Goal: Task Accomplishment & Management: Use online tool/utility

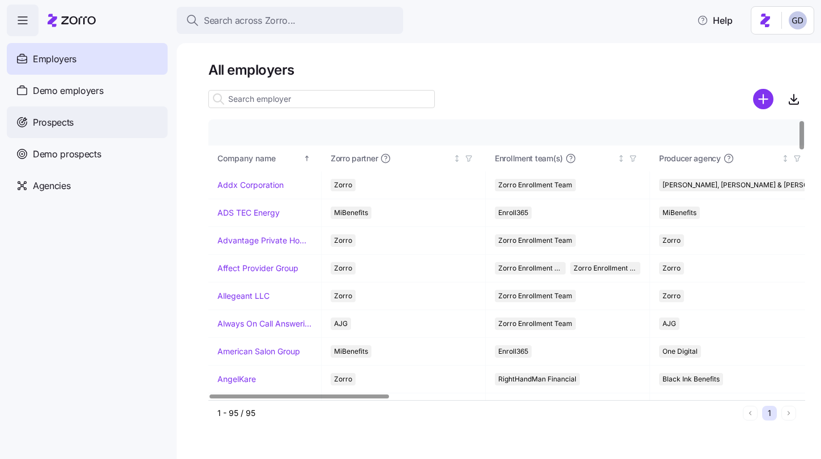
click at [76, 122] on div "Prospects" at bounding box center [87, 122] width 161 height 32
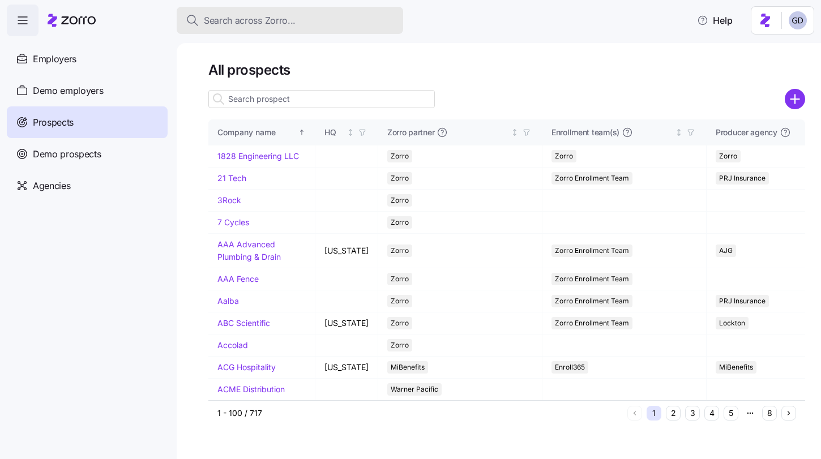
click at [285, 31] on button "Search across Zorro..." at bounding box center [290, 20] width 226 height 27
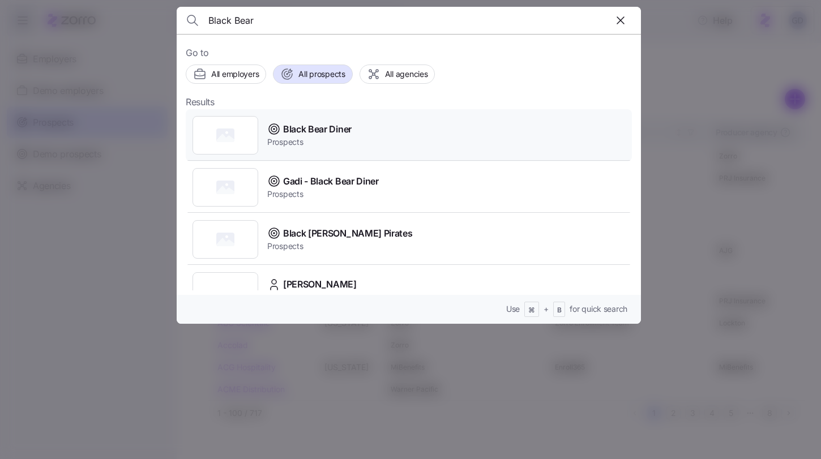
type input "Black Bear"
click at [334, 136] on span "Prospects" at bounding box center [309, 141] width 84 height 11
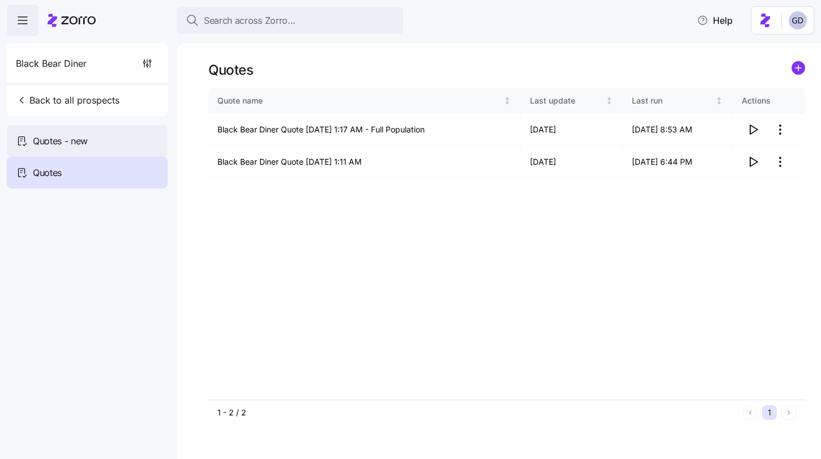
click at [96, 144] on div "Quotes - new" at bounding box center [87, 141] width 161 height 32
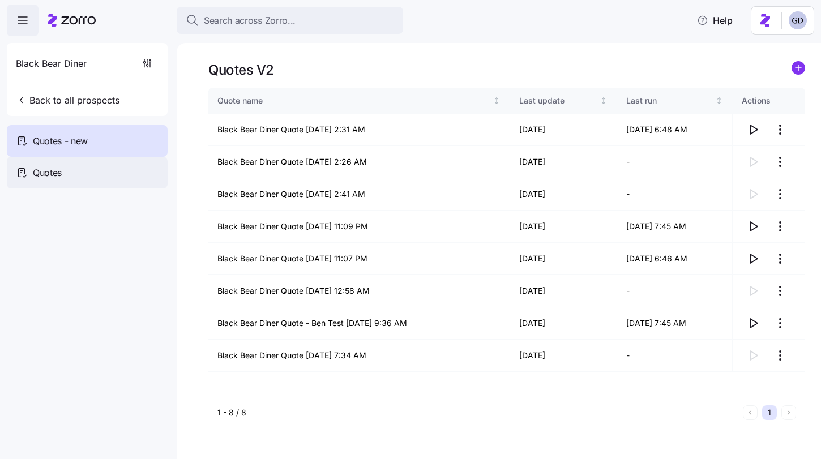
click at [94, 175] on div "Quotes" at bounding box center [87, 173] width 161 height 32
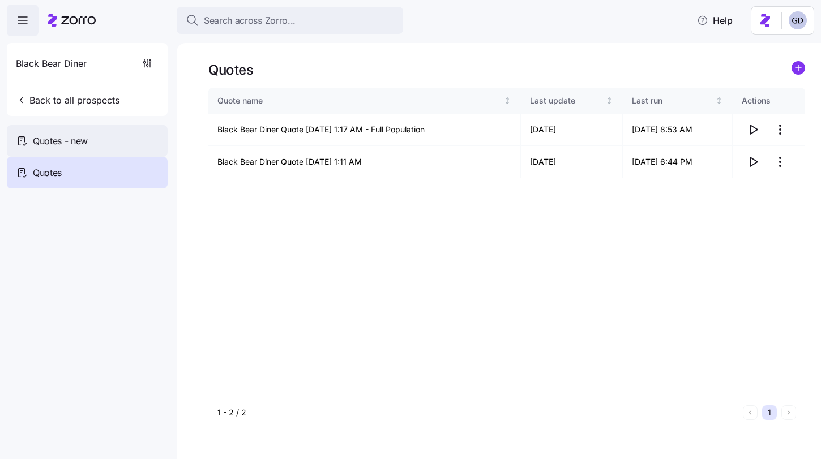
click at [113, 146] on div "Quotes - new" at bounding box center [87, 141] width 161 height 32
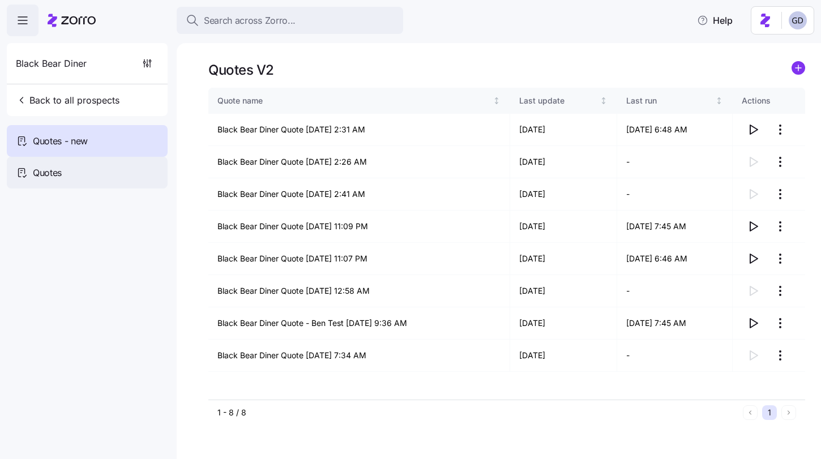
click at [96, 174] on div "Quotes" at bounding box center [87, 173] width 161 height 32
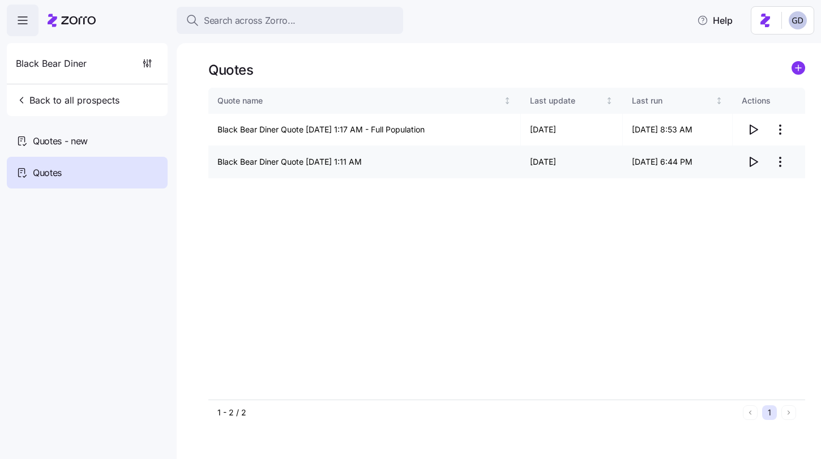
click at [755, 161] on icon "button" at bounding box center [753, 162] width 14 height 14
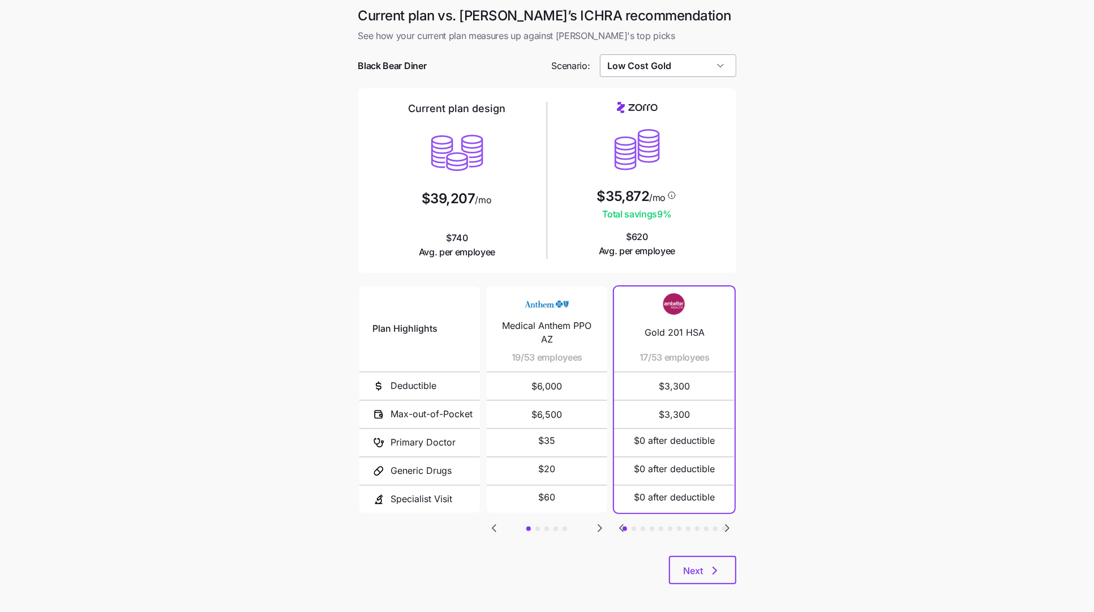
click at [693, 71] on input "Low Cost Gold" at bounding box center [668, 65] width 136 height 23
click at [810, 162] on main "Current plan vs. Zorro’s ICHRA recommendation See how your current plan measure…" at bounding box center [547, 309] width 1094 height 618
click at [649, 55] on input "Low Cost Gold" at bounding box center [668, 65] width 136 height 23
click at [655, 162] on span "Low Cost Silver" at bounding box center [639, 160] width 57 height 12
type input "Low Cost Silver"
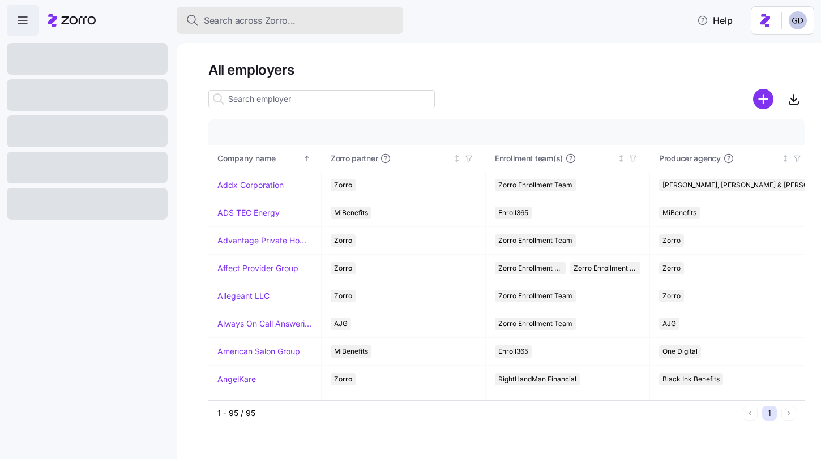
click at [264, 25] on span "Search across Zorro..." at bounding box center [250, 21] width 92 height 14
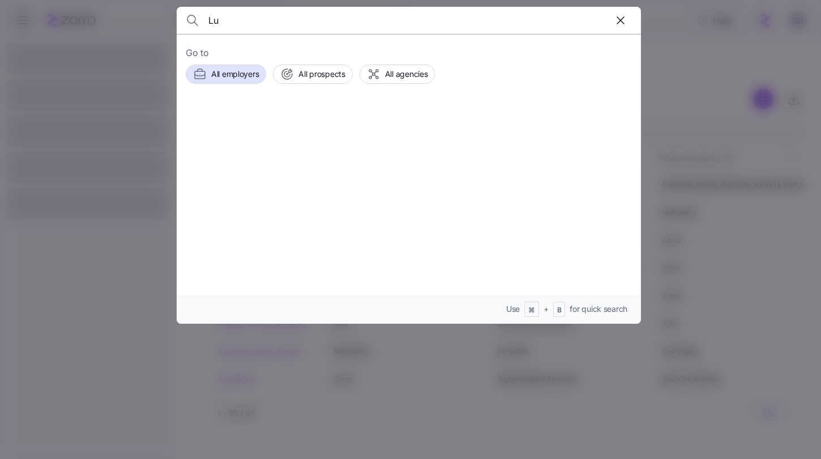
type input "L"
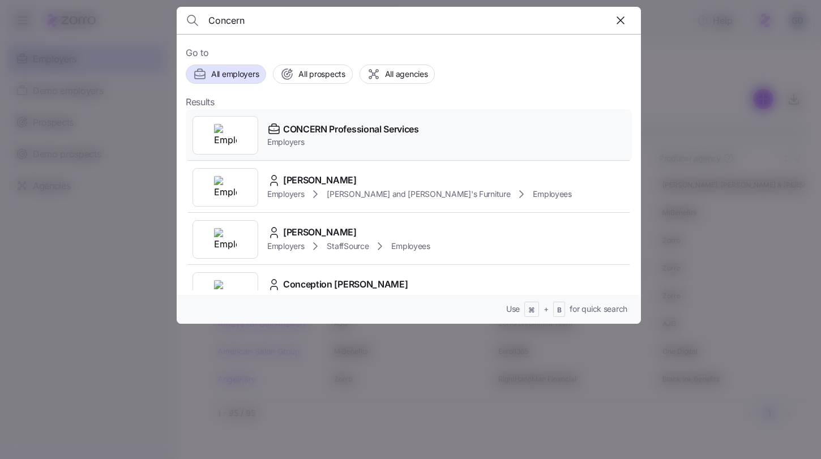
type input "Concern"
click at [328, 129] on span "CONCERN Professional Services" at bounding box center [351, 129] width 136 height 14
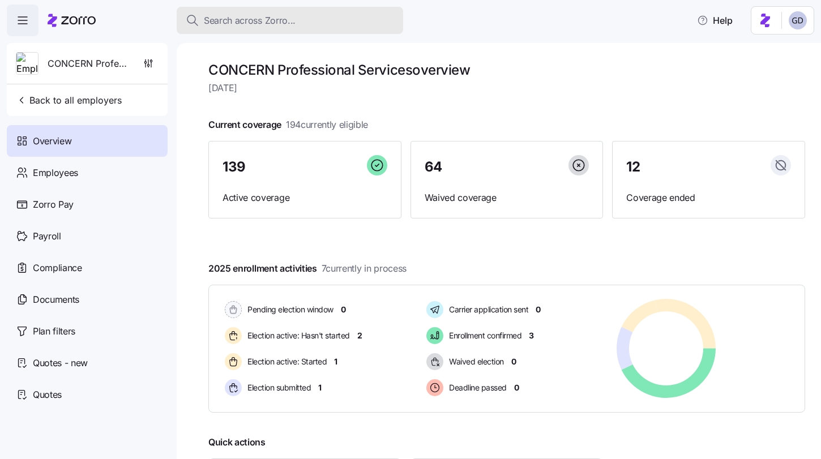
click at [308, 8] on button "Search across Zorro..." at bounding box center [290, 20] width 226 height 27
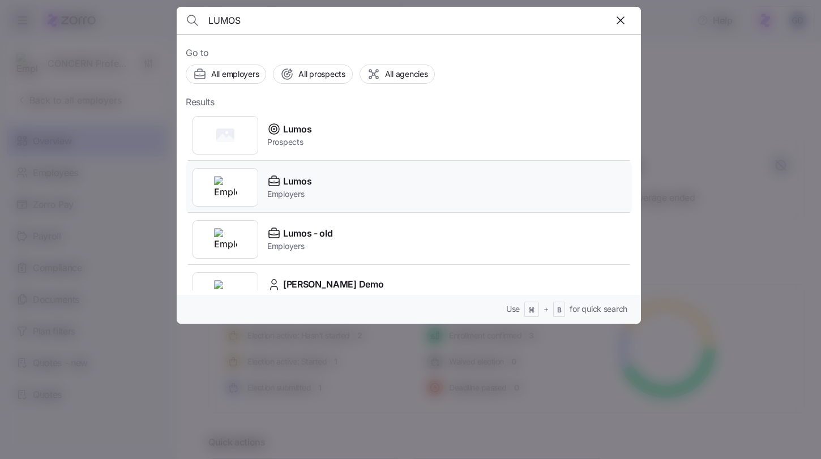
type input "LUMOS"
click at [300, 179] on span "Lumos" at bounding box center [297, 181] width 28 height 14
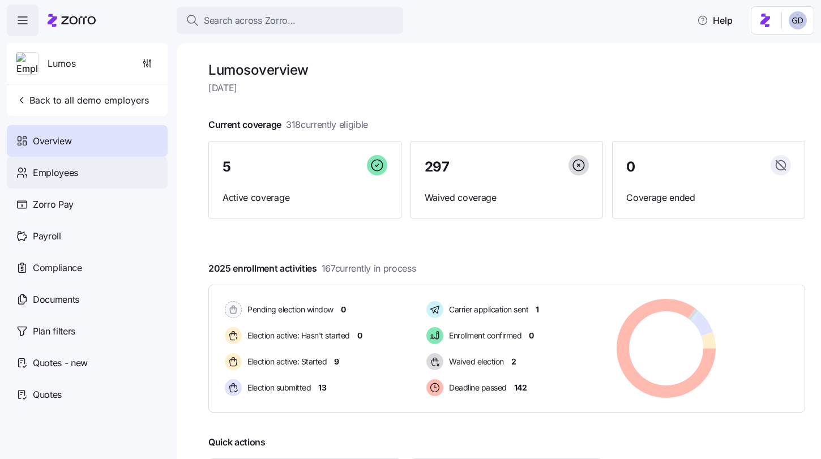
click at [110, 177] on div "Employees" at bounding box center [87, 173] width 161 height 32
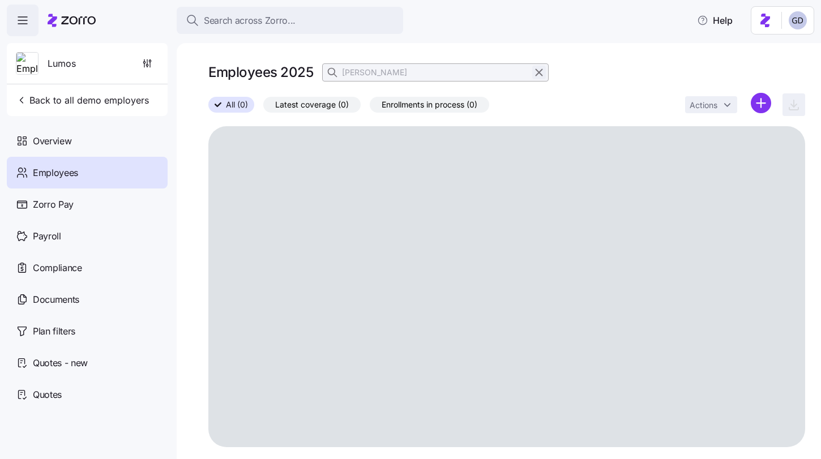
click at [538, 71] on icon "button" at bounding box center [539, 73] width 12 height 14
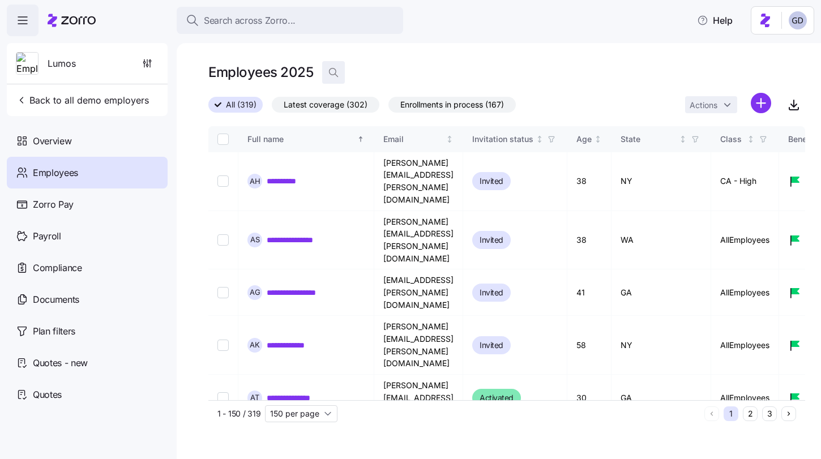
click at [336, 68] on icon "button" at bounding box center [333, 72] width 11 height 11
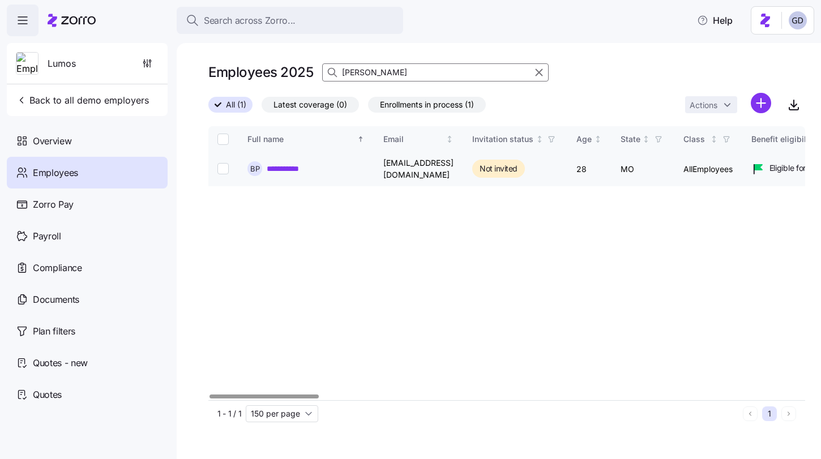
type input "Brock"
click at [298, 166] on link "**********" at bounding box center [290, 168] width 46 height 11
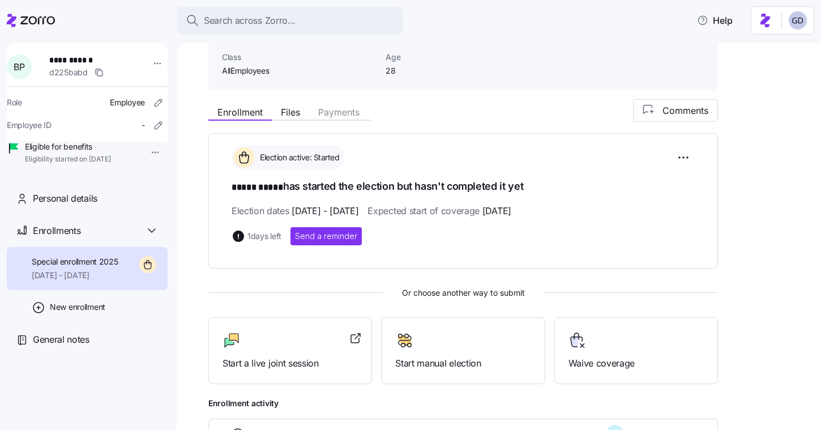
scroll to position [111, 0]
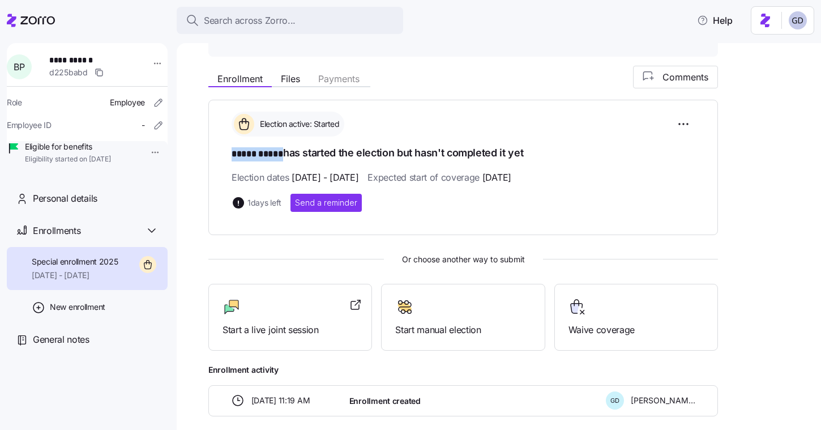
drag, startPoint x: 233, startPoint y: 152, endPoint x: 281, endPoint y: 152, distance: 48.7
click at [281, 152] on span "***** *****" at bounding box center [256, 154] width 51 height 14
click at [270, 225] on div "Election active: Started ***** ***** has started the election but hasn't comple…" at bounding box center [462, 167] width 509 height 135
click at [288, 299] on div at bounding box center [289, 307] width 135 height 18
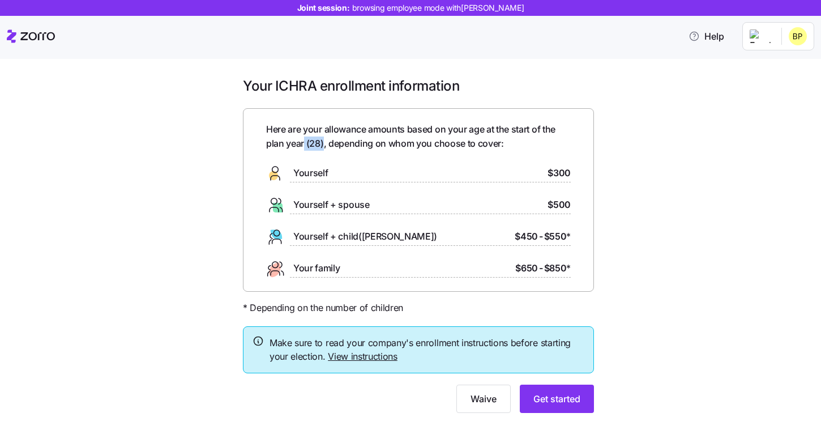
drag, startPoint x: 324, startPoint y: 144, endPoint x: 304, endPoint y: 144, distance: 19.2
click at [304, 144] on span "Here are your allowance amounts based on your age at the start of the plan year…" at bounding box center [418, 136] width 304 height 28
click at [360, 153] on div "Here are your allowance amounts based on your age at the start of the plan year…" at bounding box center [418, 199] width 304 height 155
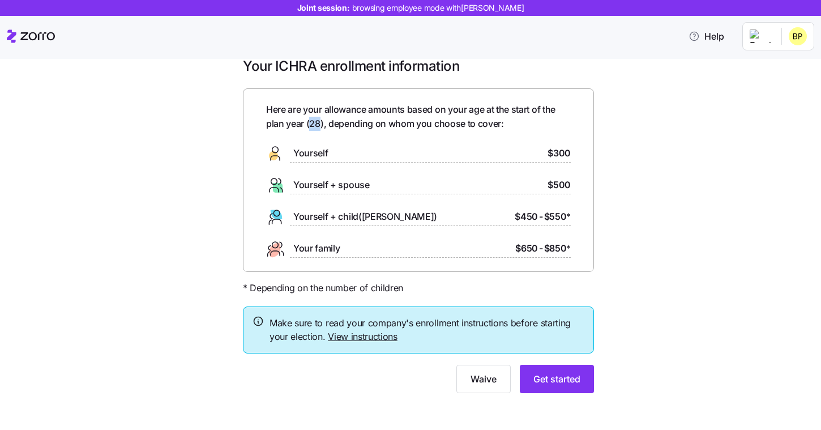
drag, startPoint x: 321, startPoint y: 122, endPoint x: 309, endPoint y: 122, distance: 12.4
click at [309, 122] on span "Here are your allowance amounts based on your age at the start of the plan year…" at bounding box center [418, 116] width 304 height 28
click at [333, 141] on div "Here are your allowance amounts based on your age at the start of the plan year…" at bounding box center [418, 179] width 304 height 155
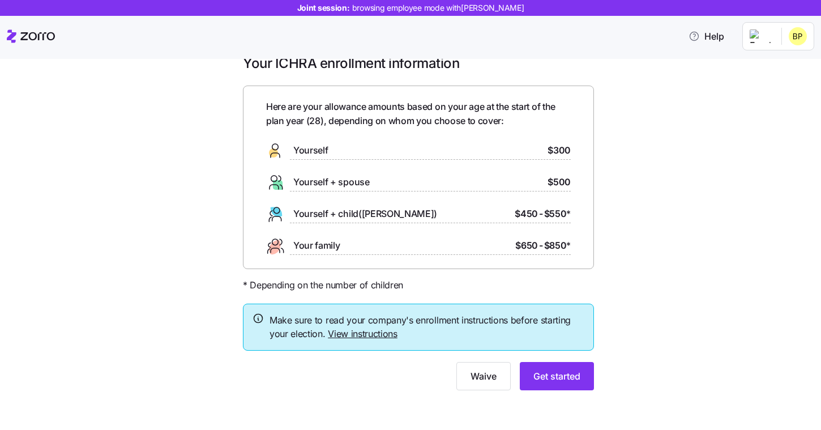
scroll to position [23, 0]
click at [569, 376] on span "Get started" at bounding box center [556, 375] width 47 height 14
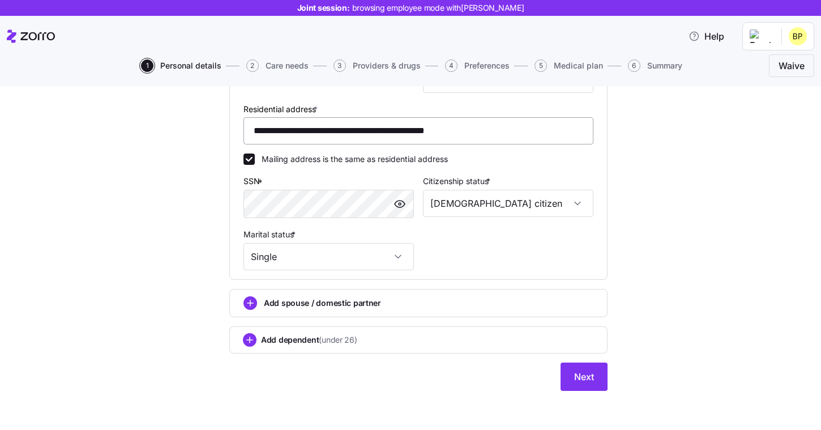
scroll to position [315, 0]
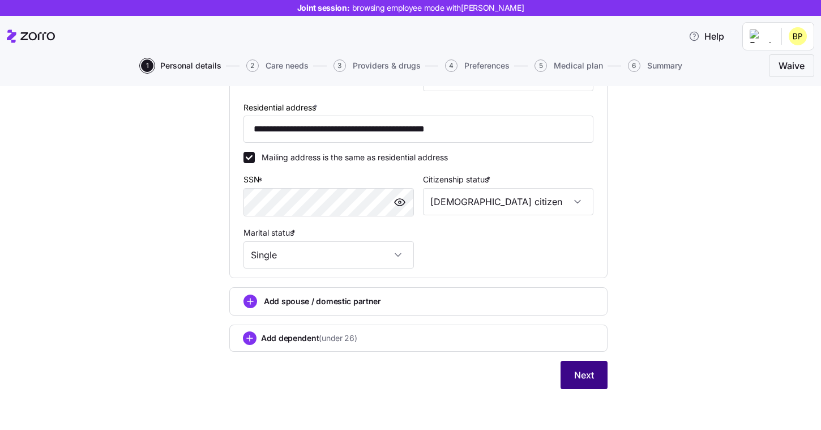
click at [587, 381] on span "Next" at bounding box center [584, 375] width 20 height 14
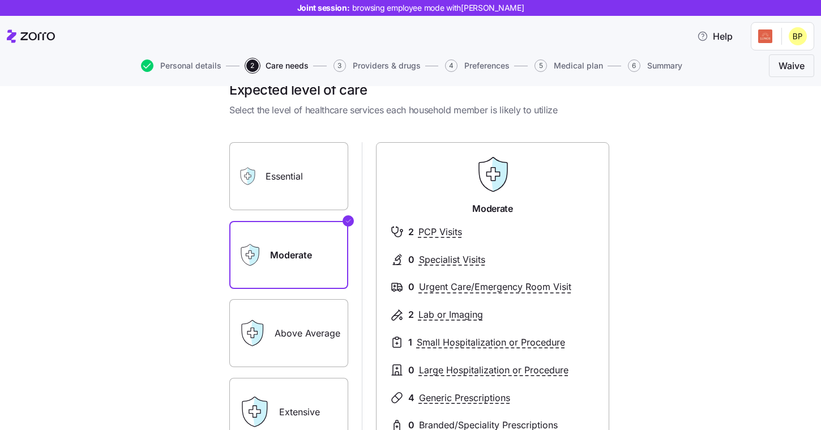
scroll to position [24, 0]
click at [303, 180] on label "Essential" at bounding box center [288, 175] width 119 height 68
click at [0, 0] on input "Essential" at bounding box center [0, 0] width 0 height 0
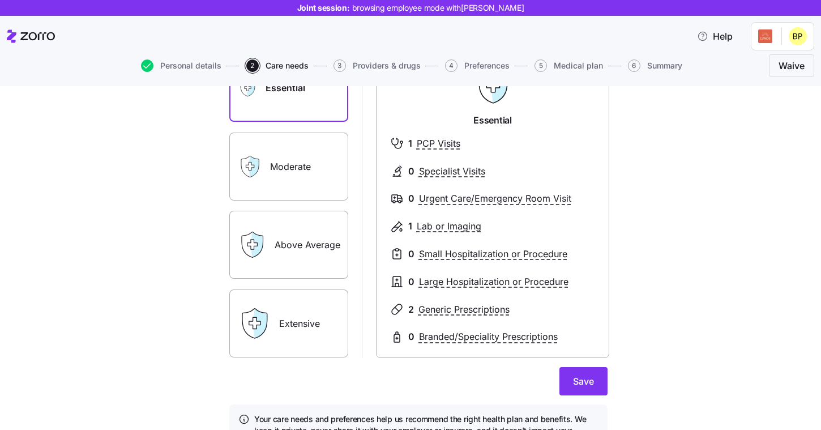
scroll to position [113, 0]
click at [323, 244] on label "Above Average" at bounding box center [288, 243] width 119 height 68
click at [0, 0] on input "Above Average" at bounding box center [0, 0] width 0 height 0
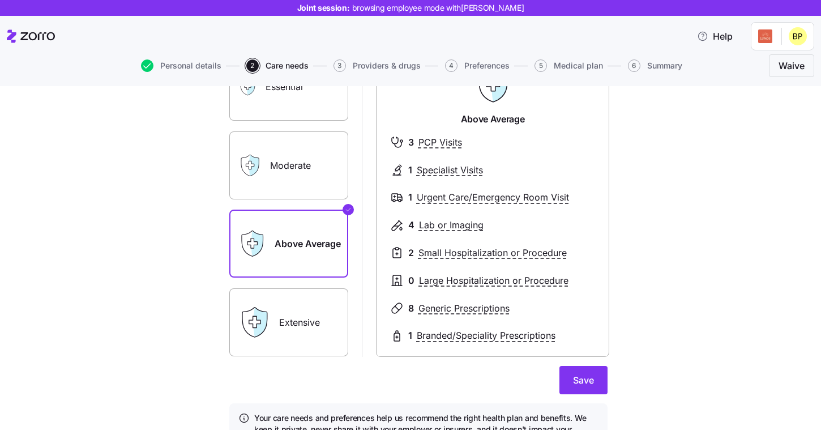
click at [317, 302] on label "Extensive" at bounding box center [288, 322] width 119 height 68
click at [0, 0] on input "Extensive" at bounding box center [0, 0] width 0 height 0
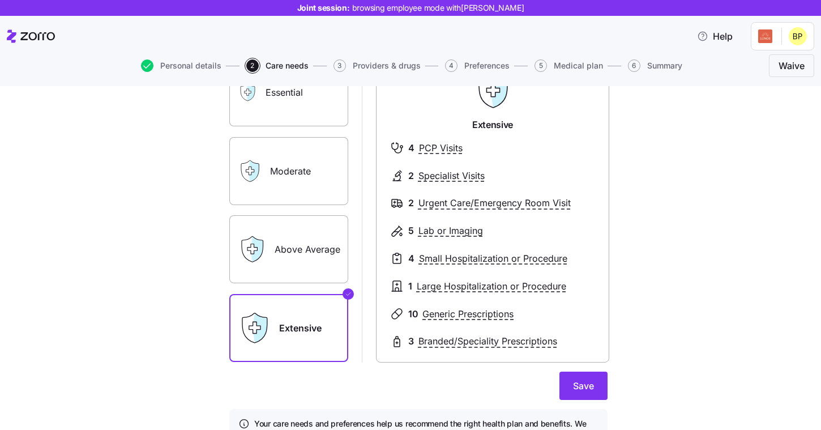
scroll to position [105, 0]
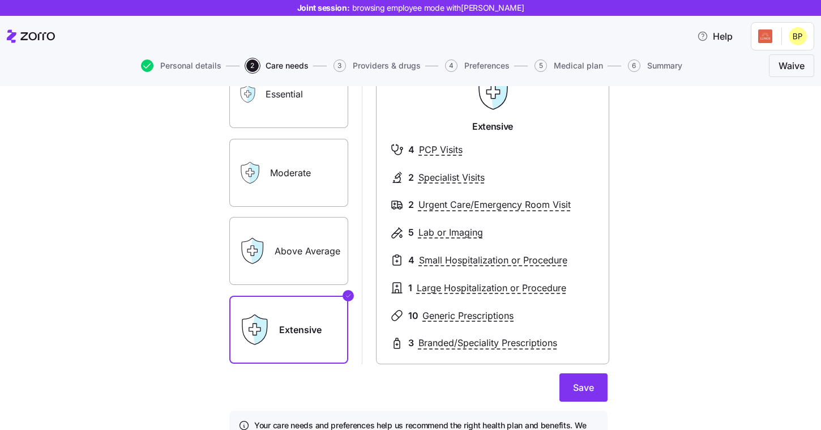
click at [330, 264] on label "Above Average" at bounding box center [288, 251] width 119 height 68
click at [0, 0] on input "Above Average" at bounding box center [0, 0] width 0 height 0
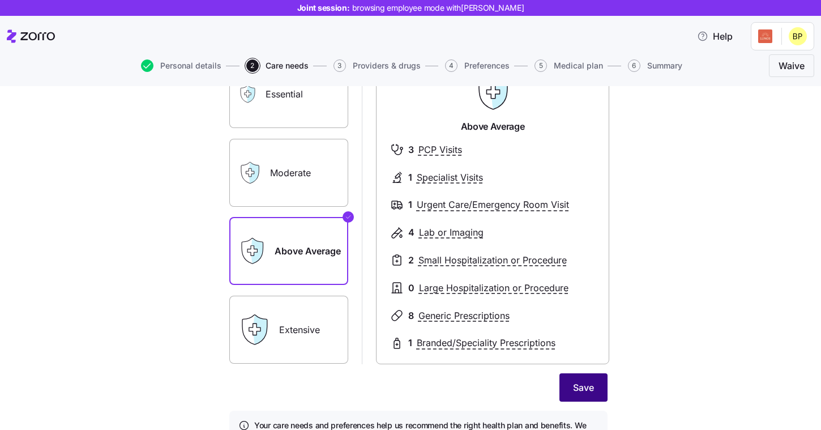
click at [584, 383] on span "Save" at bounding box center [583, 387] width 21 height 14
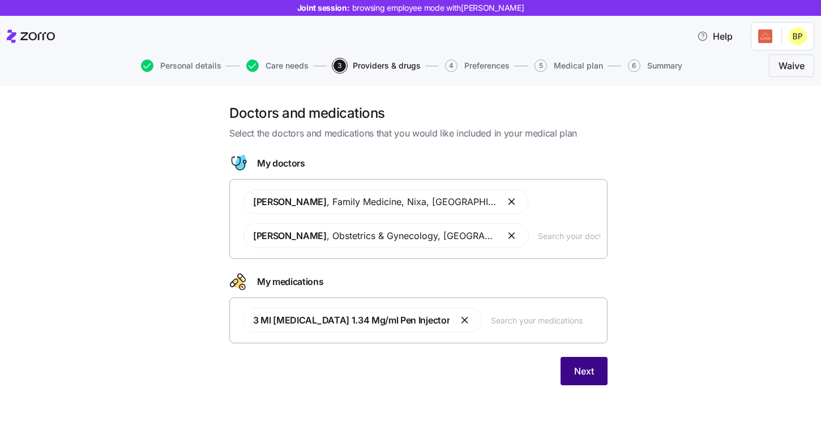
click at [586, 375] on span "Next" at bounding box center [584, 371] width 20 height 14
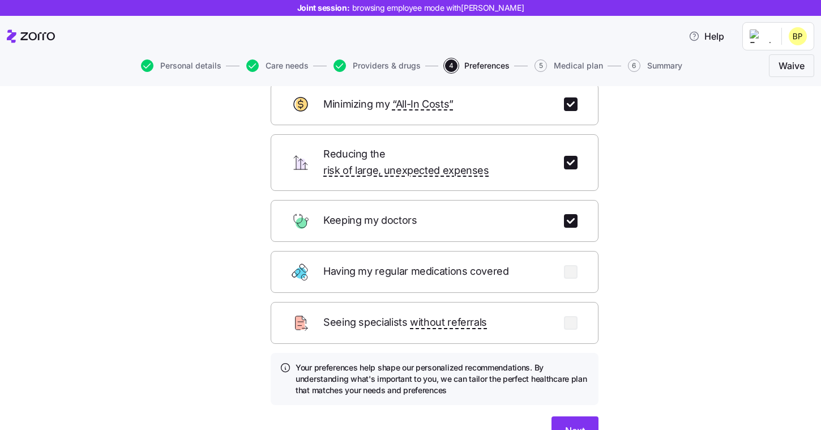
scroll to position [43, 0]
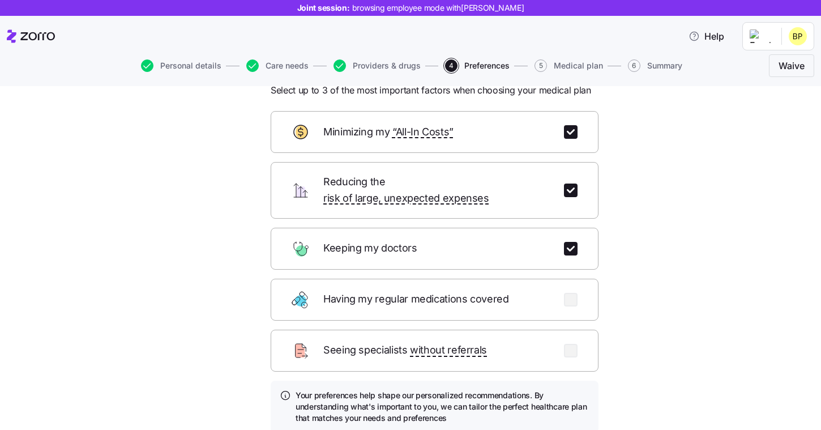
click at [572, 191] on div "Reducing the risk of large, unexpected expenses" at bounding box center [434, 190] width 328 height 57
click at [572, 183] on input "checkbox" at bounding box center [571, 190] width 14 height 14
checkbox input "false"
click at [571, 132] on input "checkbox" at bounding box center [571, 132] width 14 height 14
checkbox input "false"
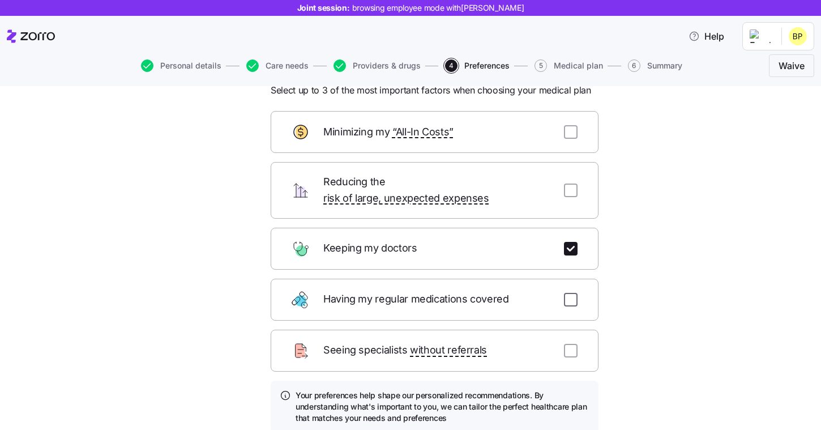
click at [568, 293] on input "checkbox" at bounding box center [571, 300] width 14 height 14
checkbox input "true"
click at [570, 343] on input "checkbox" at bounding box center [571, 350] width 14 height 14
click at [572, 343] on input "checkbox" at bounding box center [571, 350] width 14 height 14
checkbox input "false"
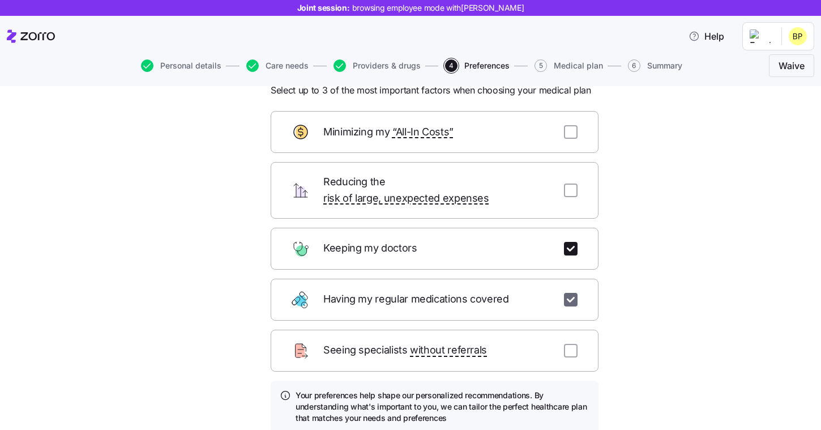
click at [572, 293] on input "checkbox" at bounding box center [571, 300] width 14 height 14
checkbox input "false"
click at [569, 184] on input "checkbox" at bounding box center [571, 190] width 14 height 14
checkbox input "true"
click at [569, 132] on input "checkbox" at bounding box center [571, 132] width 14 height 14
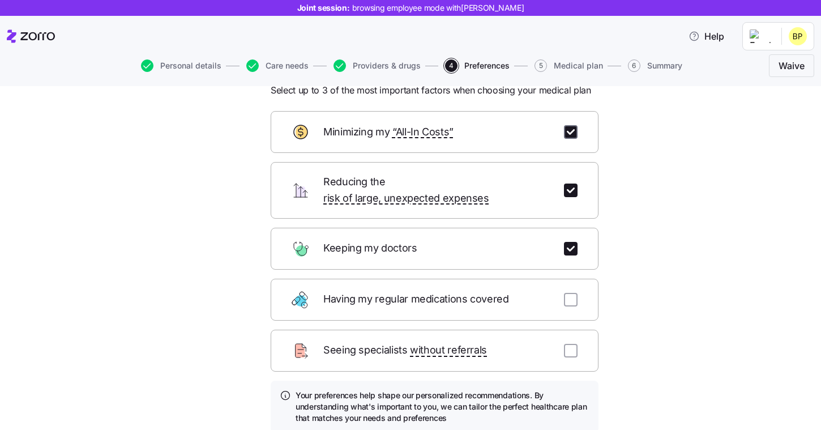
checkbox input "true"
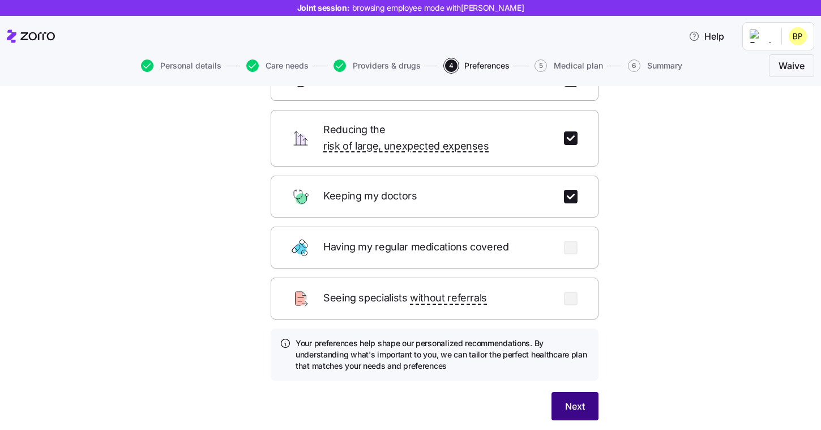
click at [574, 399] on span "Next" at bounding box center [575, 406] width 20 height 14
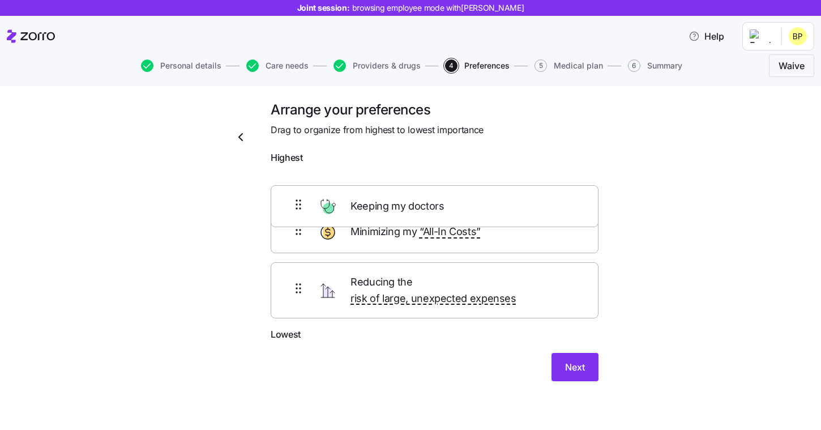
scroll to position [0, 0]
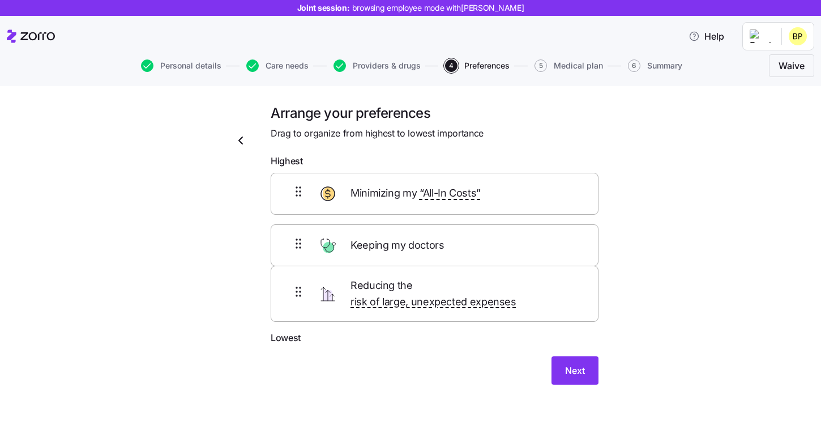
drag, startPoint x: 450, startPoint y: 191, endPoint x: 450, endPoint y: 250, distance: 58.3
click at [450, 250] on div "Keeping my doctors Minimizing my “All-In Costs” Reducing the risk of large, une…" at bounding box center [434, 252] width 328 height 158
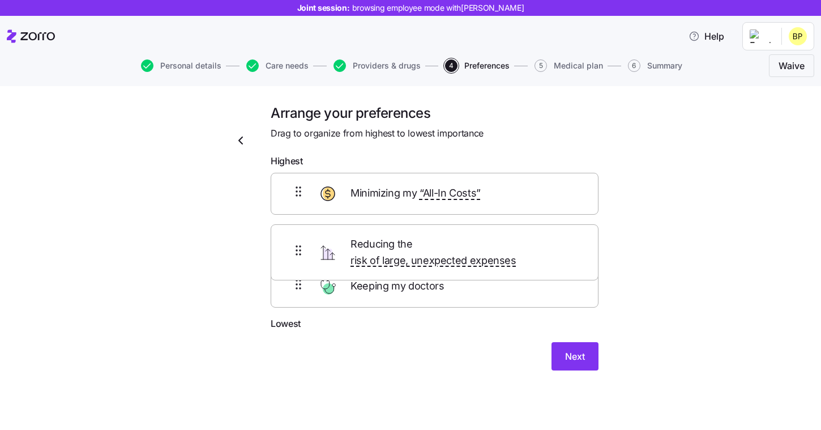
drag, startPoint x: 424, startPoint y: 302, endPoint x: 424, endPoint y: 244, distance: 57.2
click at [424, 244] on div "Minimizing my “All-In Costs” Keeping my doctors Reducing the risk of large, une…" at bounding box center [434, 245] width 328 height 144
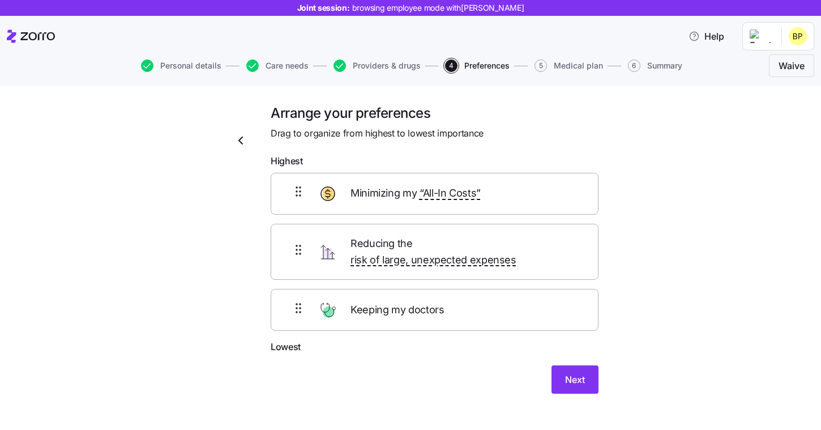
scroll to position [3, 0]
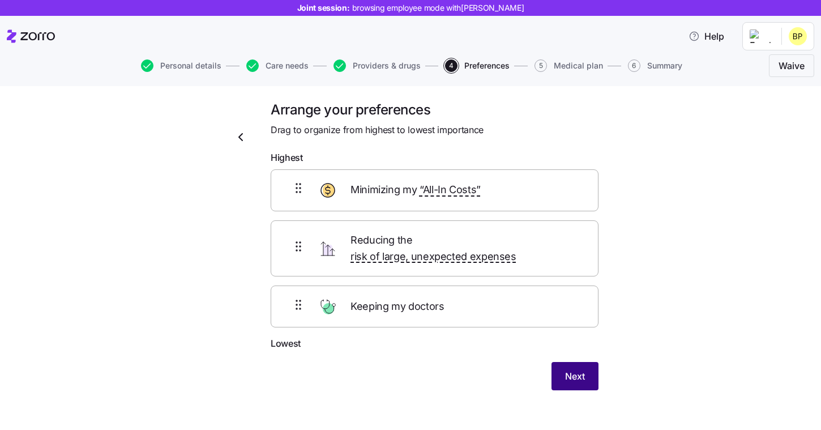
click at [566, 369] on span "Next" at bounding box center [575, 376] width 20 height 14
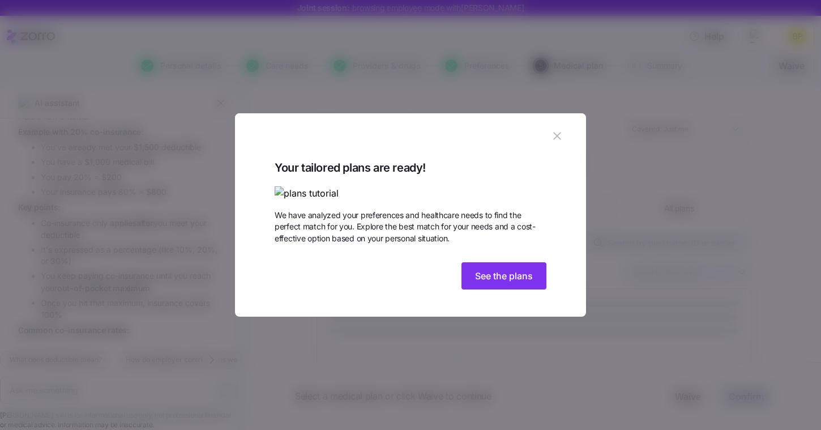
scroll to position [1507, 0]
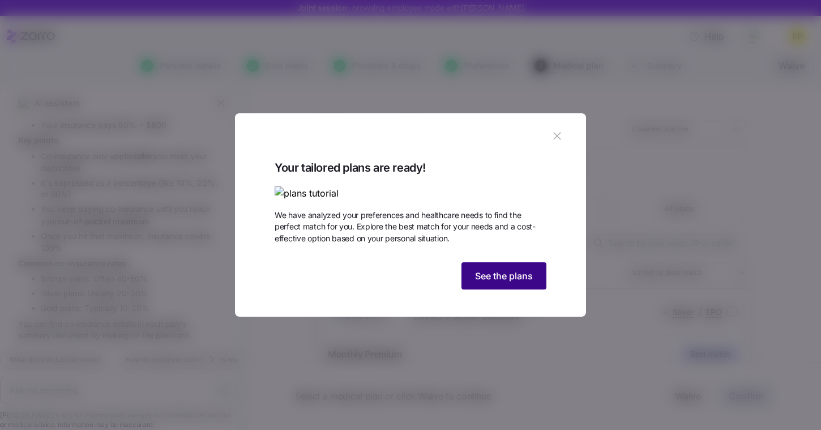
click at [518, 282] on span "See the plans" at bounding box center [504, 276] width 58 height 14
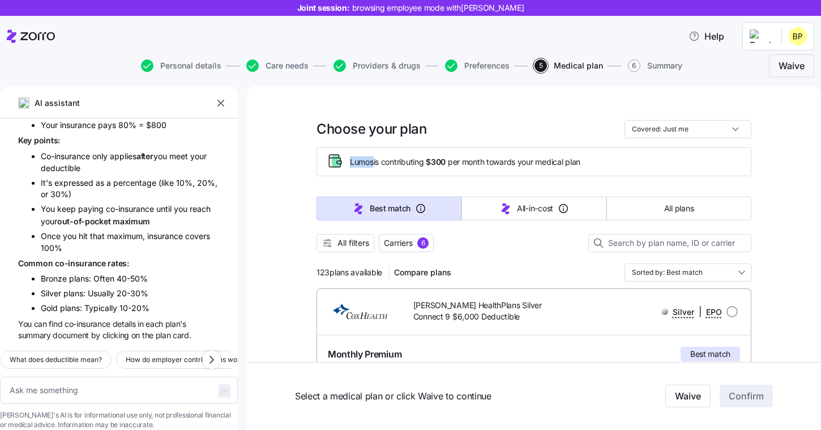
drag, startPoint x: 349, startPoint y: 162, endPoint x: 373, endPoint y: 162, distance: 24.3
click at [373, 162] on div "Lumos is contributing $300 per month towards your medical plan" at bounding box center [533, 161] width 415 height 19
click at [403, 169] on div "Lumos is contributing $300 per month towards your medical plan" at bounding box center [533, 161] width 415 height 19
drag, startPoint x: 430, startPoint y: 159, endPoint x: 450, endPoint y: 160, distance: 20.4
click at [450, 160] on span "Lumos is contributing $300 per month towards your medical plan" at bounding box center [465, 161] width 230 height 11
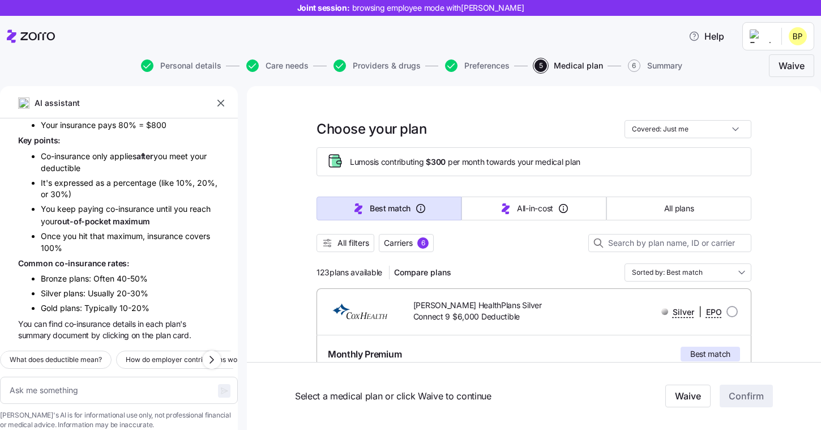
click at [449, 169] on div "Lumos is contributing $300 per month towards your medical plan" at bounding box center [533, 161] width 415 height 19
drag, startPoint x: 354, startPoint y: 162, endPoint x: 362, endPoint y: 162, distance: 7.9
click at [362, 162] on span "Lumos is contributing $300 per month towards your medical plan" at bounding box center [465, 161] width 230 height 11
drag, startPoint x: 432, startPoint y: 162, endPoint x: 448, endPoint y: 162, distance: 15.9
click at [445, 162] on span "$300" at bounding box center [436, 161] width 20 height 11
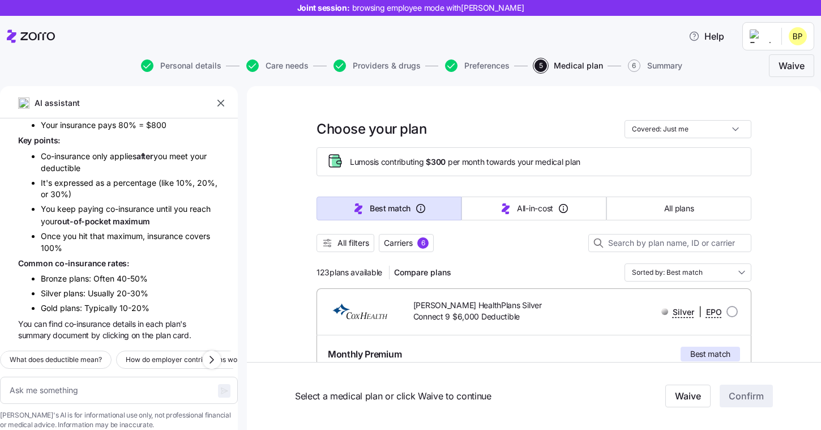
click at [467, 174] on div "Lumos is contributing $300 per month towards your medical plan" at bounding box center [533, 161] width 435 height 29
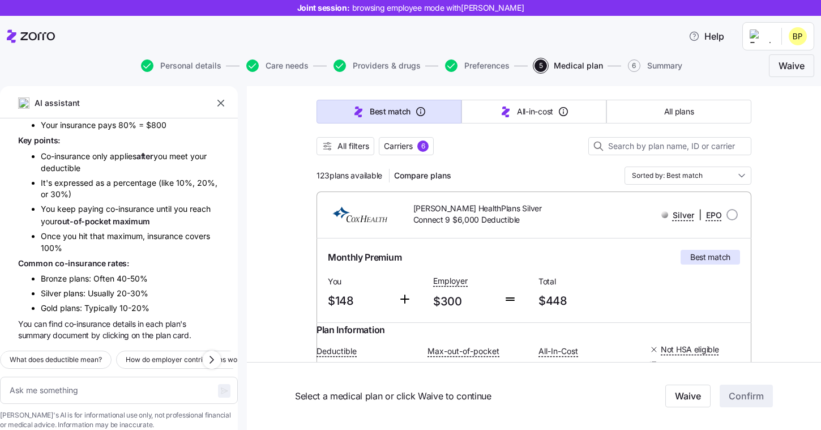
scroll to position [95, 0]
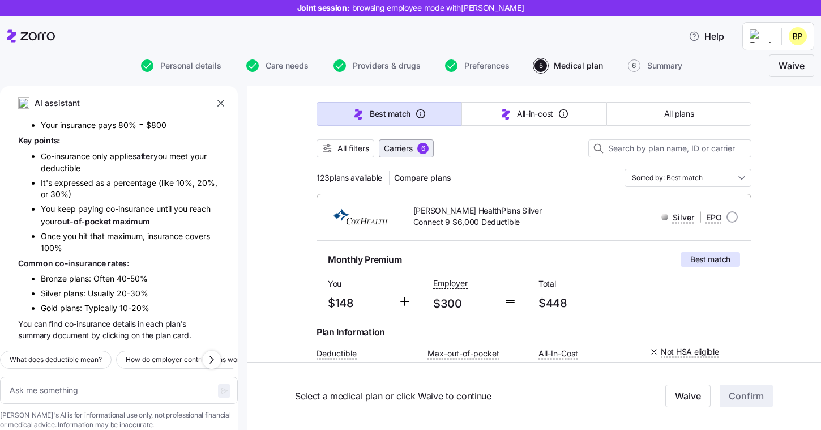
click at [411, 150] on span "Carriers" at bounding box center [398, 148] width 29 height 11
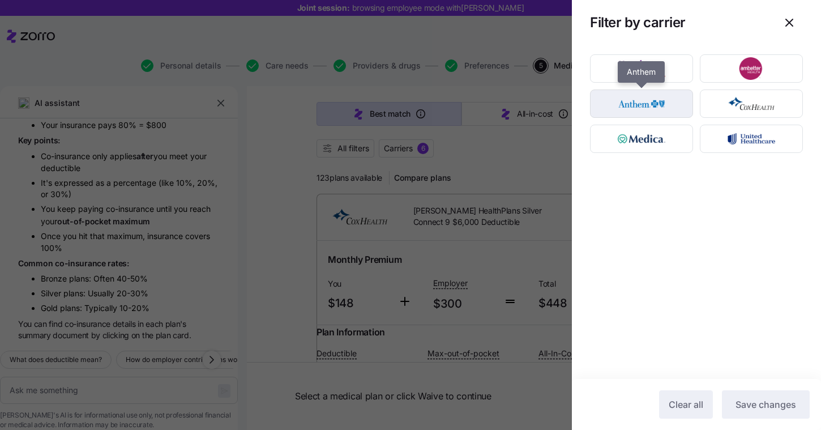
click at [646, 101] on img "button" at bounding box center [641, 103] width 83 height 23
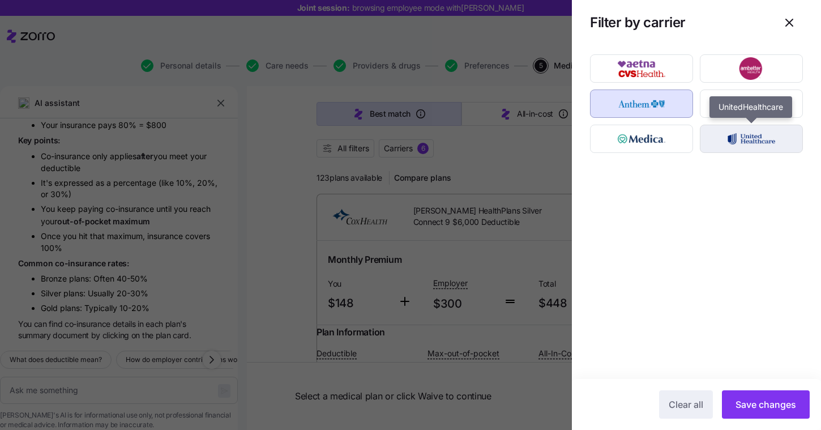
click at [761, 142] on img "button" at bounding box center [751, 138] width 83 height 23
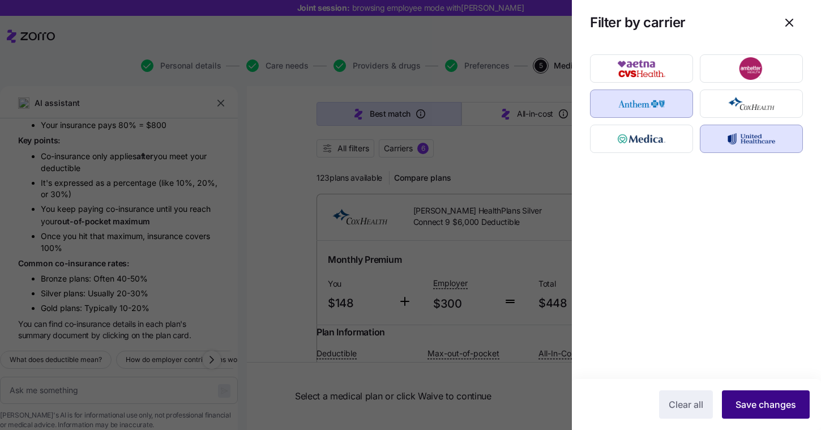
click at [767, 405] on span "Save changes" at bounding box center [765, 404] width 61 height 14
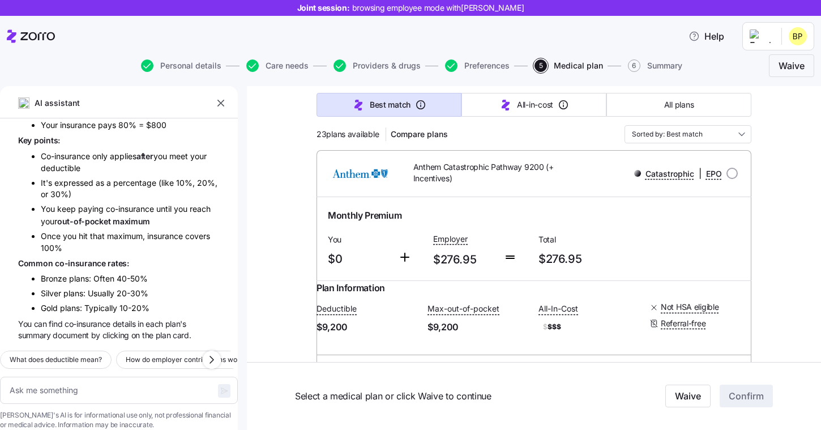
scroll to position [0, 0]
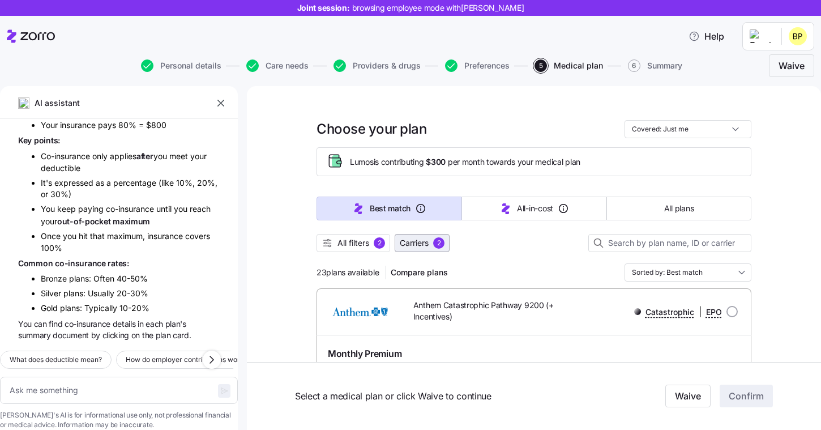
click at [440, 251] on button "Carriers 2" at bounding box center [421, 243] width 55 height 18
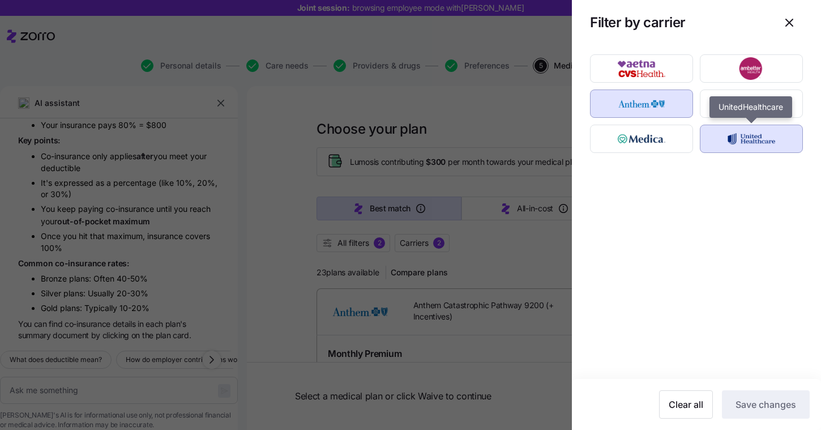
click at [742, 132] on img "button" at bounding box center [751, 138] width 83 height 23
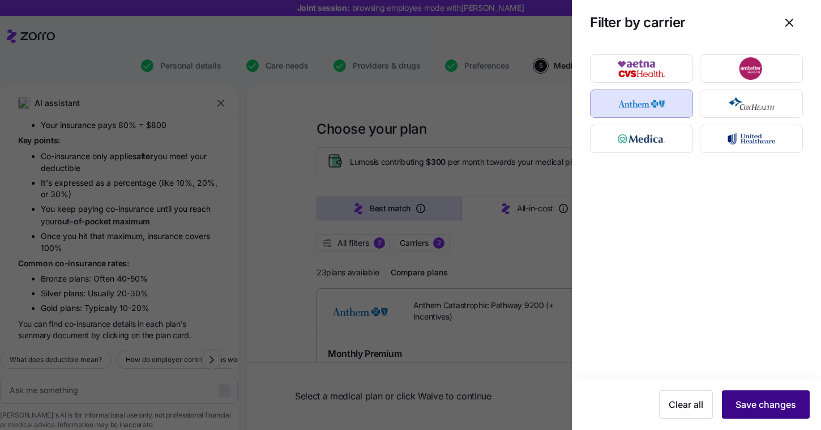
click at [752, 403] on span "Save changes" at bounding box center [765, 404] width 61 height 14
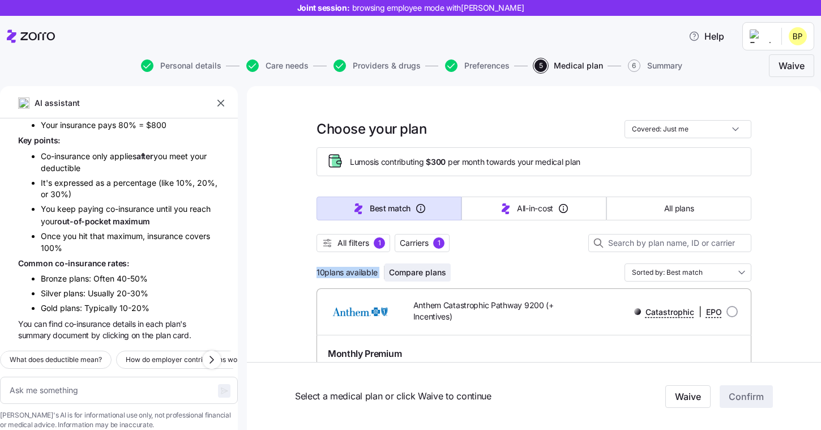
drag, startPoint x: 312, startPoint y: 273, endPoint x: 397, endPoint y: 273, distance: 84.9
click at [497, 274] on div "10 plans available Compare plans Sorted by: Best match" at bounding box center [533, 272] width 435 height 18
click at [711, 278] on input "Sorted by: Best match" at bounding box center [687, 272] width 127 height 18
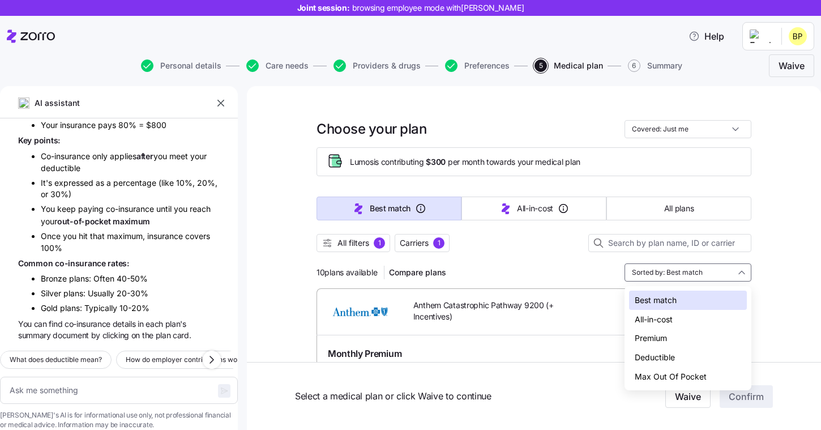
click at [651, 358] on div "Deductible" at bounding box center [688, 356] width 118 height 19
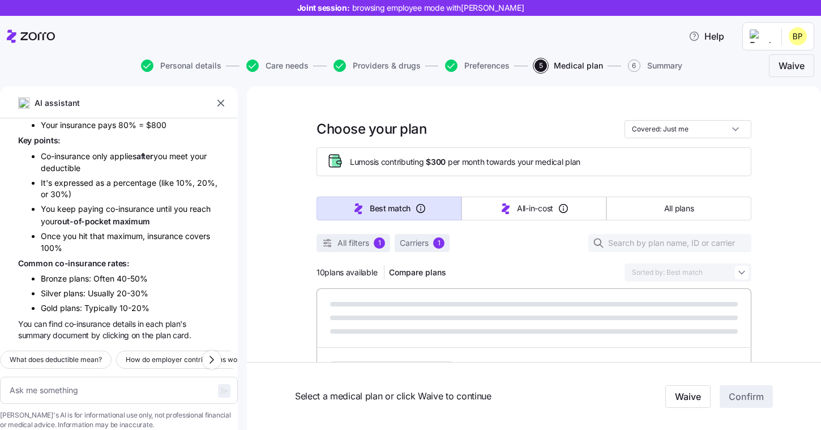
type textarea "x"
type input "Sorted by: Deductible"
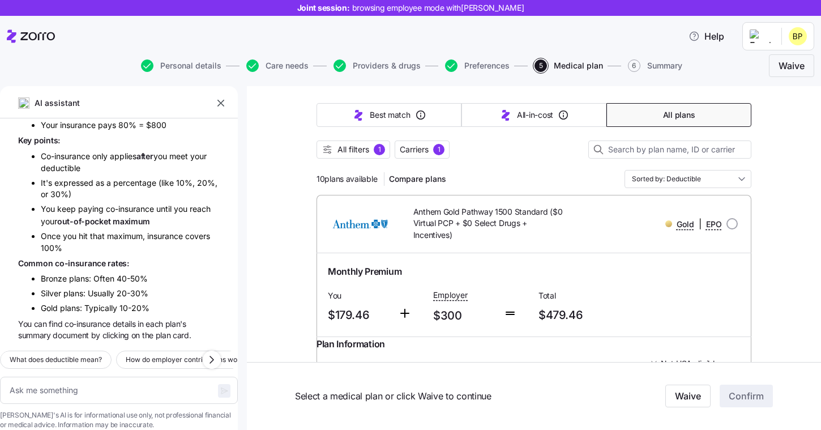
scroll to position [93, 0]
click at [732, 227] on input "radio" at bounding box center [731, 223] width 11 height 11
radio input "true"
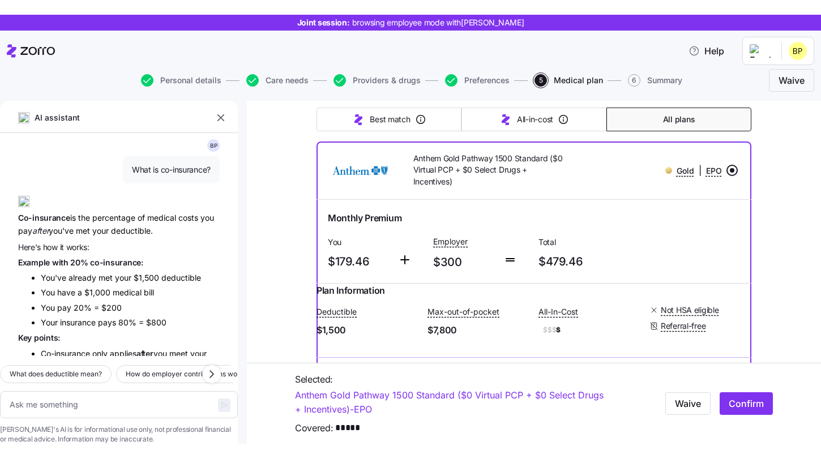
scroll to position [1306, 0]
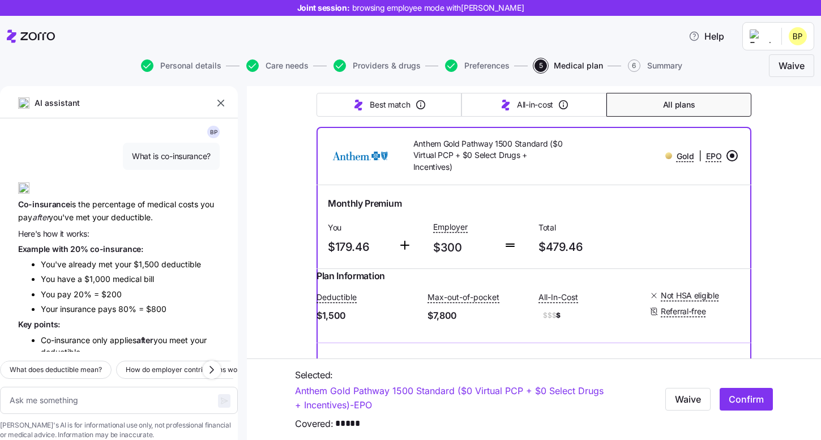
type textarea "x"
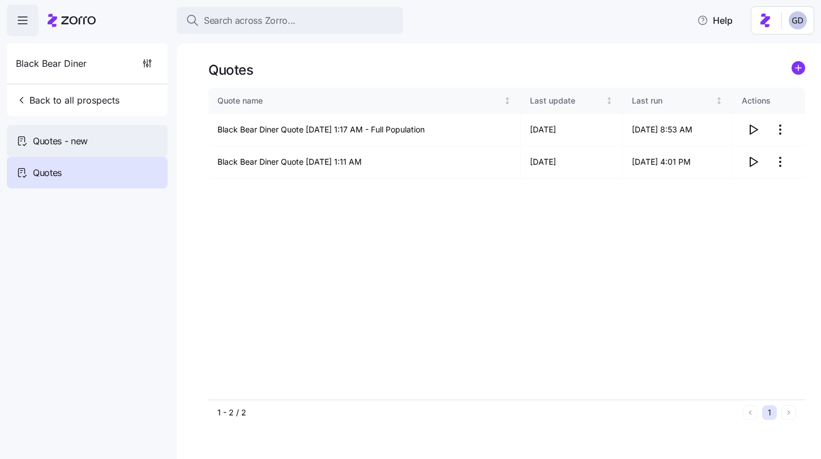
click at [114, 141] on div "Quotes - new" at bounding box center [87, 141] width 161 height 32
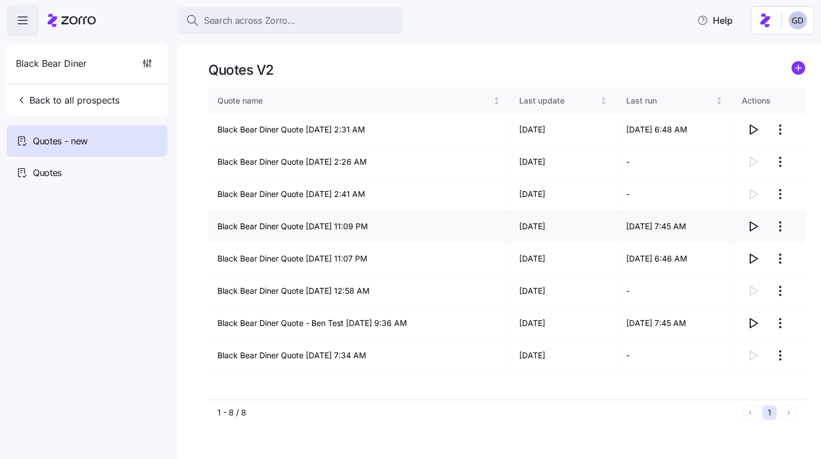
click at [750, 224] on icon "button" at bounding box center [753, 226] width 7 height 9
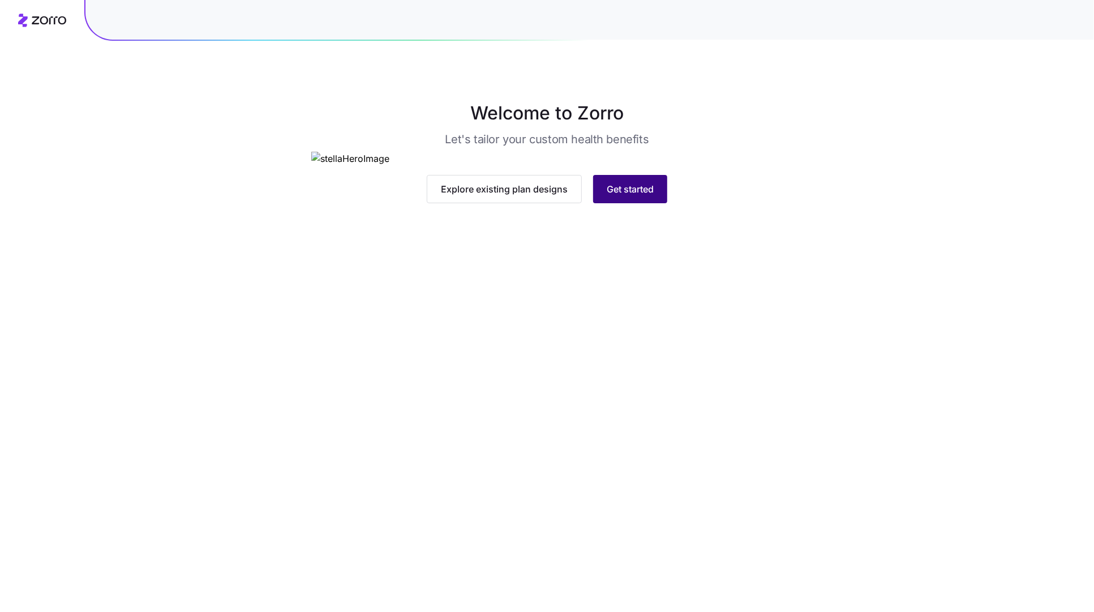
click at [619, 196] on span "Get started" at bounding box center [630, 189] width 47 height 14
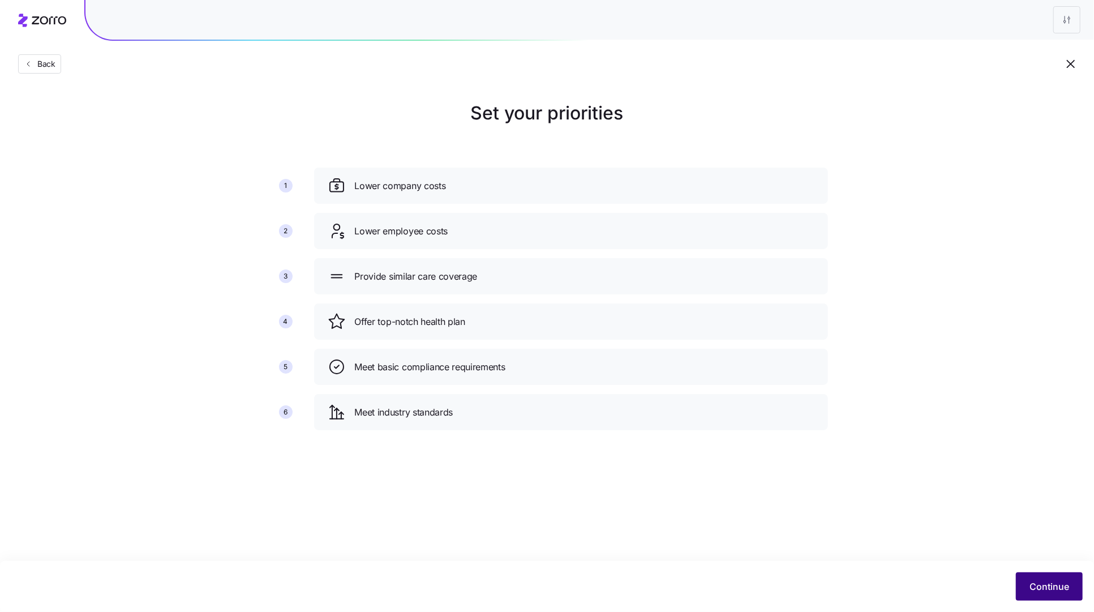
click at [1034, 584] on span "Continue" at bounding box center [1049, 586] width 40 height 14
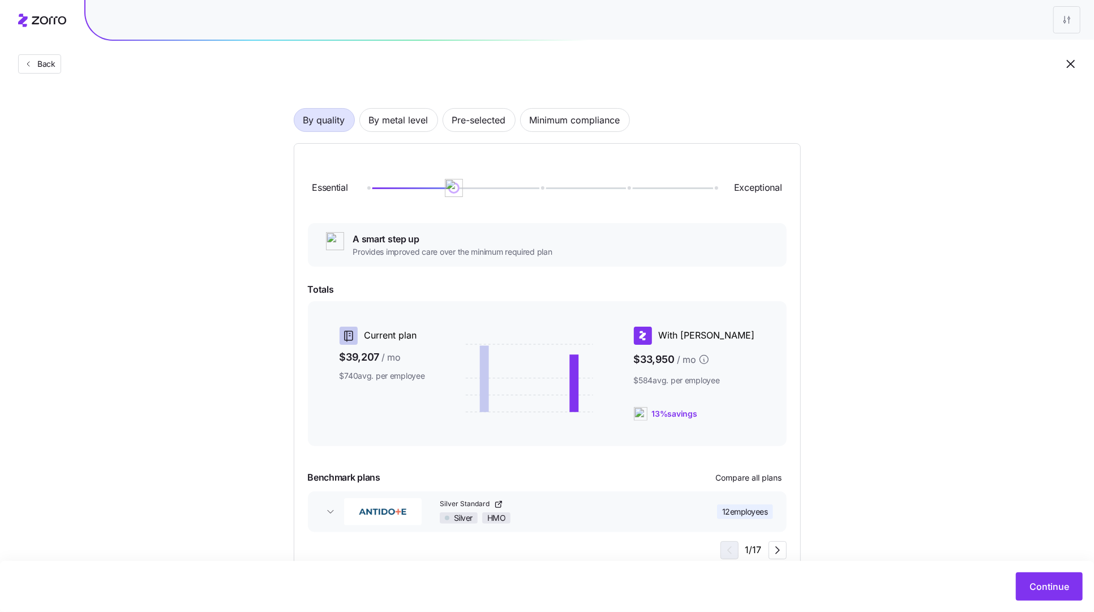
scroll to position [93, 0]
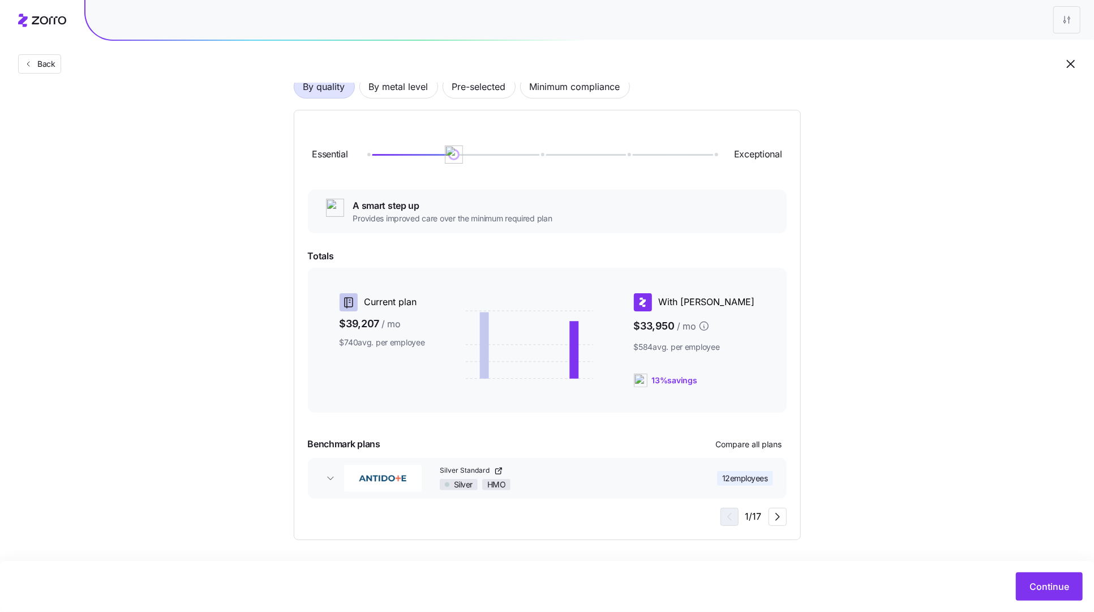
click at [1026, 572] on div "Continue" at bounding box center [547, 586] width 1094 height 51
click at [1044, 587] on span "Continue" at bounding box center [1049, 586] width 40 height 14
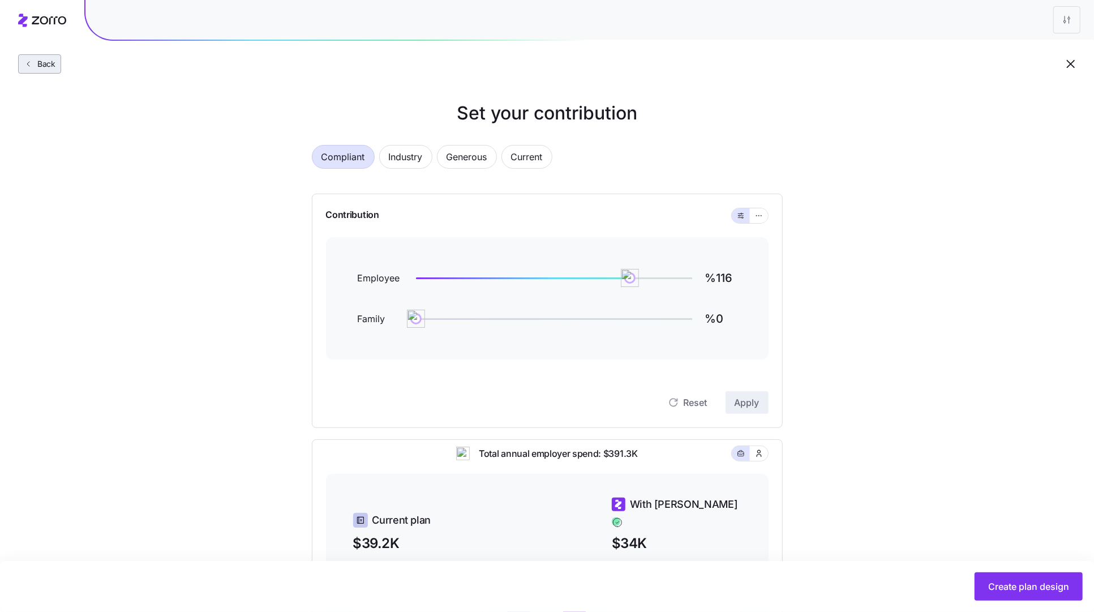
click at [45, 70] on button "Back" at bounding box center [39, 63] width 43 height 19
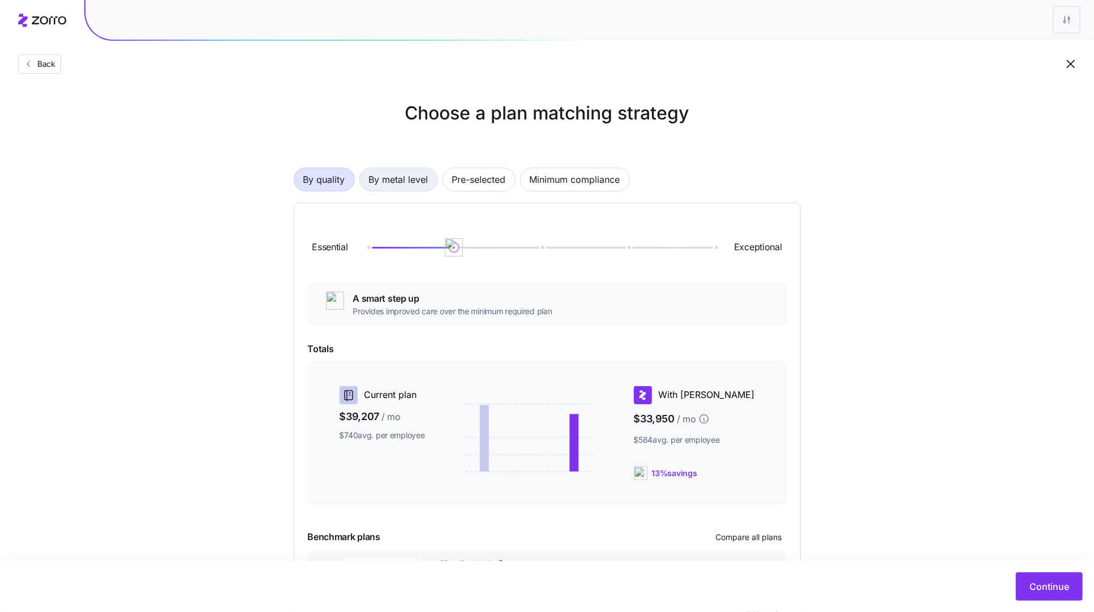
click at [402, 176] on span "By metal level" at bounding box center [398, 179] width 59 height 23
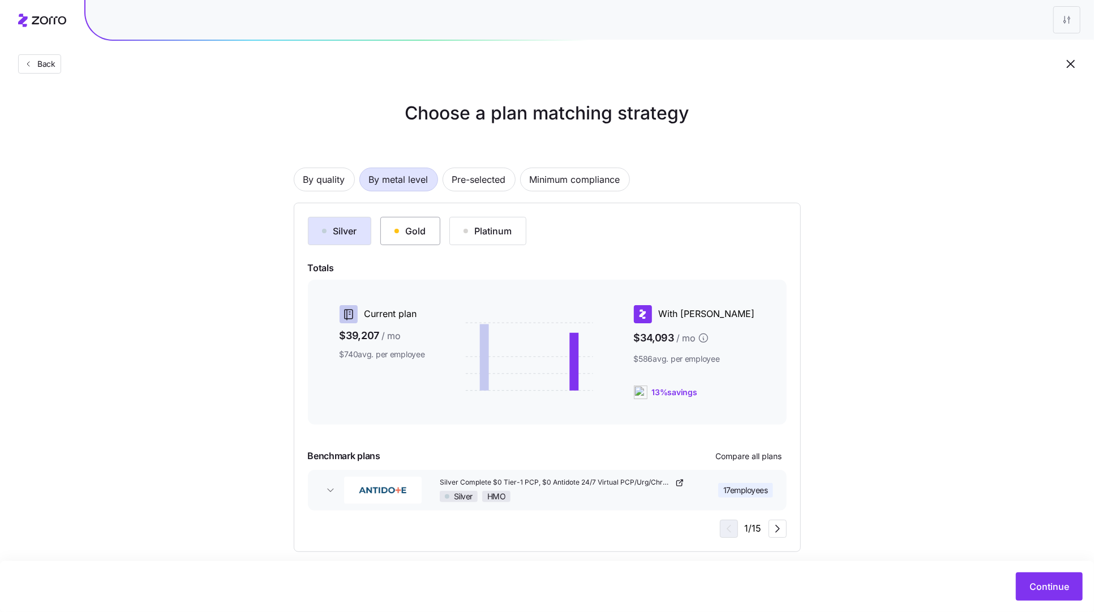
click at [422, 229] on div "Gold" at bounding box center [410, 231] width 32 height 14
click at [335, 227] on div "Silver" at bounding box center [339, 231] width 35 height 14
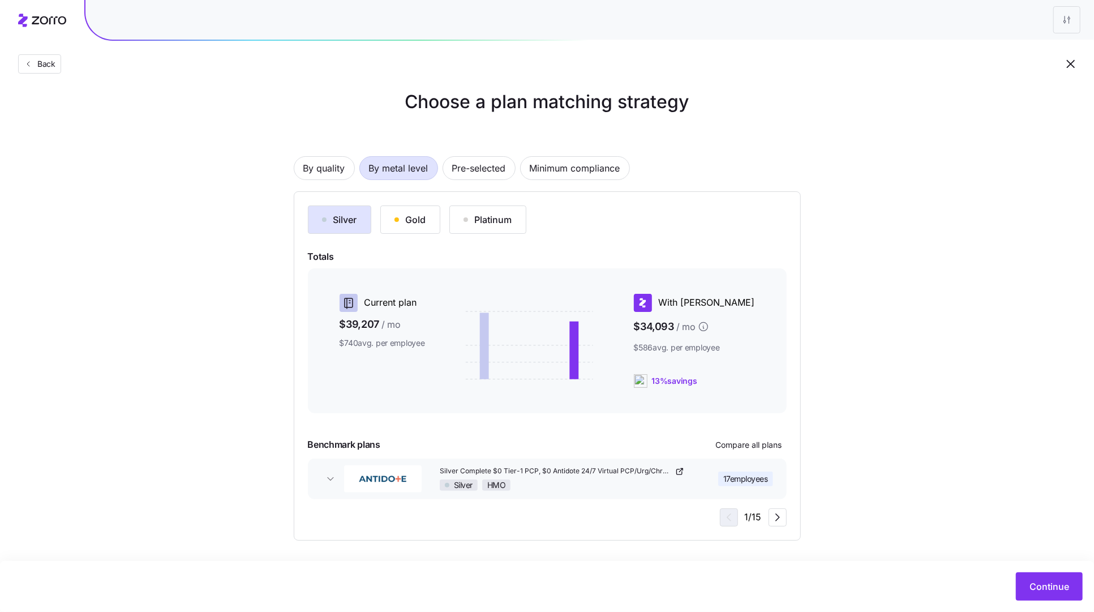
click at [1060, 602] on div "Continue" at bounding box center [547, 586] width 1094 height 51
click at [1059, 591] on span "Continue" at bounding box center [1049, 586] width 40 height 14
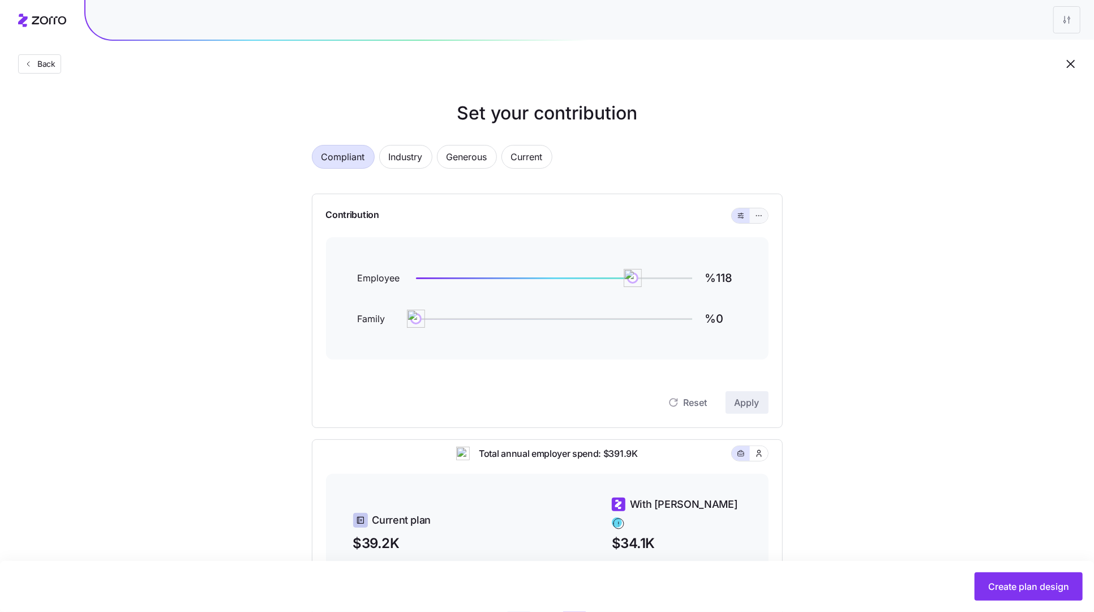
click at [757, 216] on icon "button" at bounding box center [759, 216] width 8 height 14
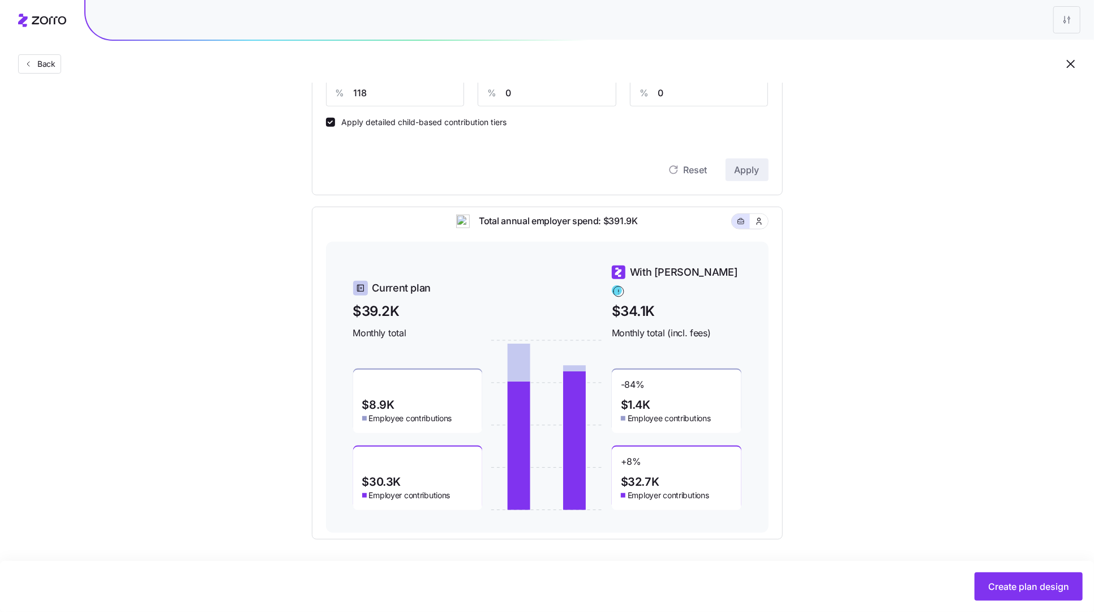
scroll to position [338, 0]
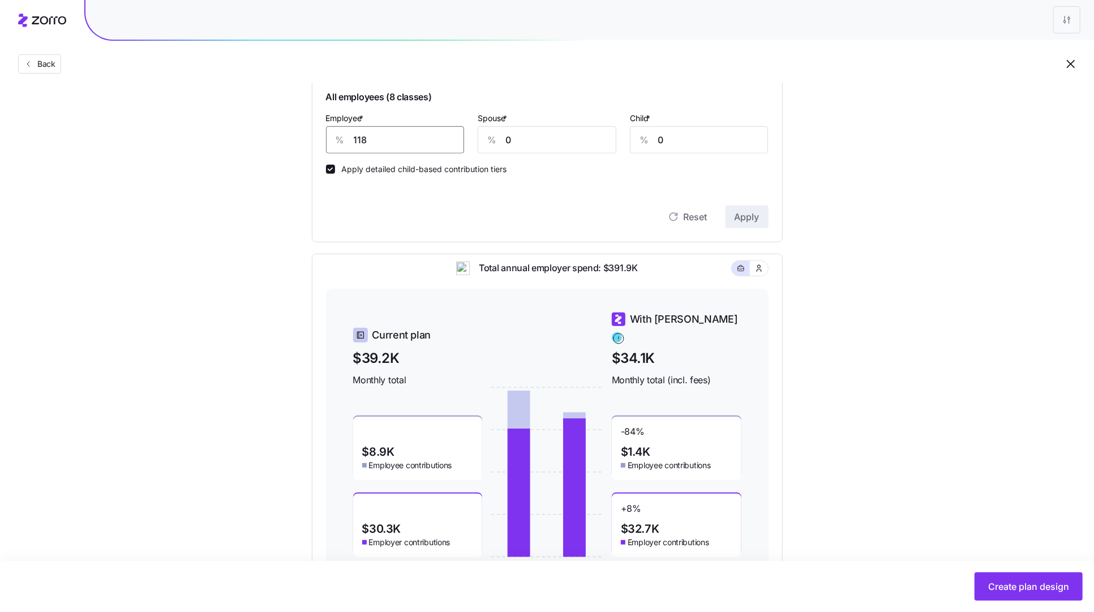
click at [391, 145] on input "118" at bounding box center [395, 139] width 139 height 27
type input "75"
click at [742, 218] on span "Apply" at bounding box center [747, 217] width 25 height 14
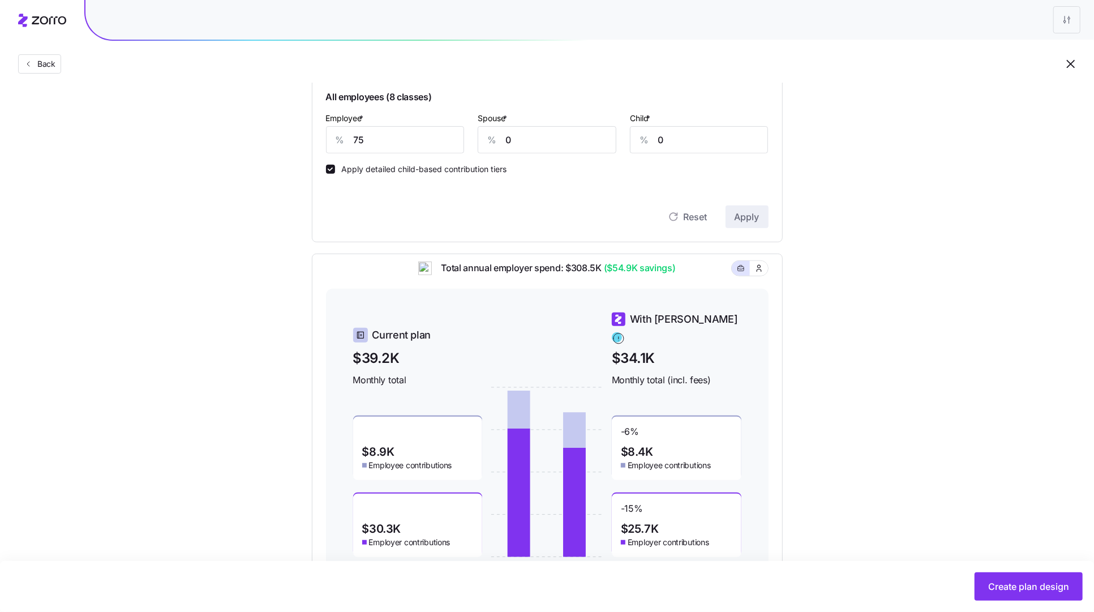
scroll to position [385, 0]
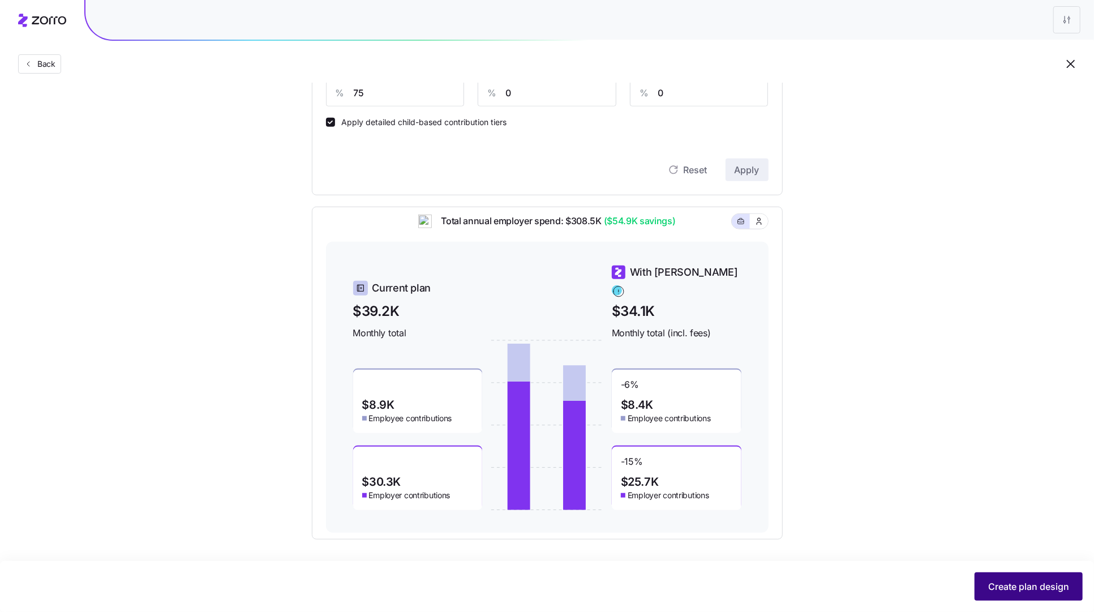
click at [1036, 585] on span "Create plan design" at bounding box center [1028, 586] width 81 height 14
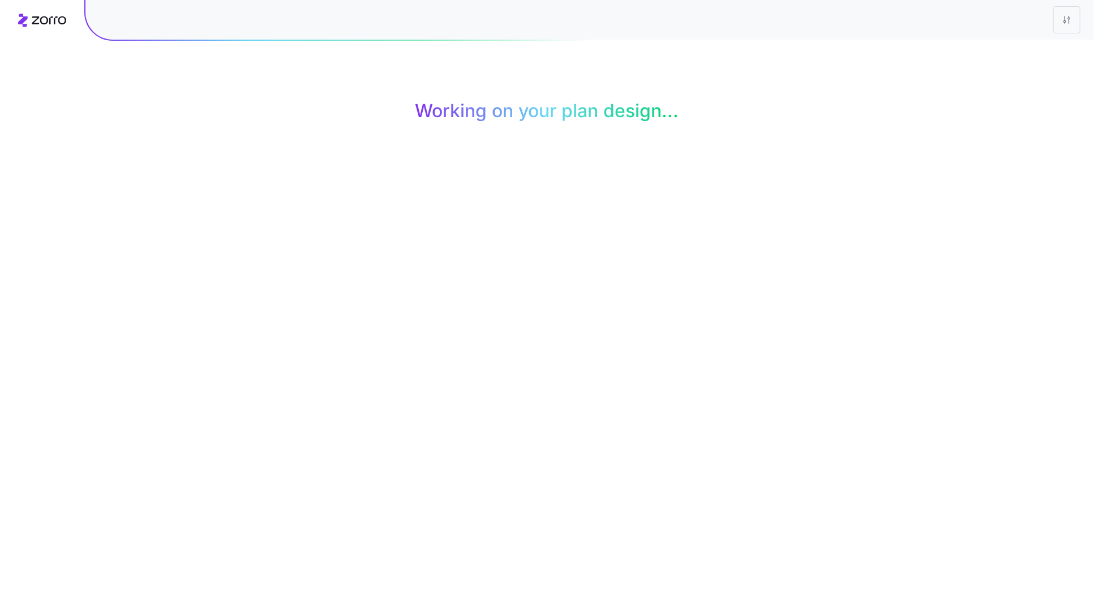
scroll to position [0, 0]
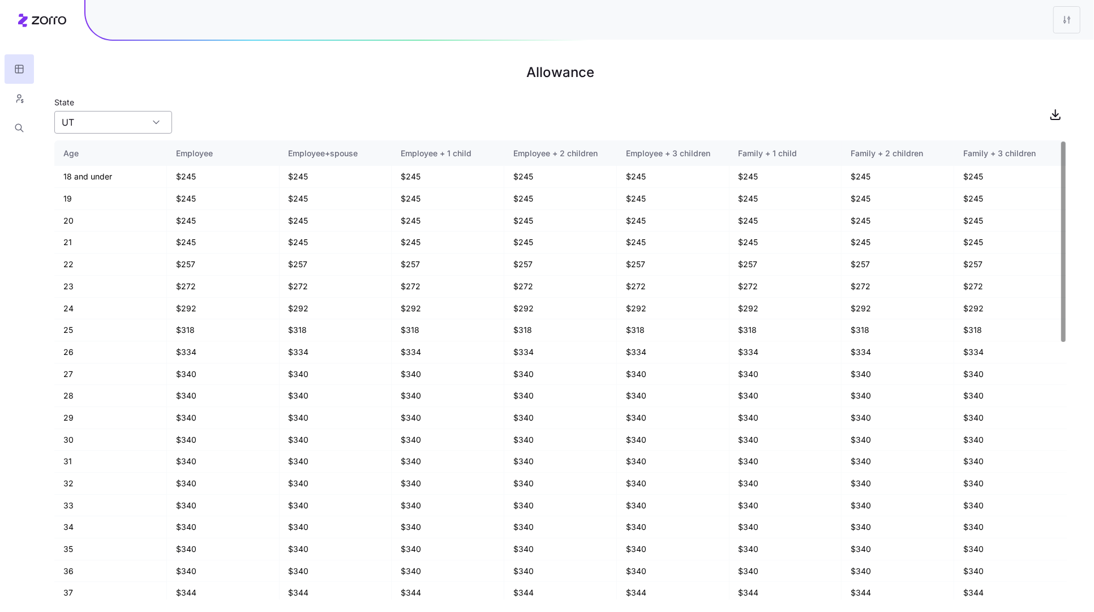
click at [126, 131] on input "UT" at bounding box center [113, 122] width 118 height 23
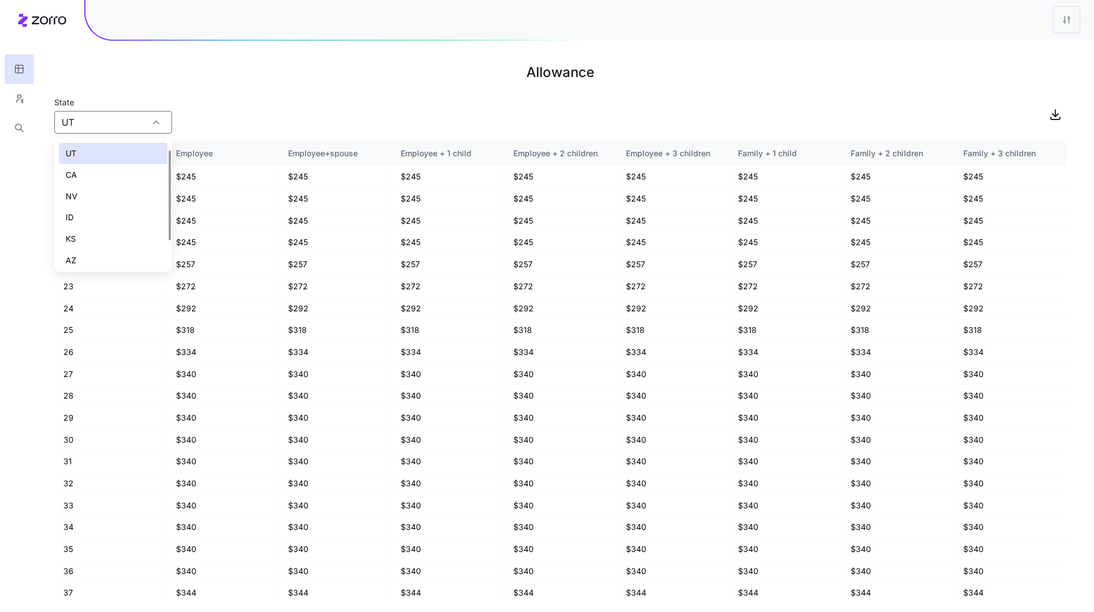
scroll to position [16, 0]
click at [103, 159] on div "CA" at bounding box center [113, 159] width 109 height 22
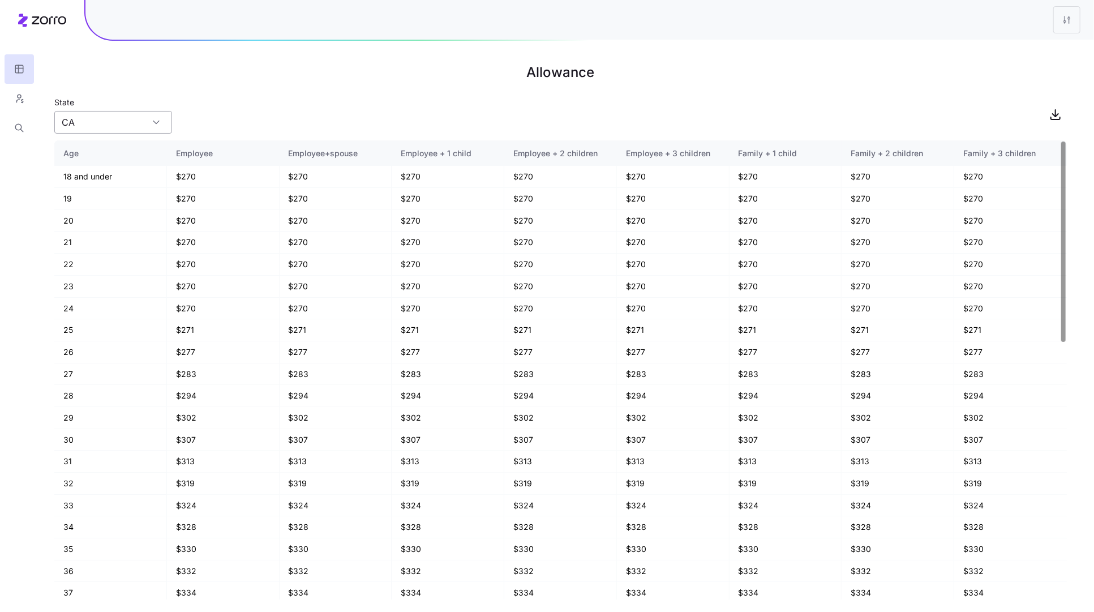
click at [109, 121] on input "CA" at bounding box center [113, 122] width 118 height 23
click at [108, 192] on div "ID" at bounding box center [113, 202] width 109 height 22
click at [119, 124] on input "ID" at bounding box center [113, 122] width 118 height 23
click at [110, 181] on div "NV" at bounding box center [113, 181] width 109 height 22
click at [118, 130] on input "NV" at bounding box center [113, 122] width 118 height 23
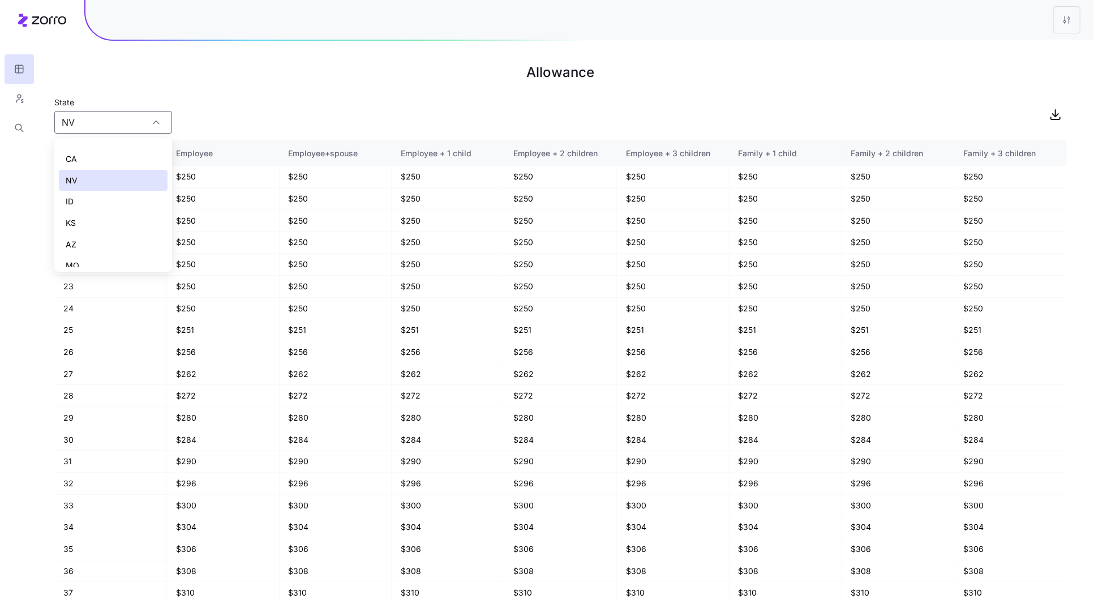
click at [105, 214] on div "KS" at bounding box center [113, 223] width 109 height 22
type input "KS"
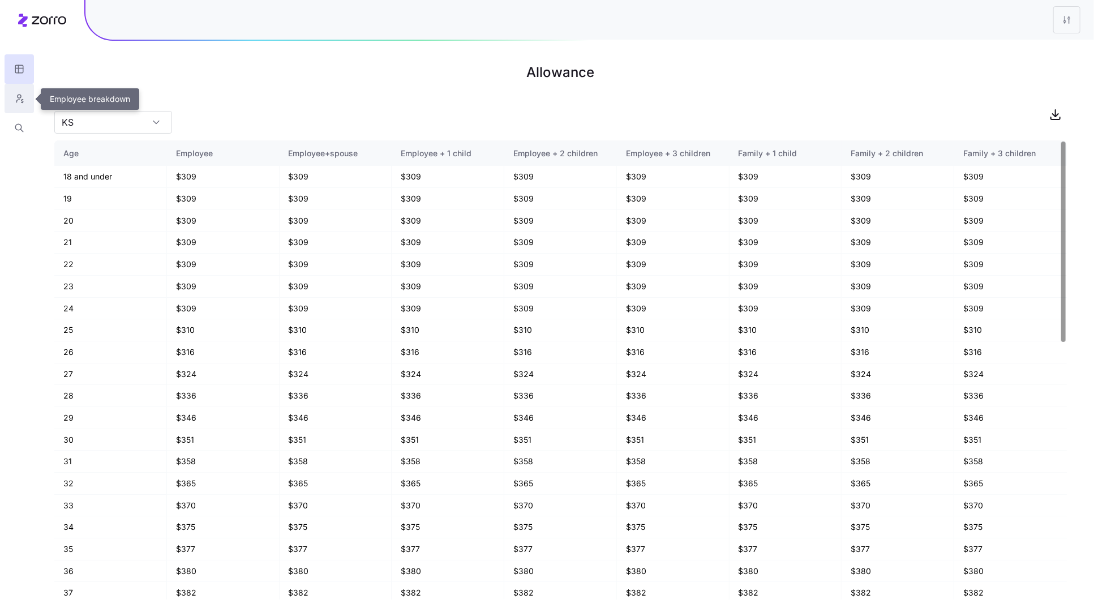
click at [18, 101] on icon "button" at bounding box center [19, 98] width 10 height 11
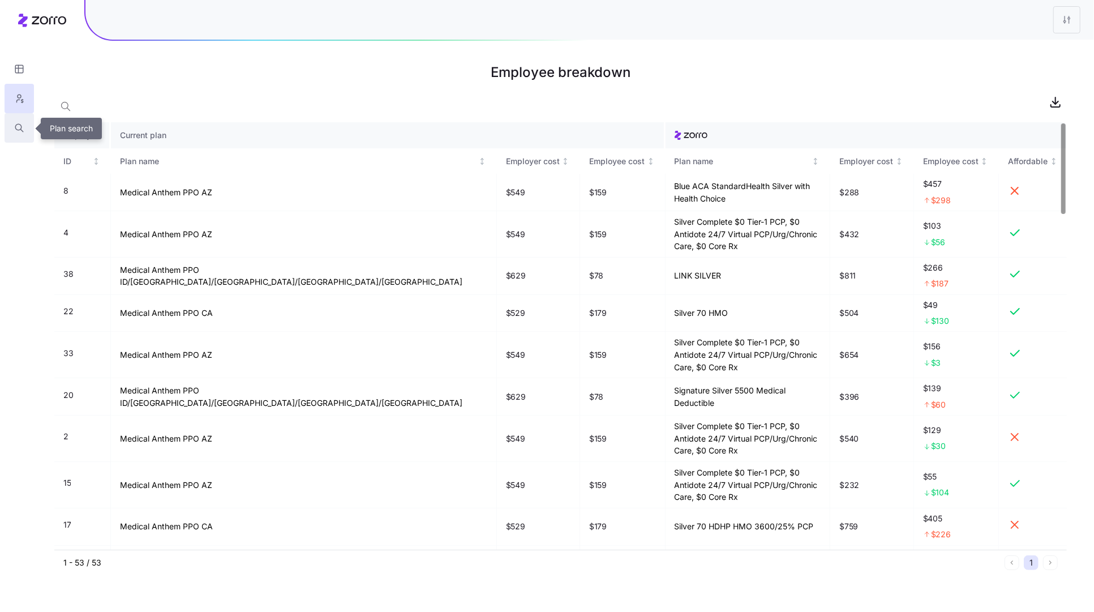
click at [8, 120] on button "button" at bounding box center [19, 127] width 29 height 29
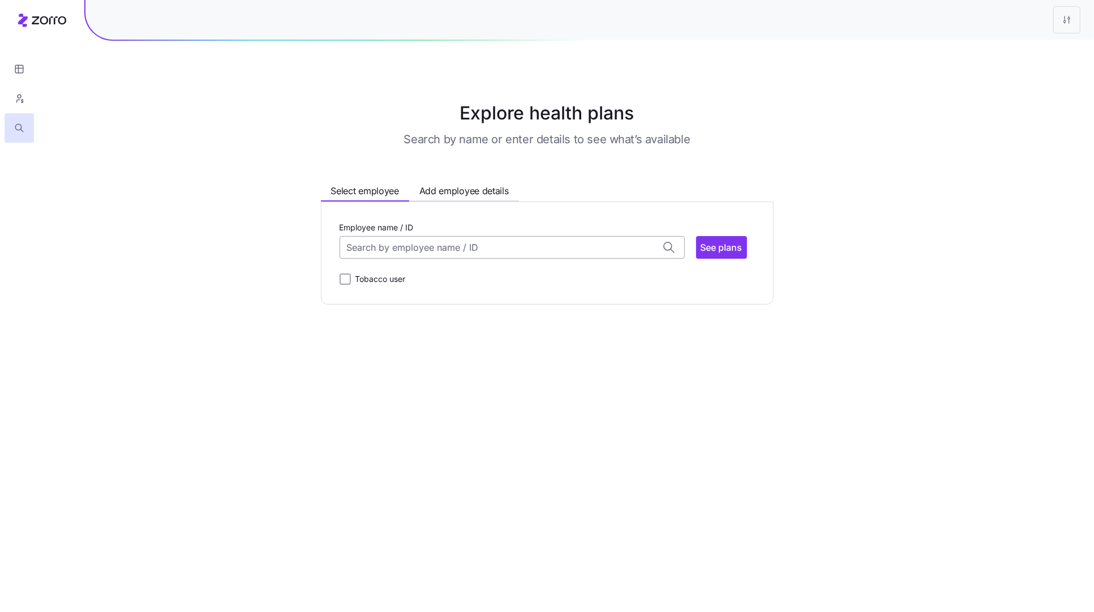
click at [468, 246] on input "Employee name / ID" at bounding box center [512, 247] width 345 height 23
click at [430, 314] on div "ID: 13 (29) 85305" at bounding box center [512, 307] width 340 height 33
type input "13"
click at [725, 252] on span "See plans" at bounding box center [722, 248] width 42 height 14
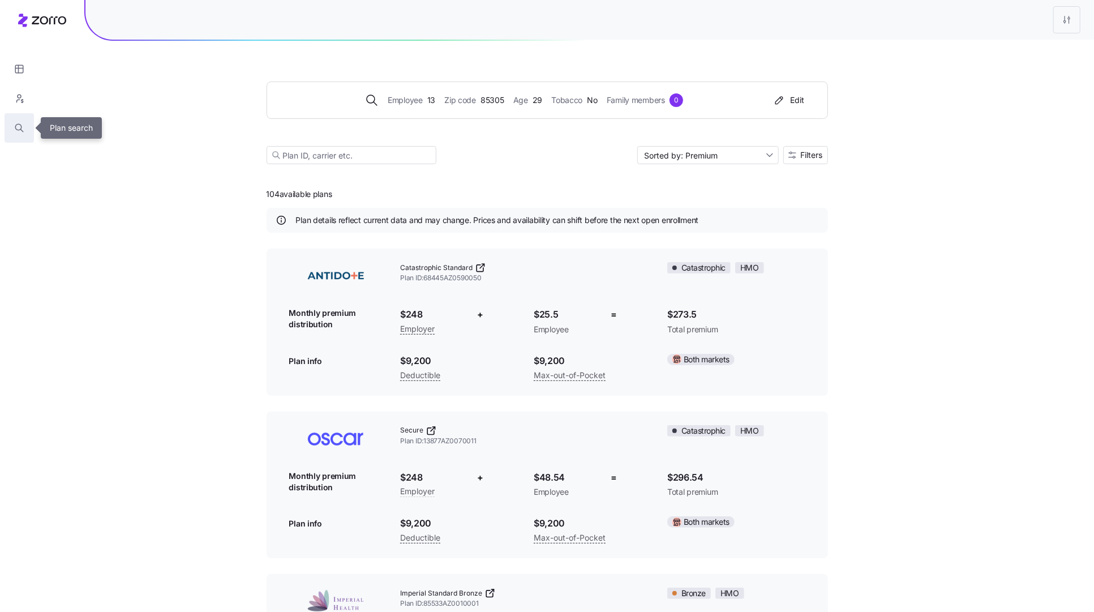
click at [16, 127] on icon "button" at bounding box center [19, 127] width 10 height 11
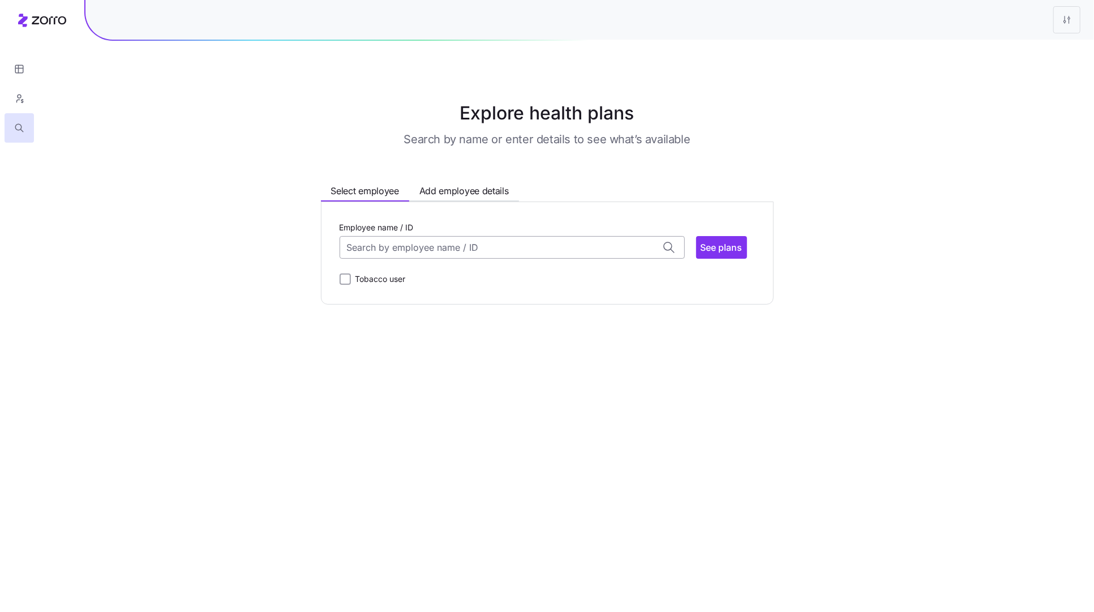
click at [448, 246] on input "Employee name / ID" at bounding box center [512, 247] width 345 height 23
click at [443, 340] on div "ID: 17 (61) 95776" at bounding box center [512, 346] width 340 height 33
type input "17"
click at [715, 247] on span "See plans" at bounding box center [722, 248] width 42 height 14
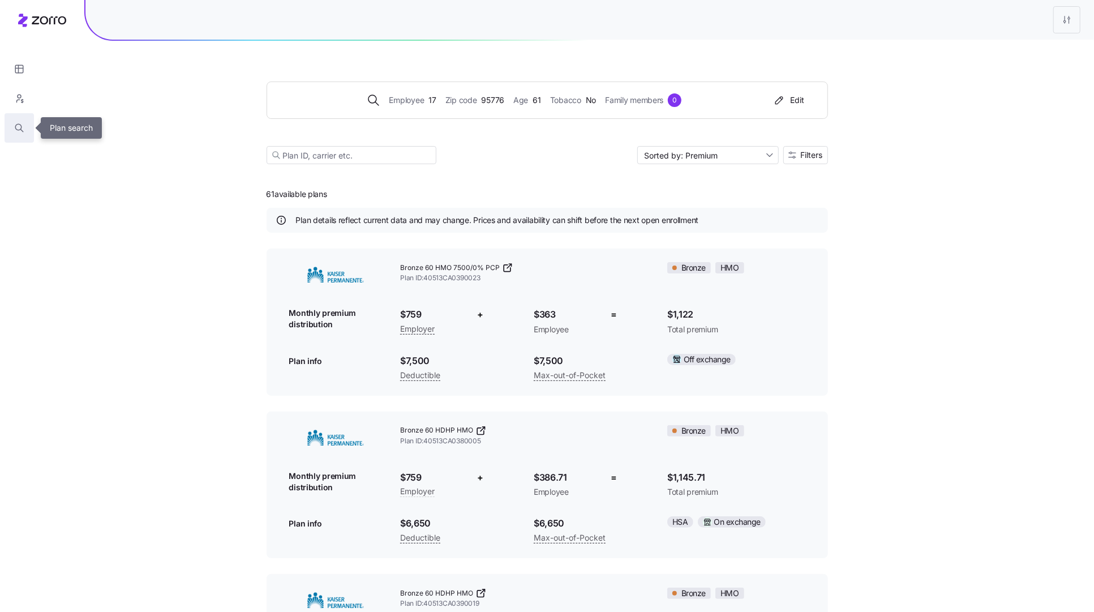
click at [18, 130] on icon "button" at bounding box center [18, 127] width 6 height 6
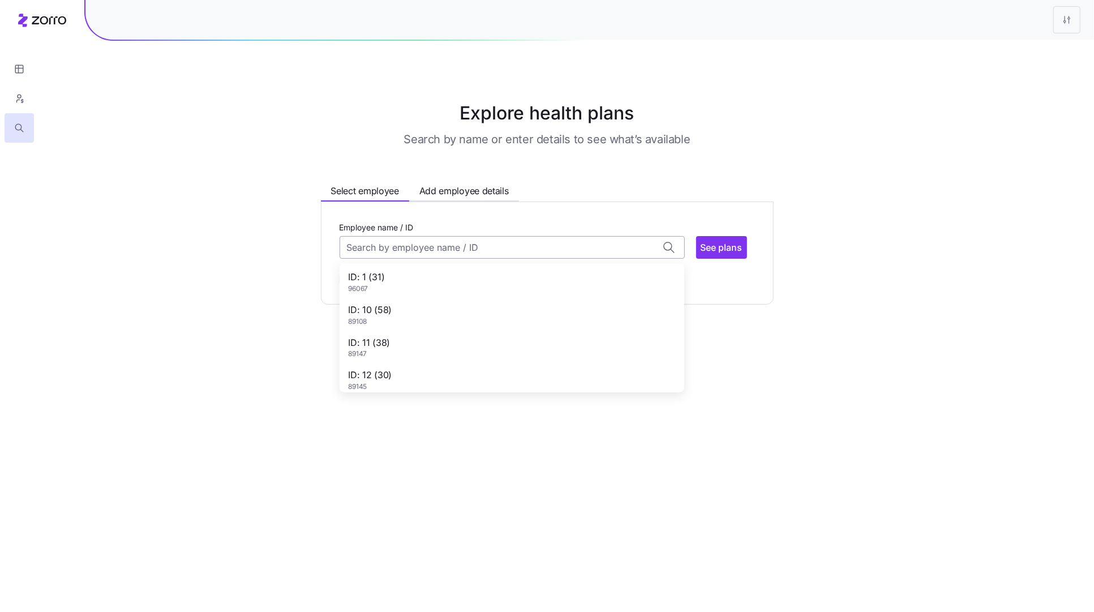
click at [446, 251] on input "Employee name / ID" at bounding box center [512, 247] width 345 height 23
click at [445, 324] on div "ID: 19 (31) 90650" at bounding box center [512, 319] width 340 height 33
type input "19"
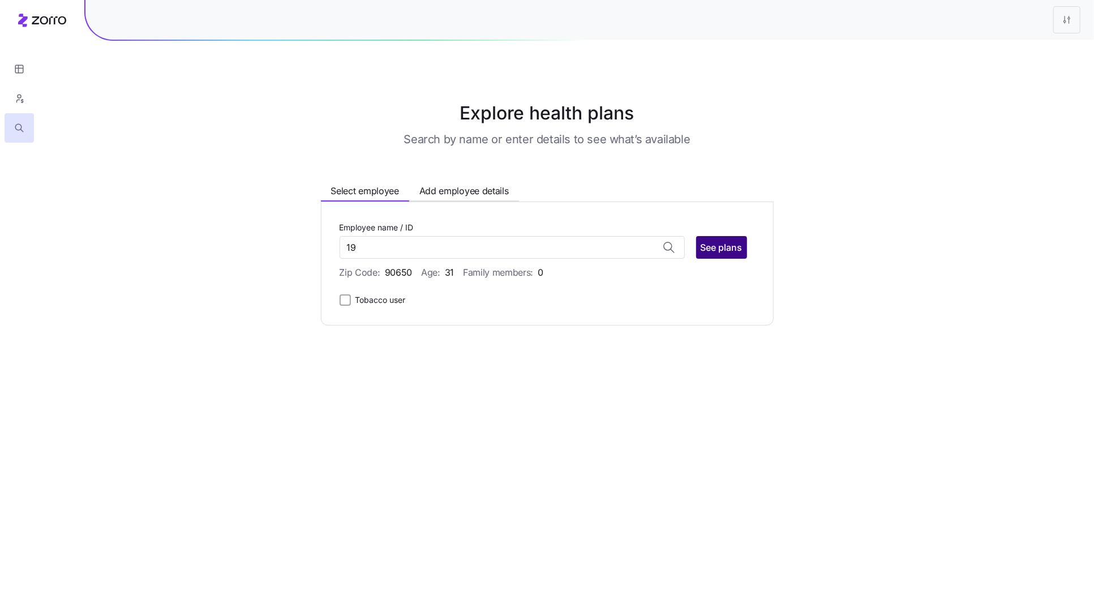
click at [726, 254] on button "See plans" at bounding box center [721, 247] width 51 height 23
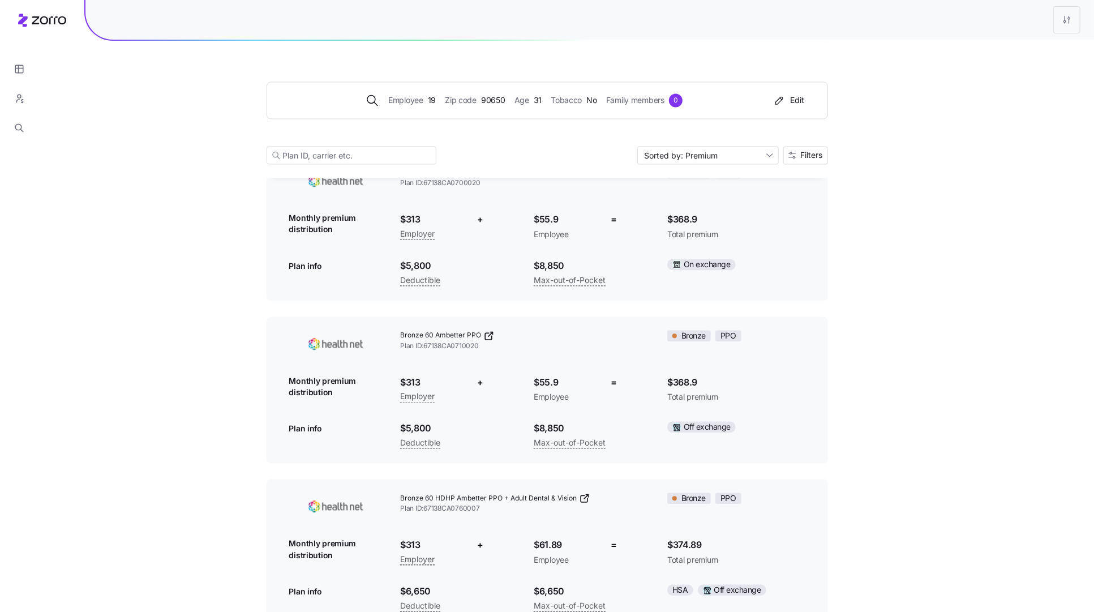
scroll to position [1728, 0]
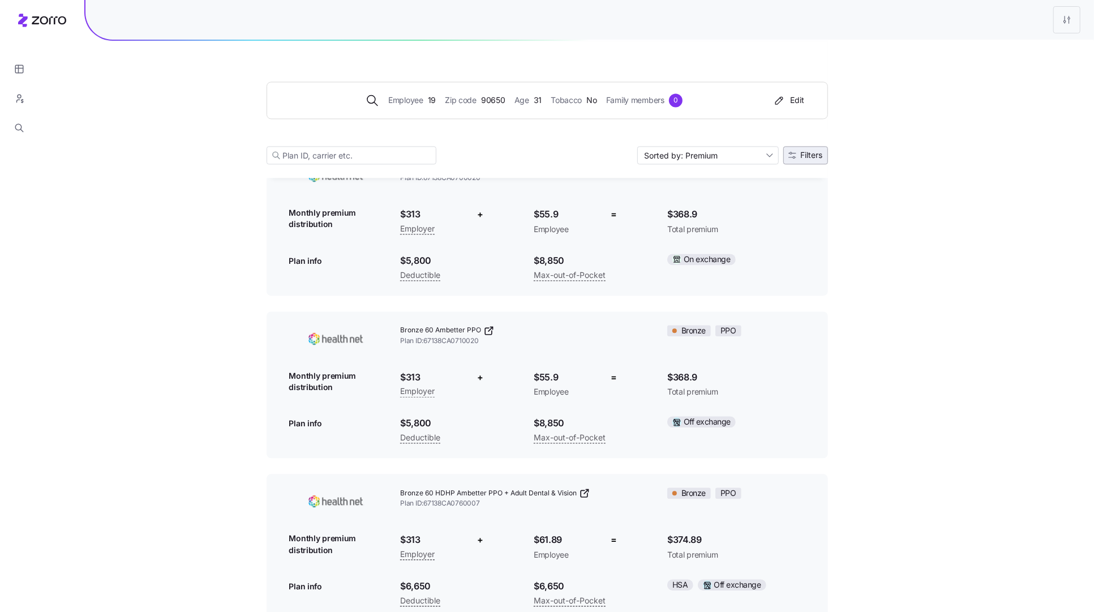
click at [811, 157] on span "Filters" at bounding box center [812, 155] width 22 height 8
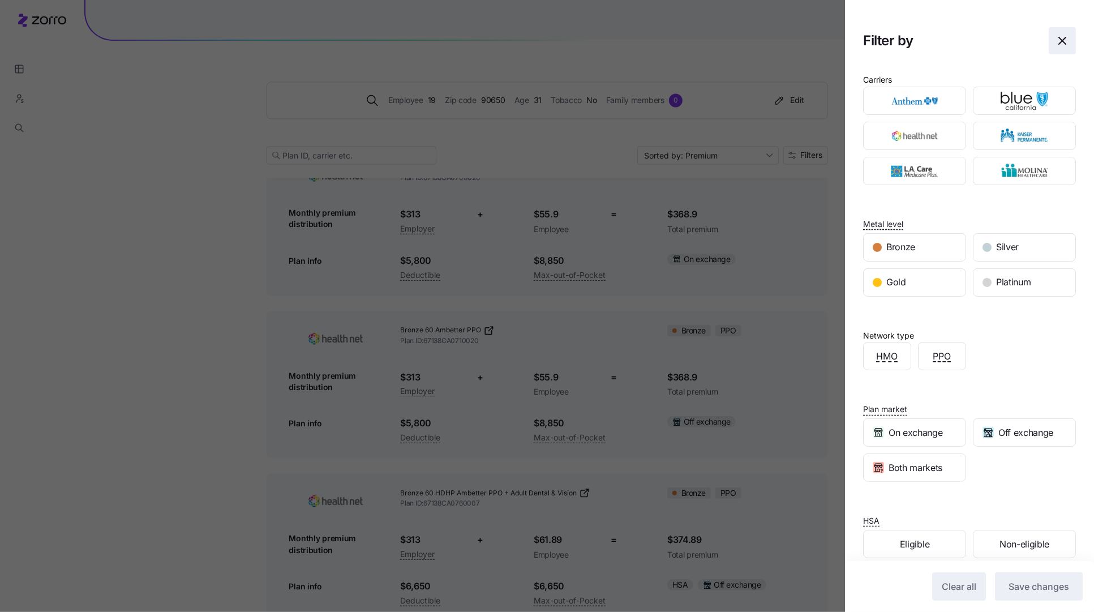
click at [1062, 39] on icon "button" at bounding box center [1062, 41] width 14 height 14
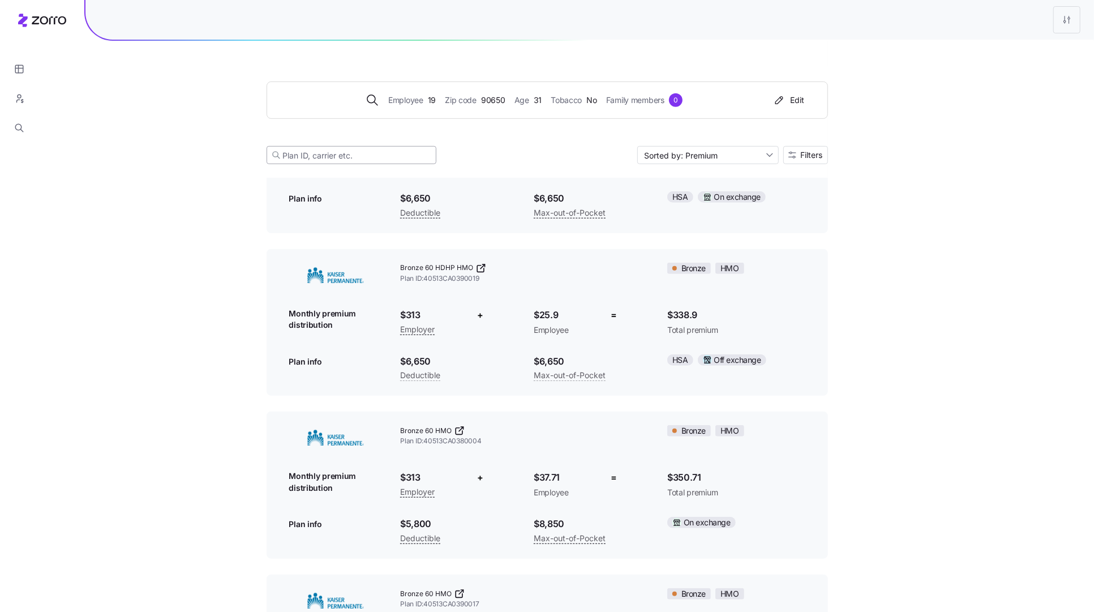
scroll to position [0, 0]
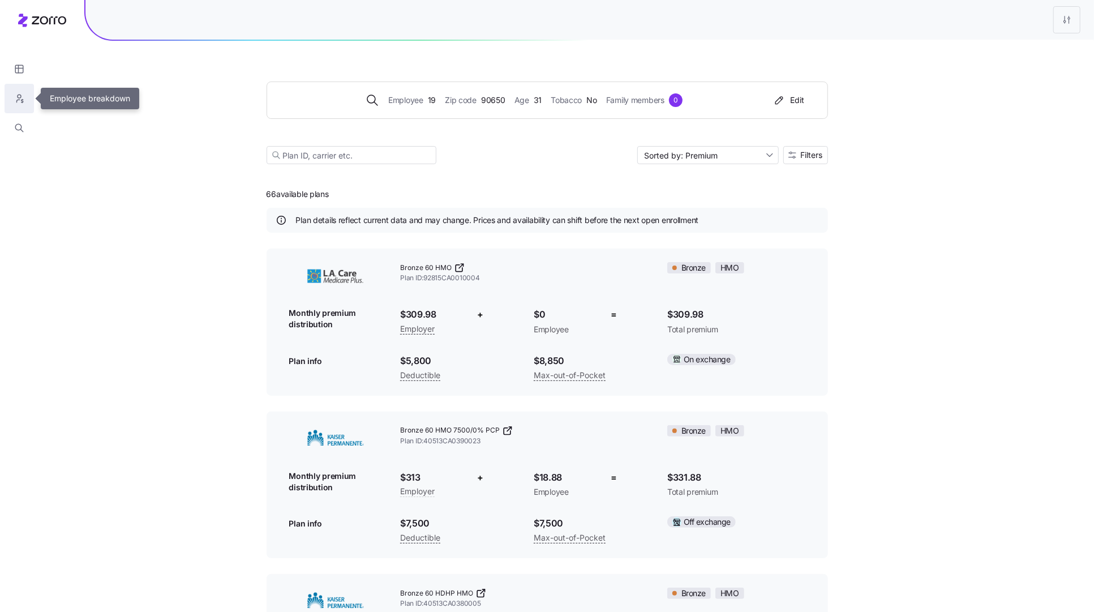
click at [20, 103] on icon "button" at bounding box center [19, 98] width 10 height 11
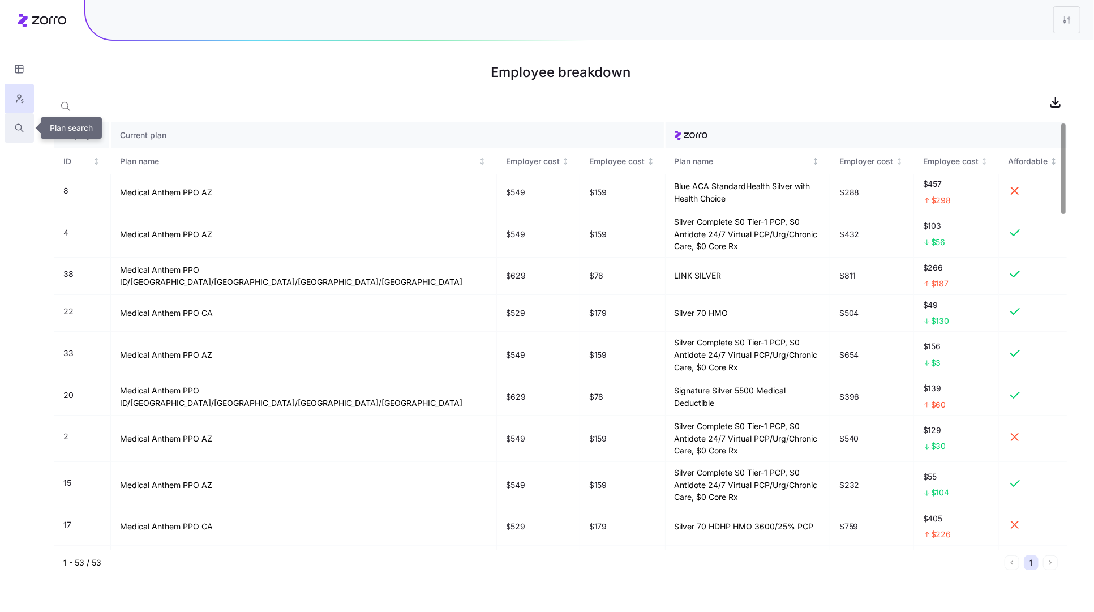
click at [22, 117] on button "button" at bounding box center [19, 127] width 29 height 29
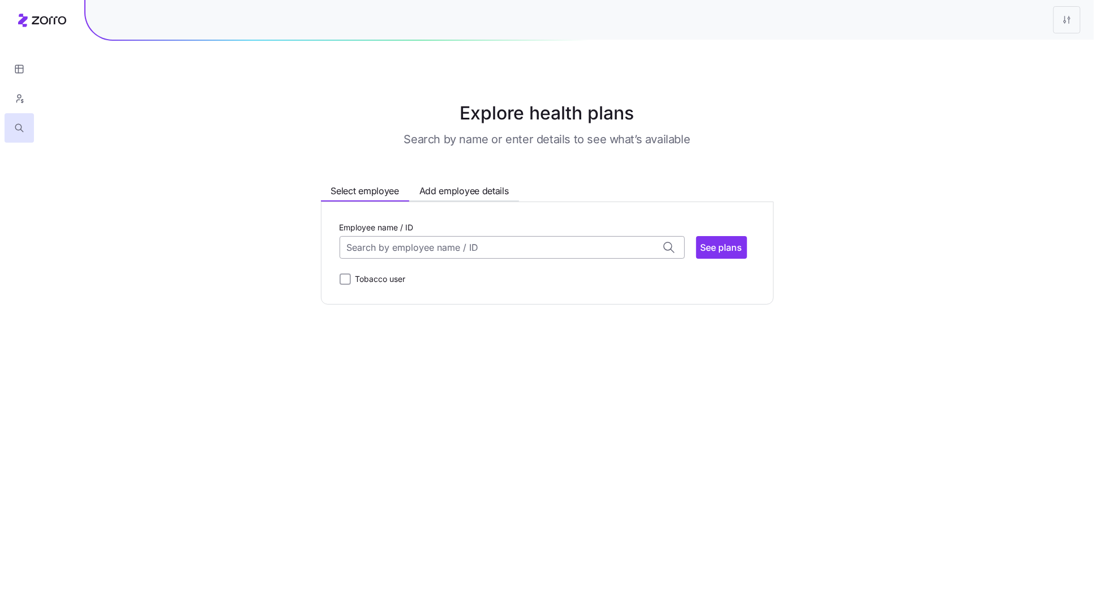
click at [480, 244] on input "Employee name / ID" at bounding box center [512, 247] width 345 height 23
click at [382, 341] on div "ID: 48 (34) 66061" at bounding box center [512, 357] width 340 height 33
type input "48"
click at [733, 239] on button "See plans" at bounding box center [721, 247] width 51 height 23
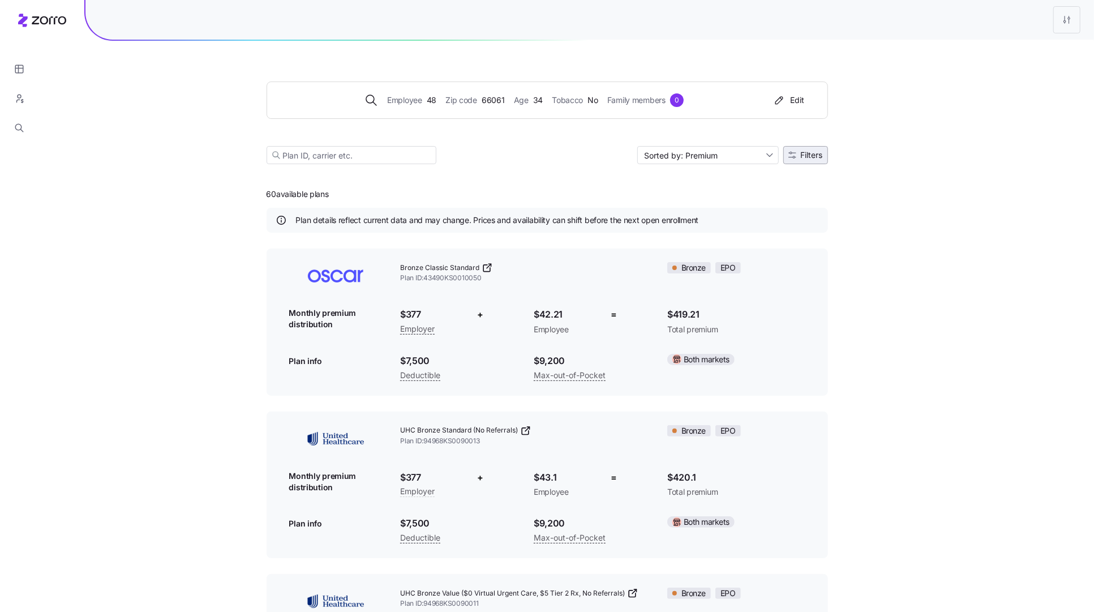
click at [822, 157] on span "Filters" at bounding box center [812, 155] width 22 height 8
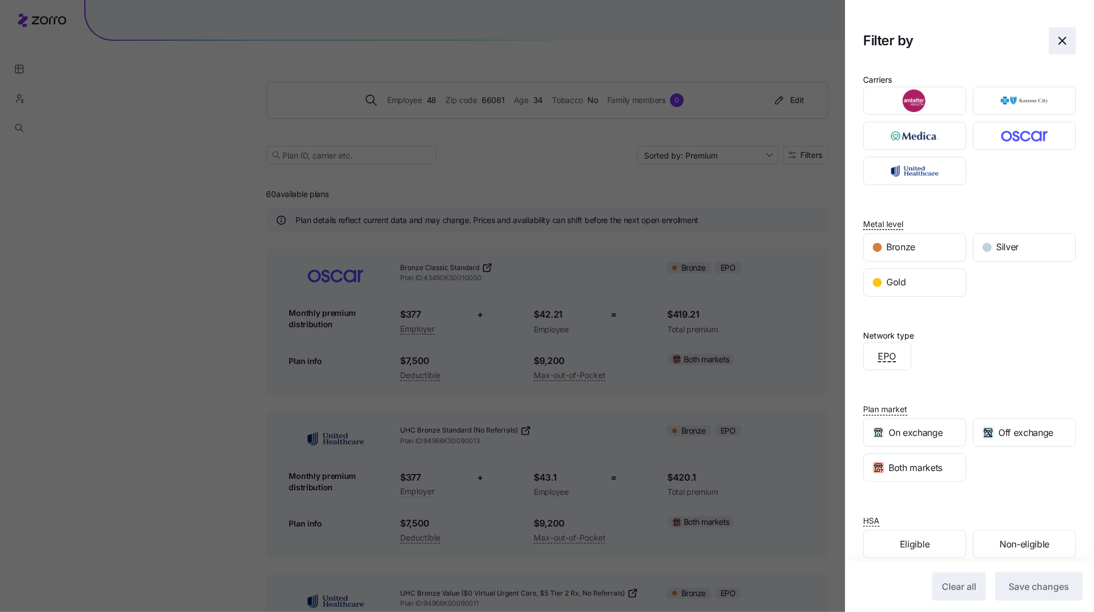
click at [1071, 48] on span "button" at bounding box center [1062, 41] width 26 height 26
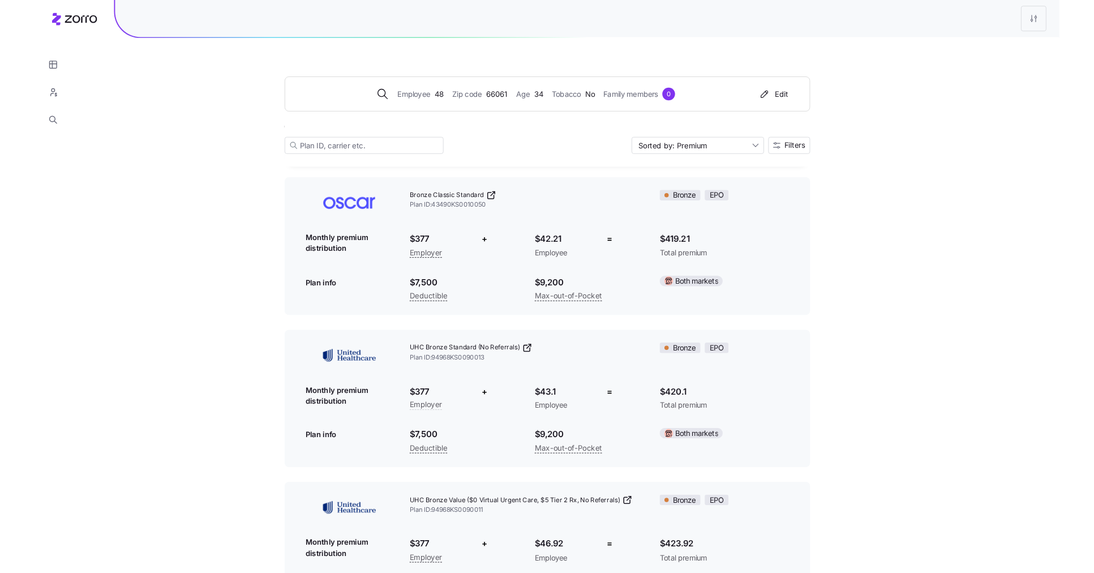
scroll to position [82, 0]
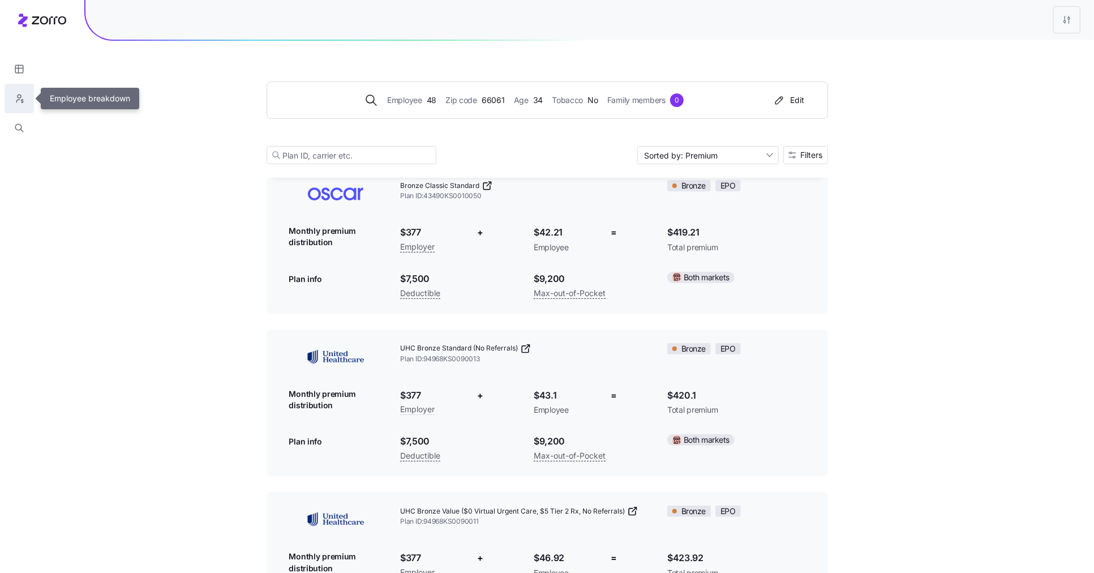
click at [24, 99] on icon "button" at bounding box center [19, 98] width 10 height 11
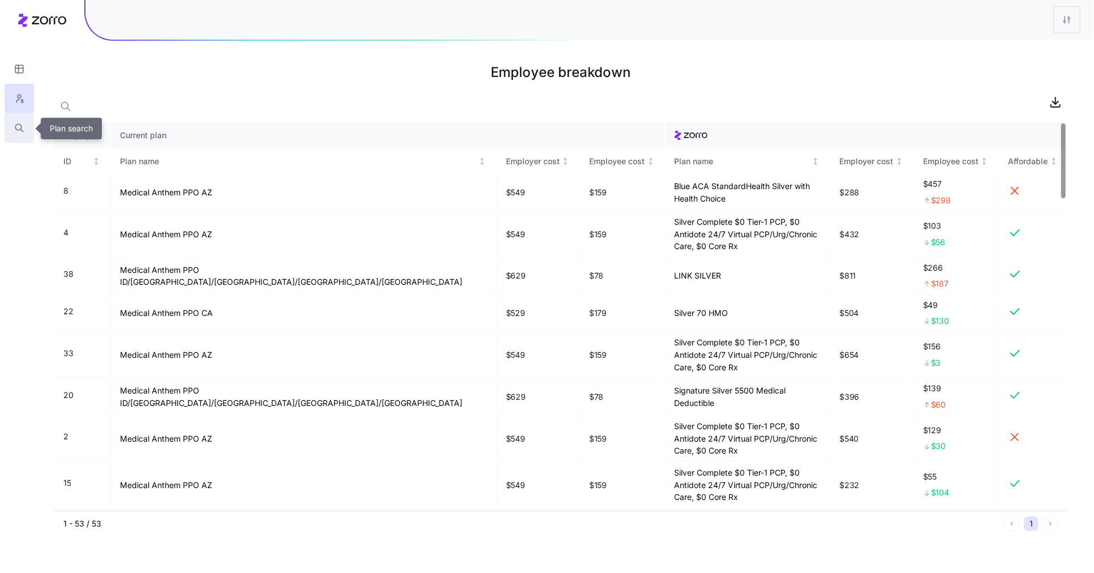
click at [12, 127] on button "button" at bounding box center [19, 127] width 29 height 29
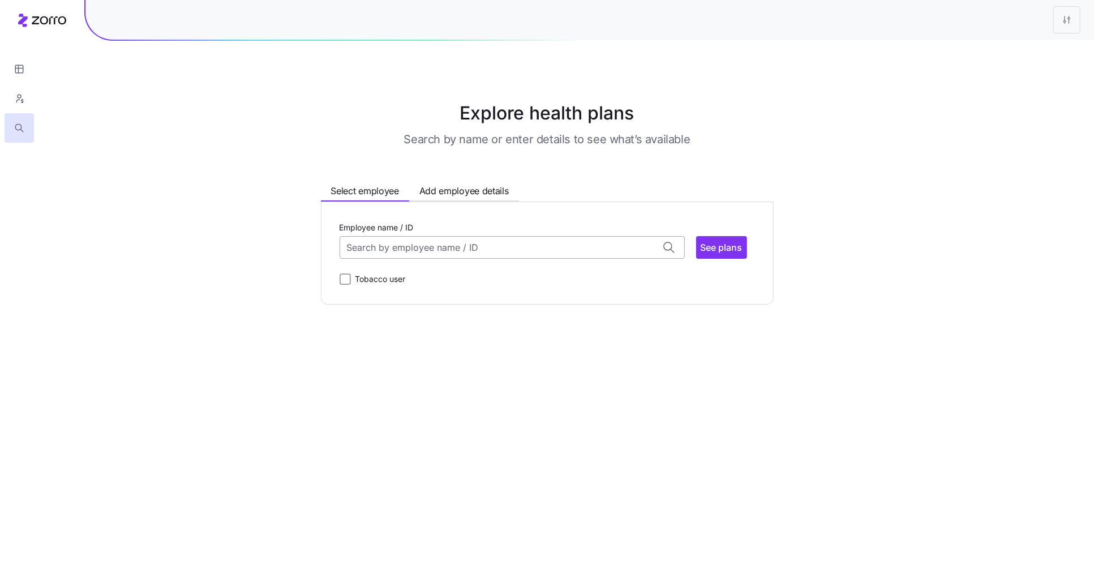
click at [470, 250] on input "Employee name / ID" at bounding box center [512, 247] width 345 height 23
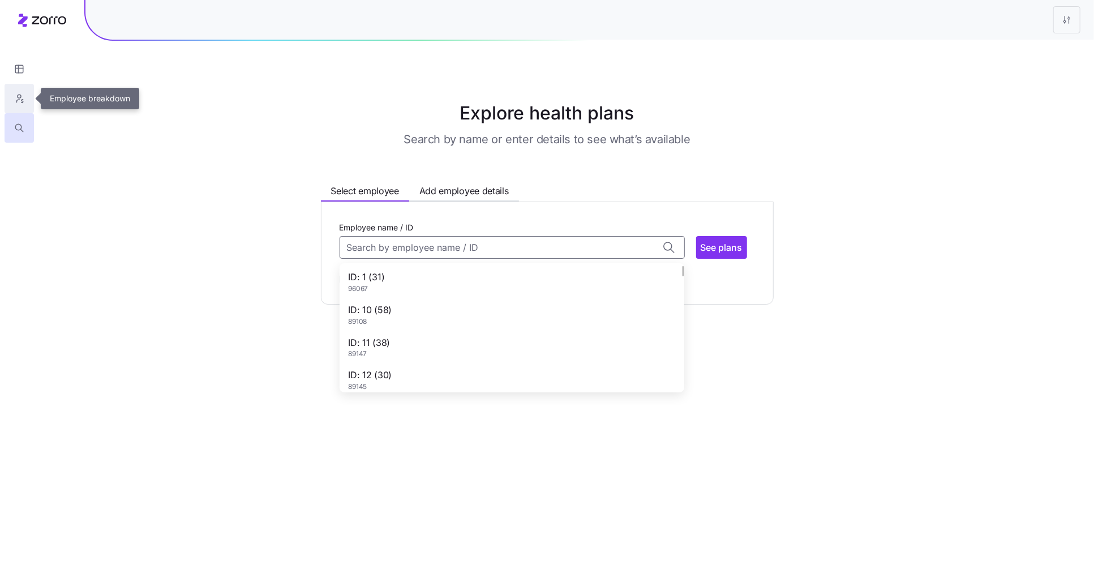
click at [18, 96] on icon "button" at bounding box center [19, 96] width 3 height 3
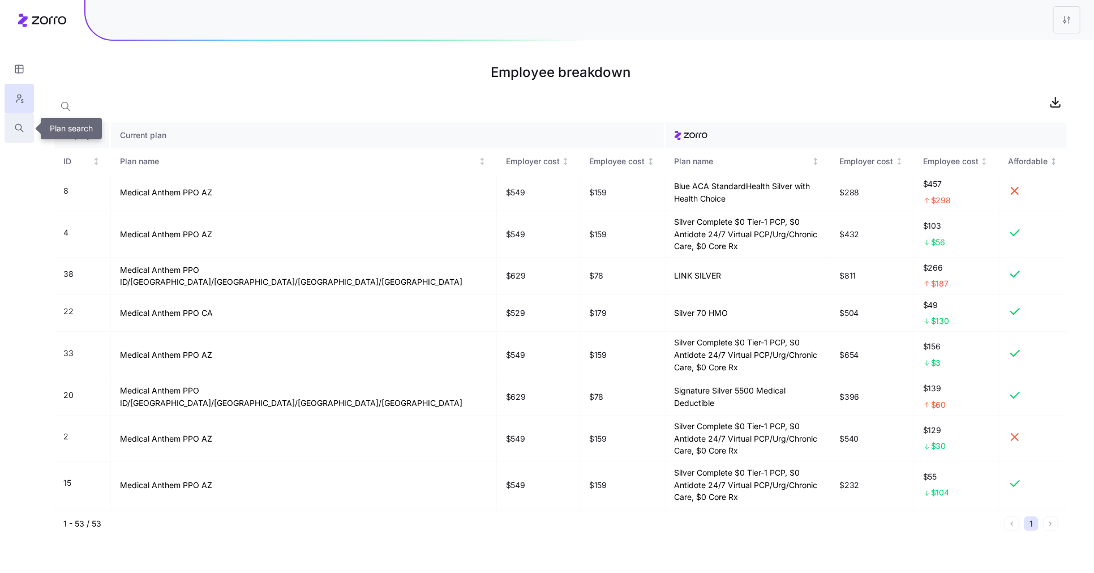
click at [18, 126] on icon "button" at bounding box center [19, 127] width 10 height 11
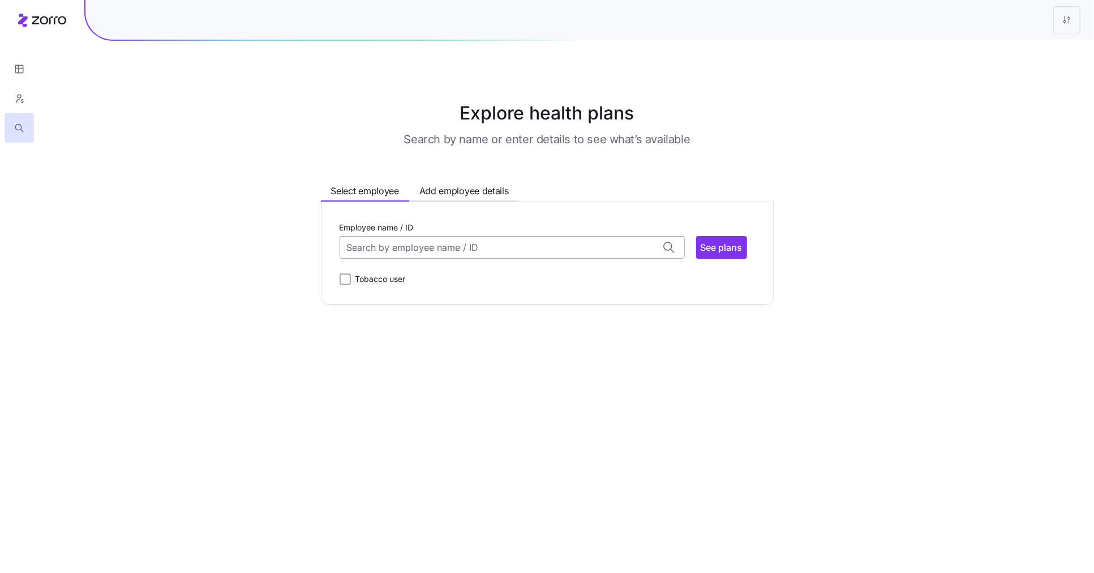
click at [454, 239] on input "Employee name / ID" at bounding box center [512, 247] width 345 height 23
click at [454, 320] on div "ID: 52 (61) 77095" at bounding box center [512, 309] width 340 height 33
type input "52"
click at [722, 248] on span "See plans" at bounding box center [722, 248] width 42 height 14
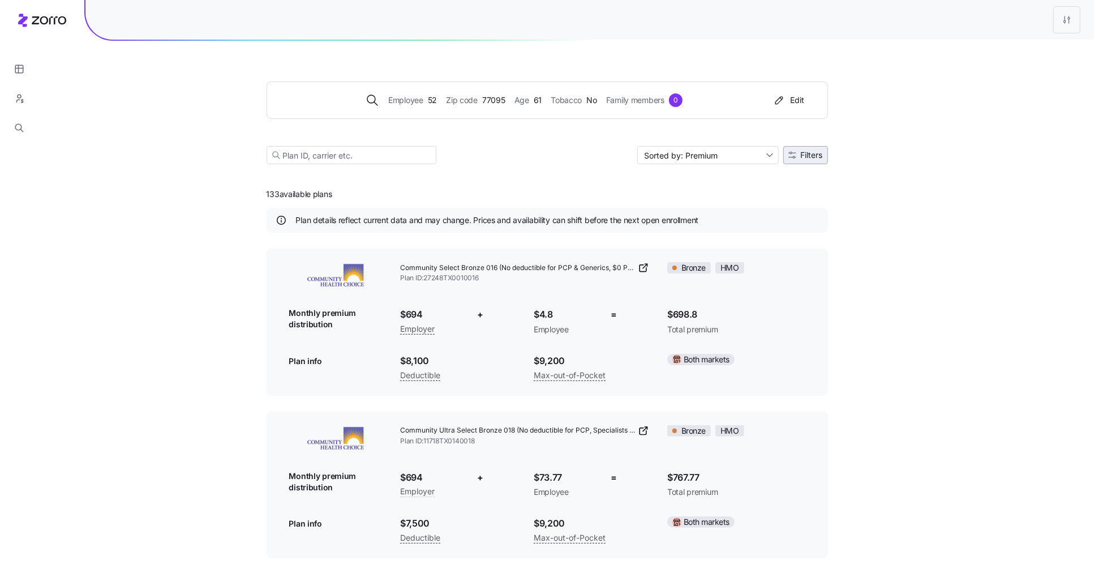
click at [796, 157] on span "Filters" at bounding box center [805, 155] width 35 height 8
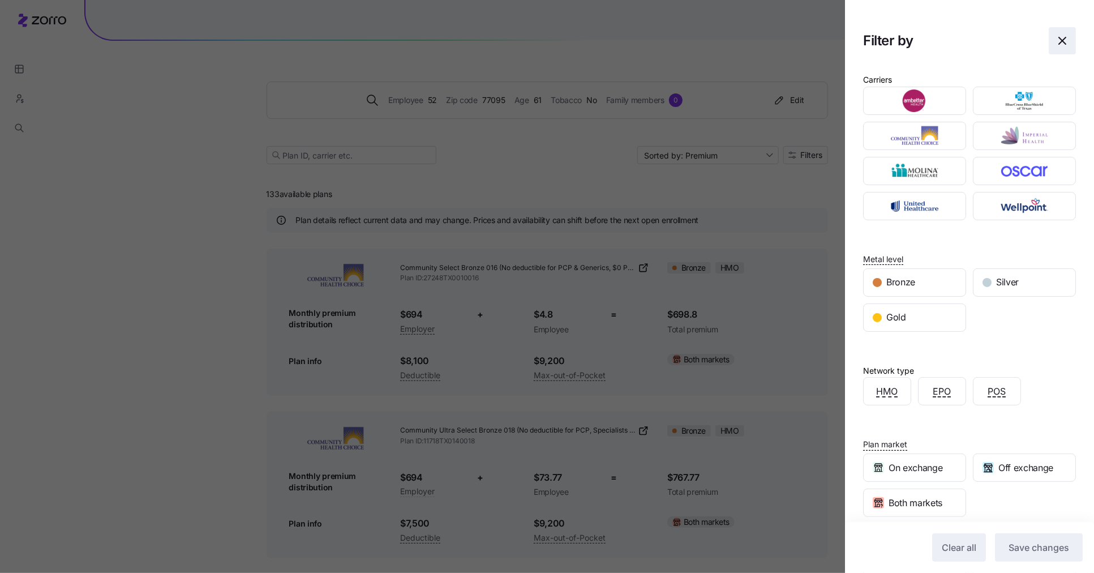
click at [1066, 40] on icon "button" at bounding box center [1062, 41] width 14 height 14
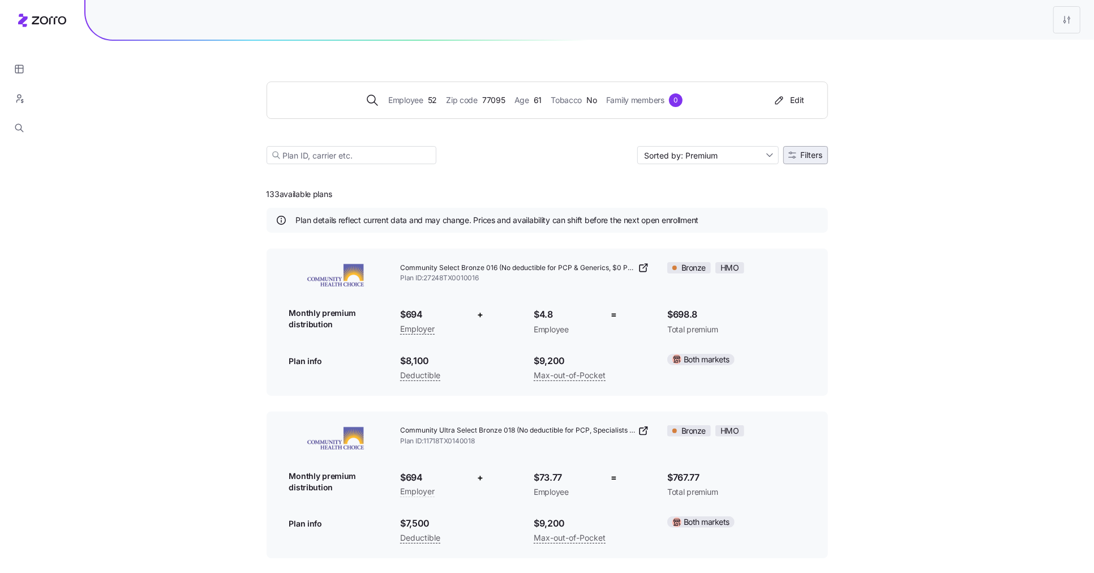
click at [804, 159] on span "Filters" at bounding box center [812, 155] width 22 height 8
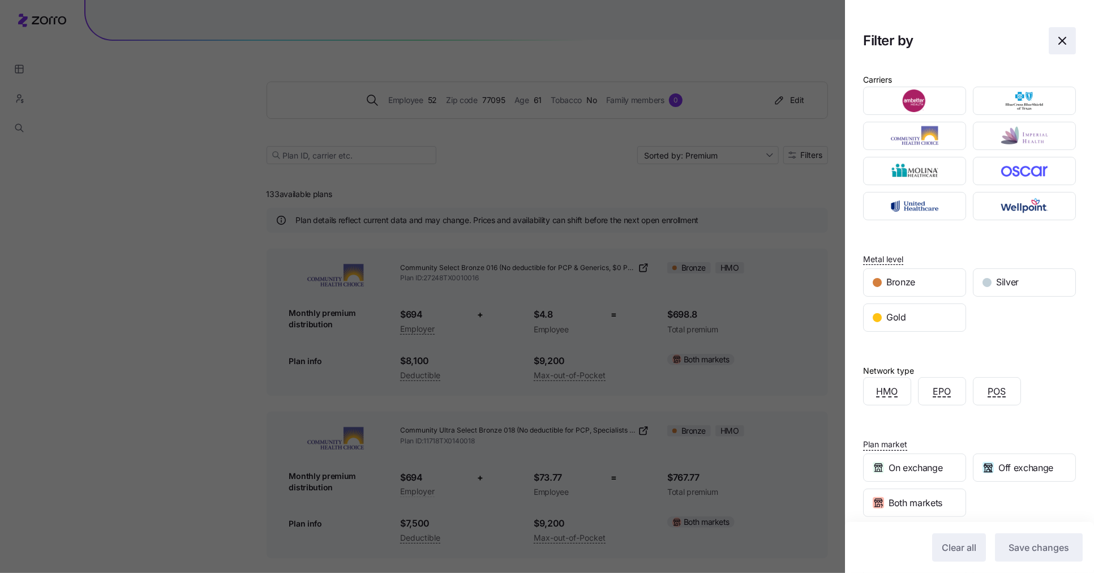
click at [1064, 44] on icon "button" at bounding box center [1062, 40] width 7 height 7
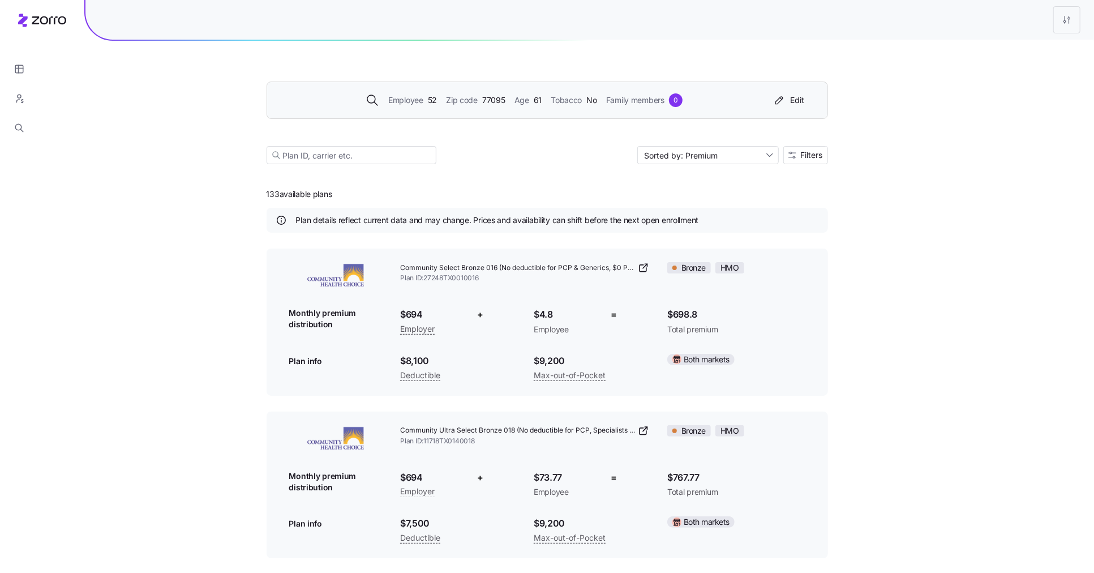
click at [467, 103] on span "Zip code" at bounding box center [462, 100] width 32 height 12
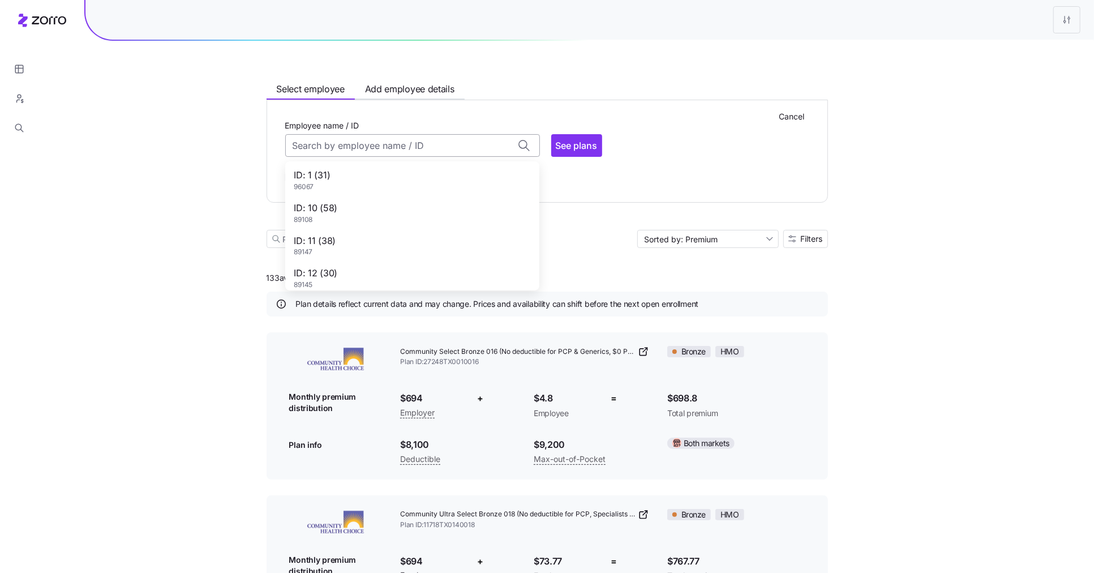
click at [364, 148] on input "Employee name / ID" at bounding box center [412, 145] width 255 height 23
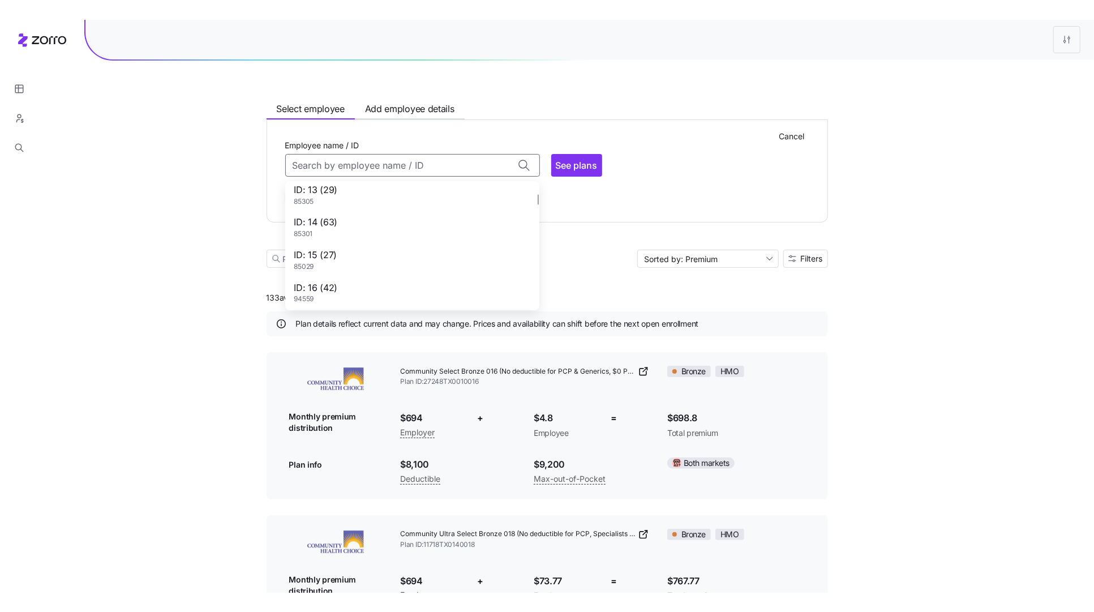
scroll to position [138, 0]
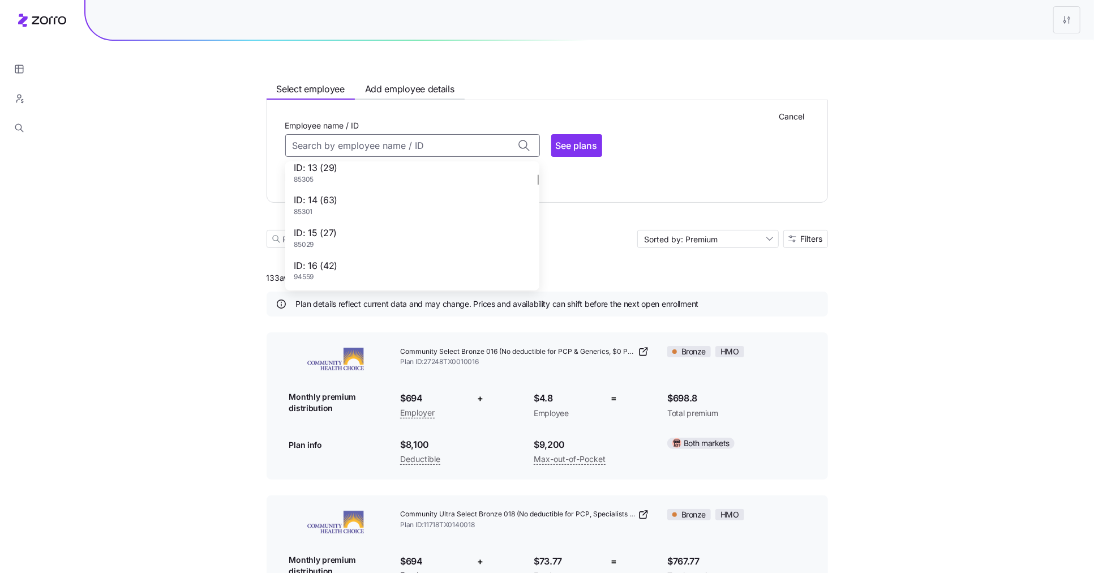
click at [383, 226] on div "ID: 15 (27) 85029" at bounding box center [412, 237] width 250 height 33
type input "15"
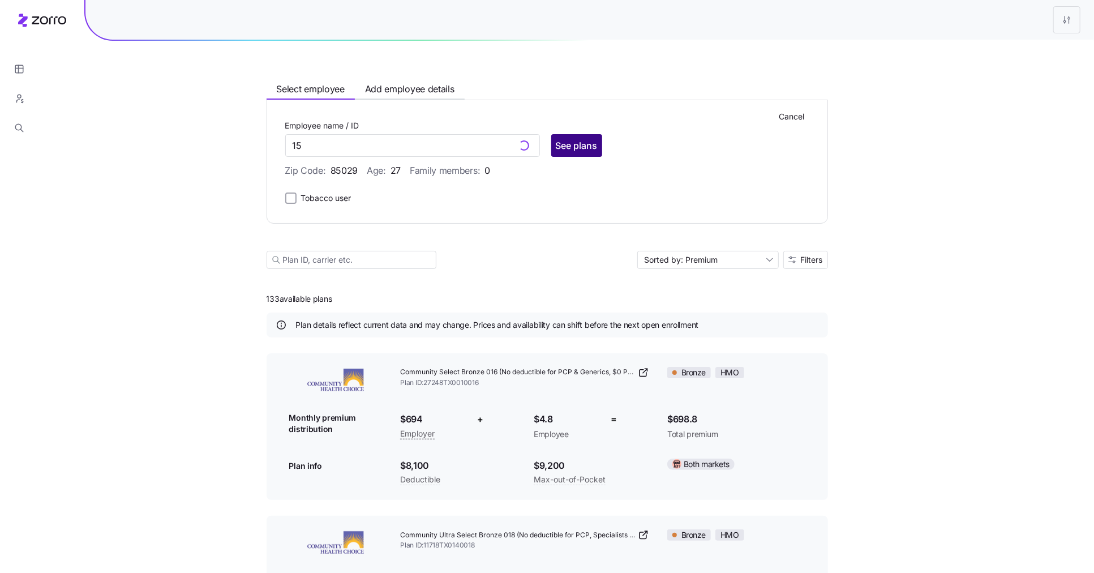
click at [563, 139] on span "See plans" at bounding box center [577, 146] width 42 height 14
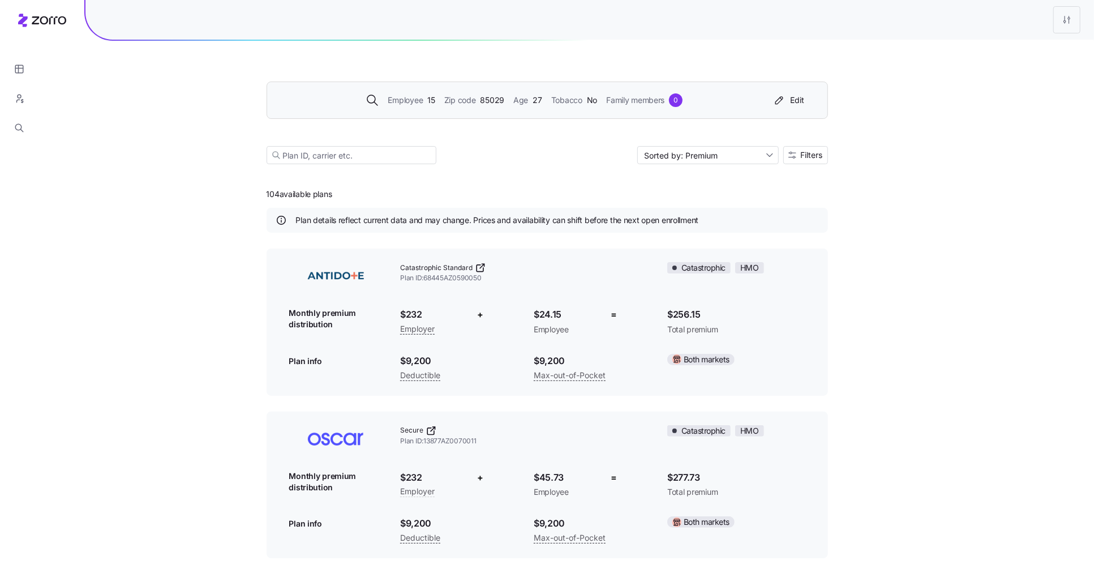
drag, startPoint x: 342, startPoint y: 194, endPoint x: 208, endPoint y: 194, distance: 134.7
click at [472, 175] on div "Employee 15 Zip code 85029 Age 27 Tobacco No Family members 0 Edit Sorted by: P…" at bounding box center [547, 109] width 561 height 137
click at [793, 147] on button "Filters" at bounding box center [805, 155] width 45 height 18
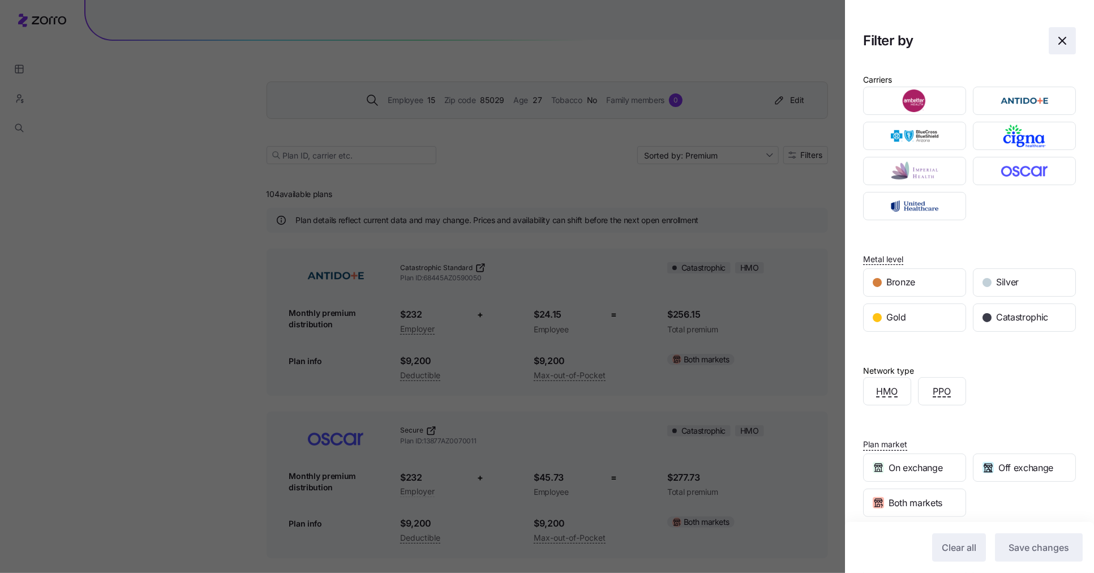
click at [1063, 39] on icon "button" at bounding box center [1062, 40] width 7 height 7
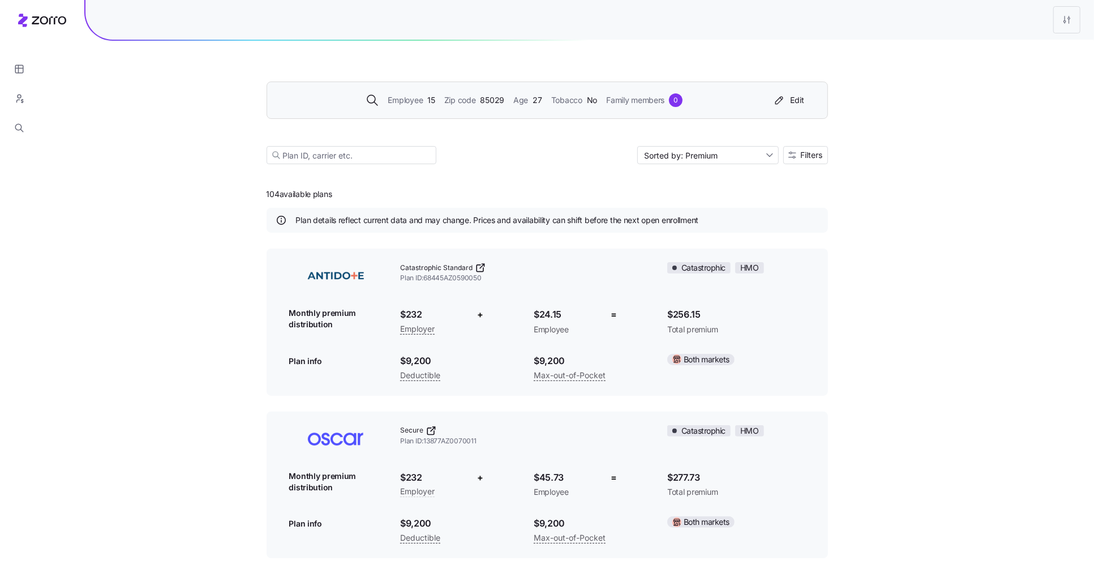
click at [551, 59] on div "Employee 15 Zip code 85029 Age 27 Tobacco No Family members 0 Edit Sorted by: P…" at bounding box center [547, 109] width 561 height 137
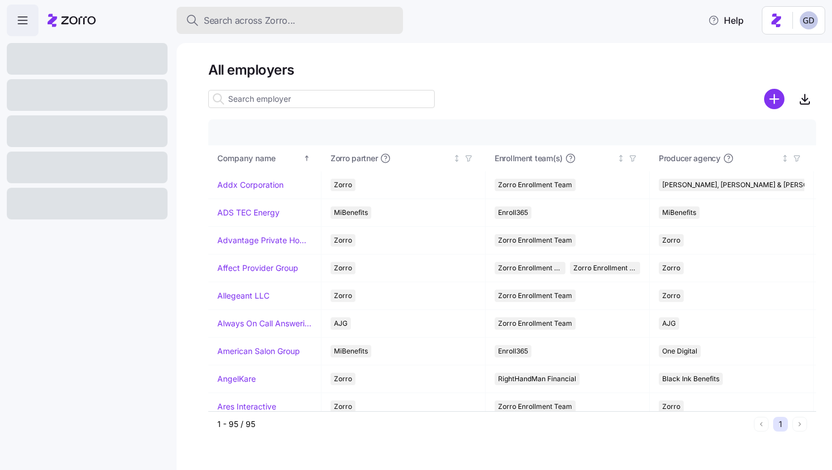
click at [289, 17] on span "Search across Zorro..." at bounding box center [250, 21] width 92 height 14
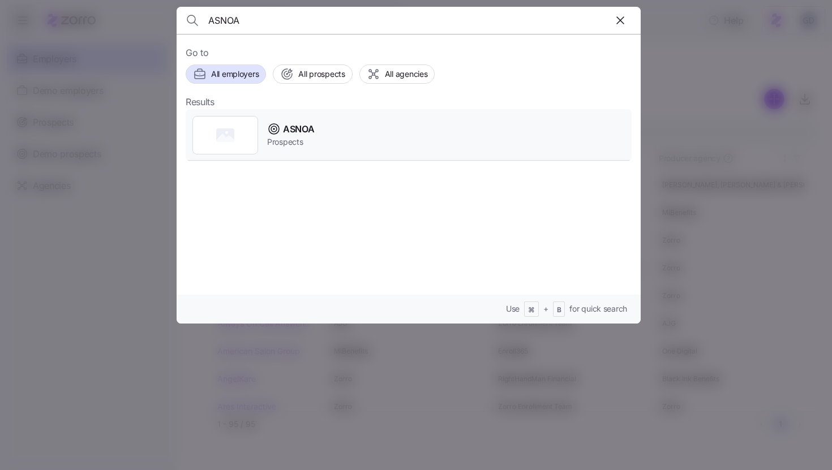
type input "ASNOA"
click at [308, 132] on span "ASNOA" at bounding box center [298, 129] width 31 height 14
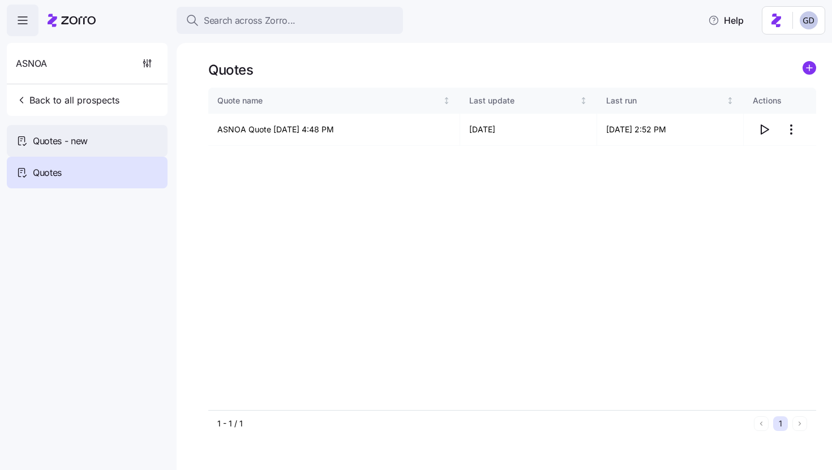
click at [75, 132] on div "Quotes - new" at bounding box center [87, 141] width 161 height 32
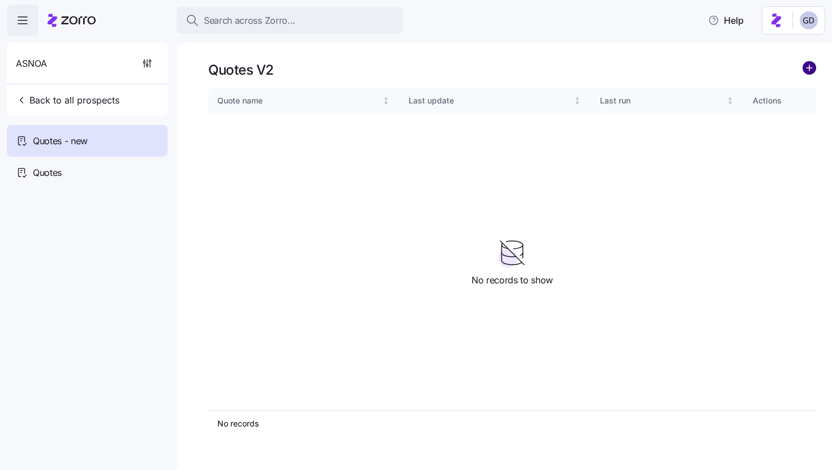
click at [805, 68] on circle "add icon" at bounding box center [809, 68] width 12 height 12
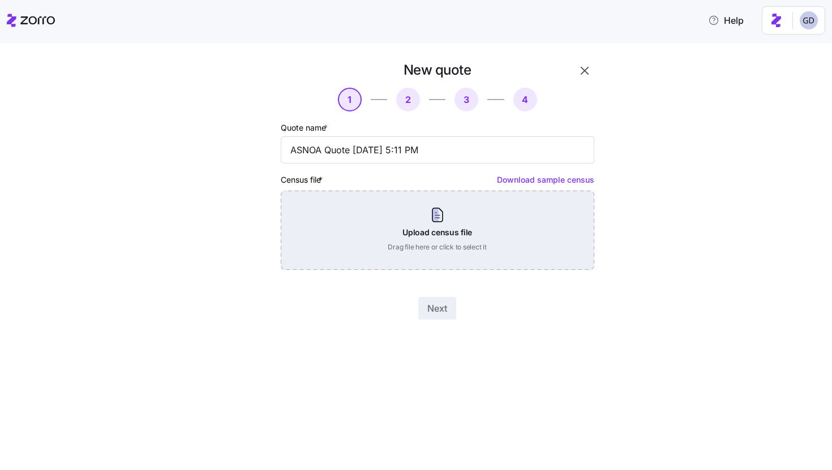
click at [424, 235] on div "Upload census file Drag file here or click to select it" at bounding box center [438, 230] width 314 height 79
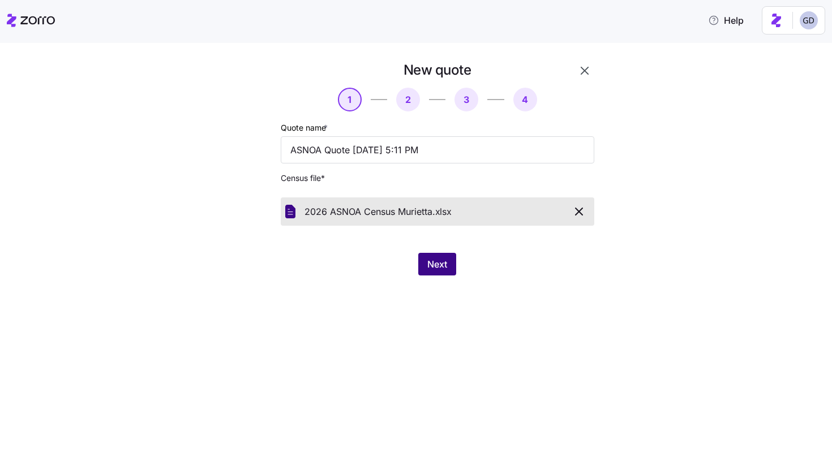
click at [440, 267] on span "Next" at bounding box center [437, 264] width 20 height 14
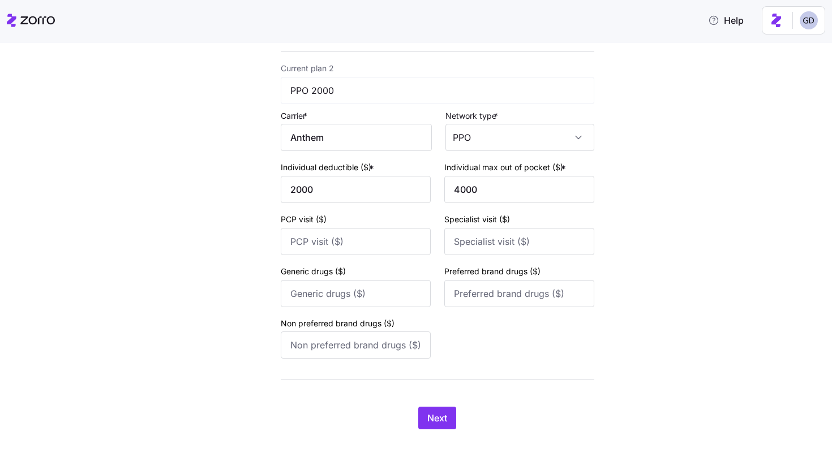
scroll to position [414, 0]
click at [441, 415] on span "Next" at bounding box center [437, 418] width 20 height 14
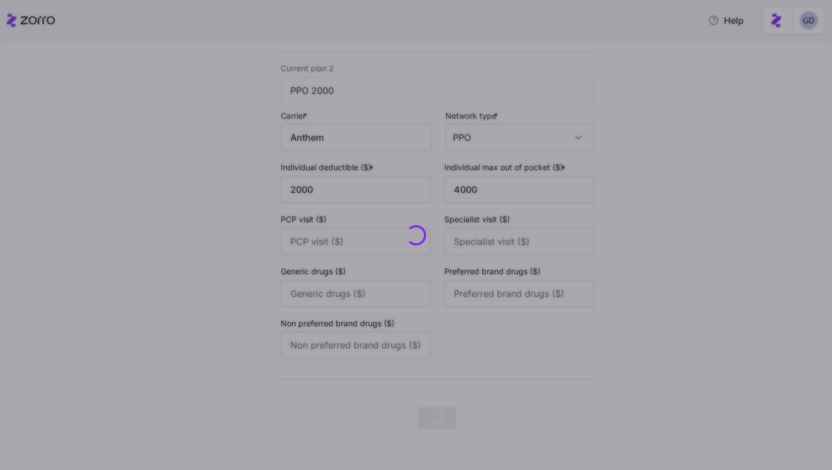
scroll to position [0, 0]
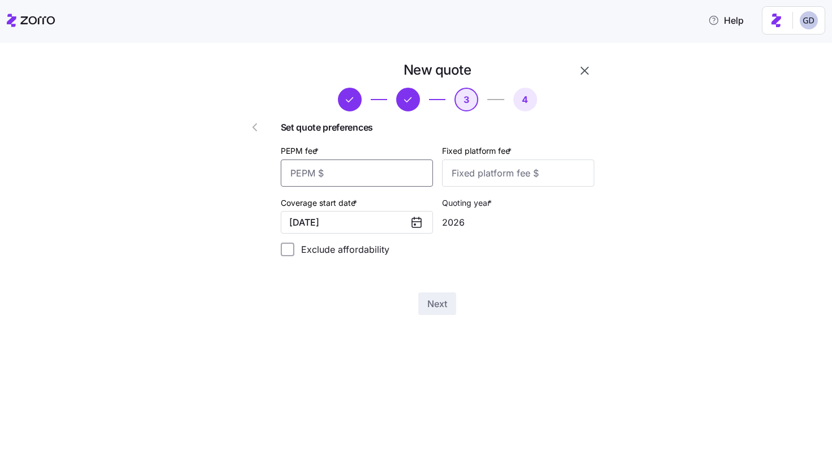
click at [394, 183] on input "PEPM fee *" at bounding box center [357, 173] width 152 height 27
type input "50"
type input "2"
type input "100"
click at [435, 300] on span "Next" at bounding box center [437, 304] width 20 height 14
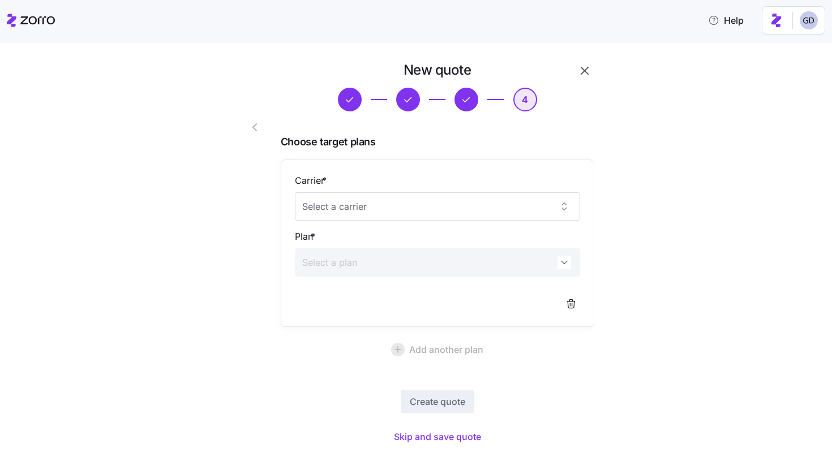
scroll to position [1, 0]
click at [444, 433] on span "Skip and save quote" at bounding box center [437, 437] width 87 height 14
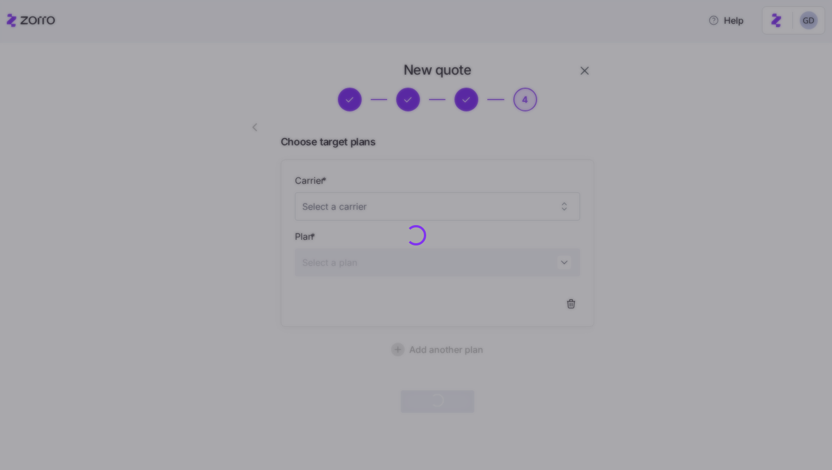
scroll to position [0, 0]
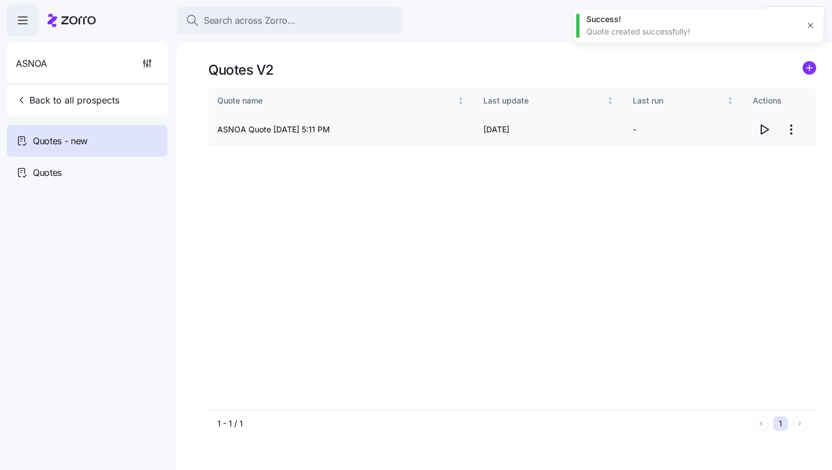
click at [768, 127] on icon "button" at bounding box center [764, 130] width 14 height 14
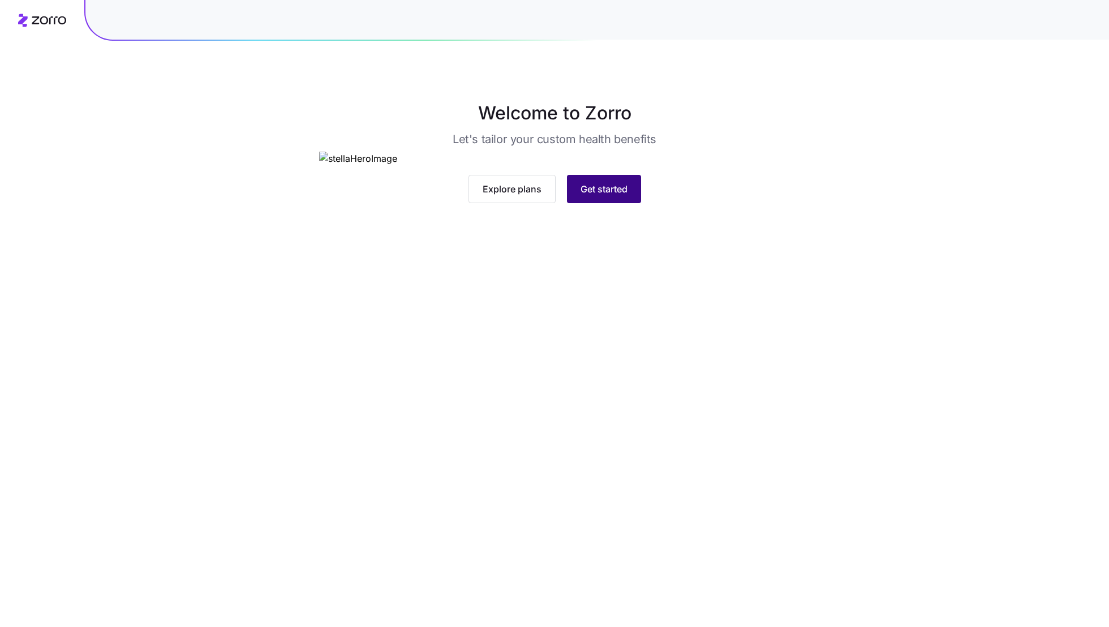
click at [626, 203] on button "Get started" at bounding box center [604, 189] width 74 height 28
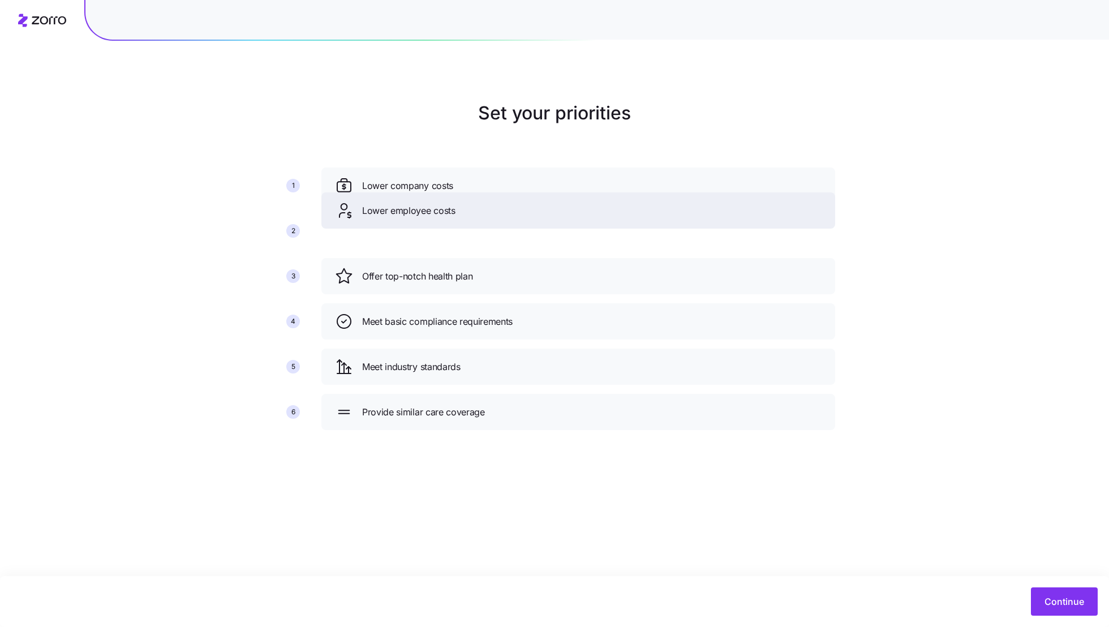
drag, startPoint x: 562, startPoint y: 272, endPoint x: 562, endPoint y: 207, distance: 65.6
click at [562, 206] on div "Lower employee costs" at bounding box center [578, 210] width 487 height 18
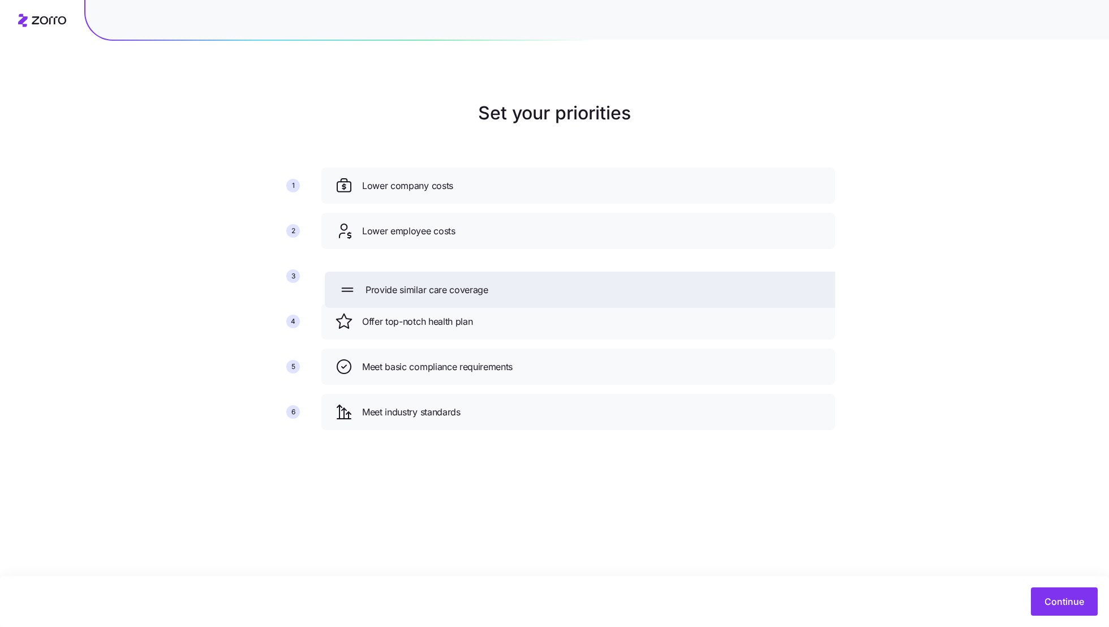
drag, startPoint x: 502, startPoint y: 416, endPoint x: 504, endPoint y: 280, distance: 136.4
click at [505, 281] on div "Provide similar care coverage" at bounding box center [581, 290] width 487 height 18
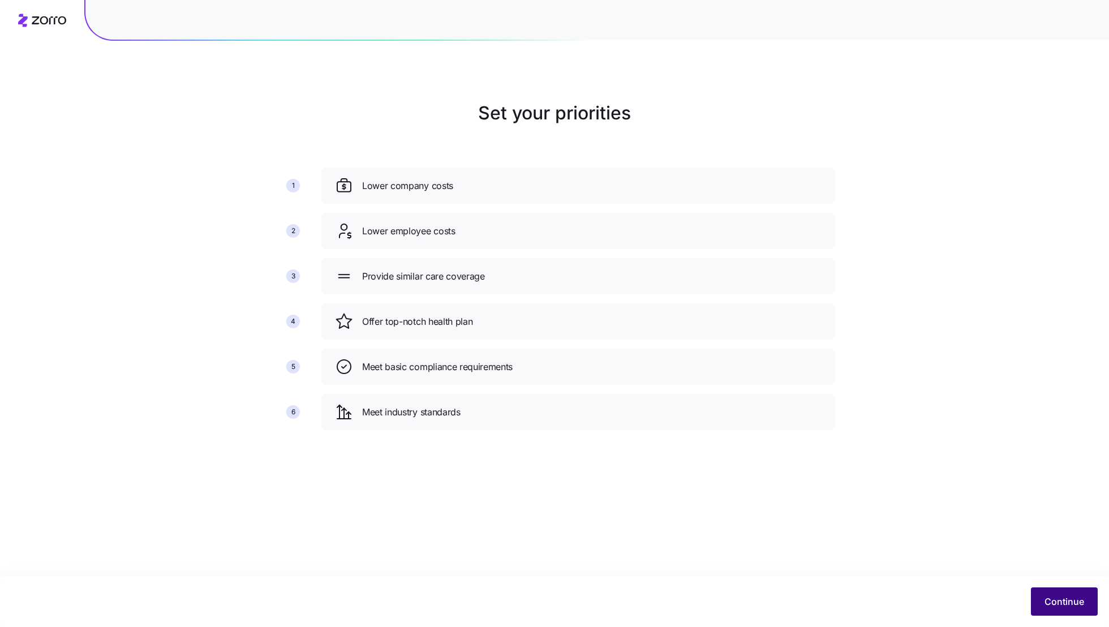
click at [1053, 598] on span "Continue" at bounding box center [1065, 602] width 40 height 14
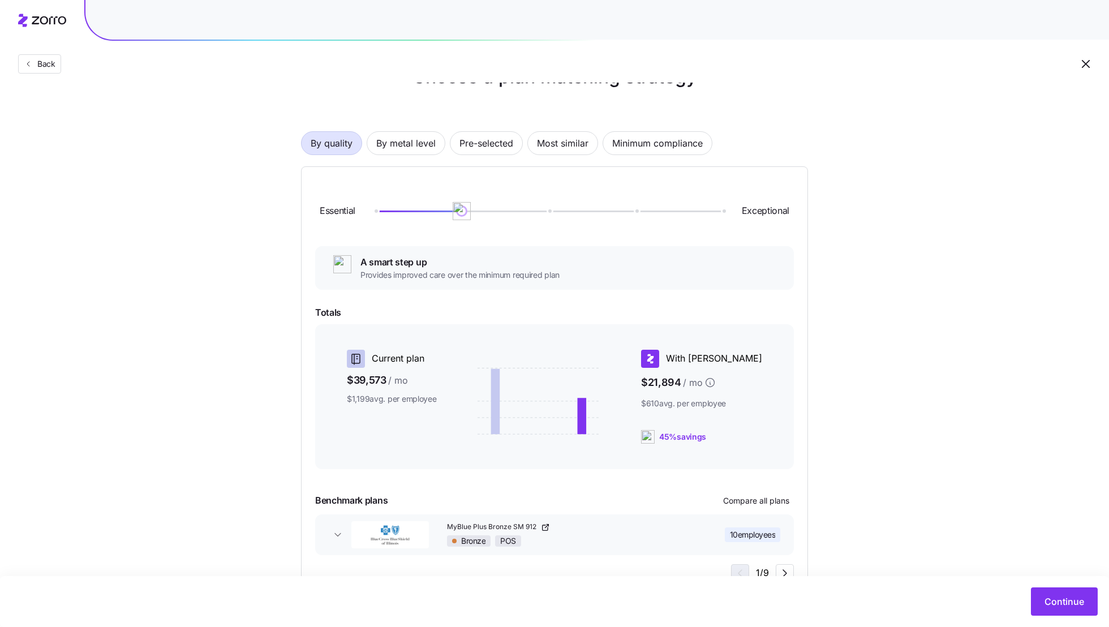
scroll to position [44, 0]
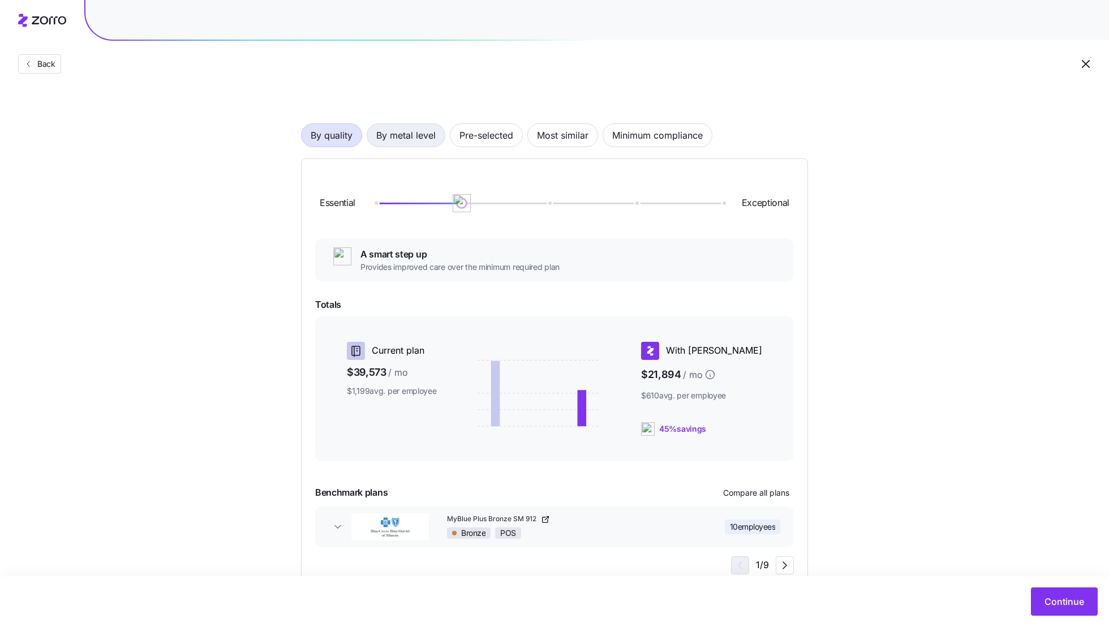
click at [418, 138] on span "By metal level" at bounding box center [405, 135] width 59 height 23
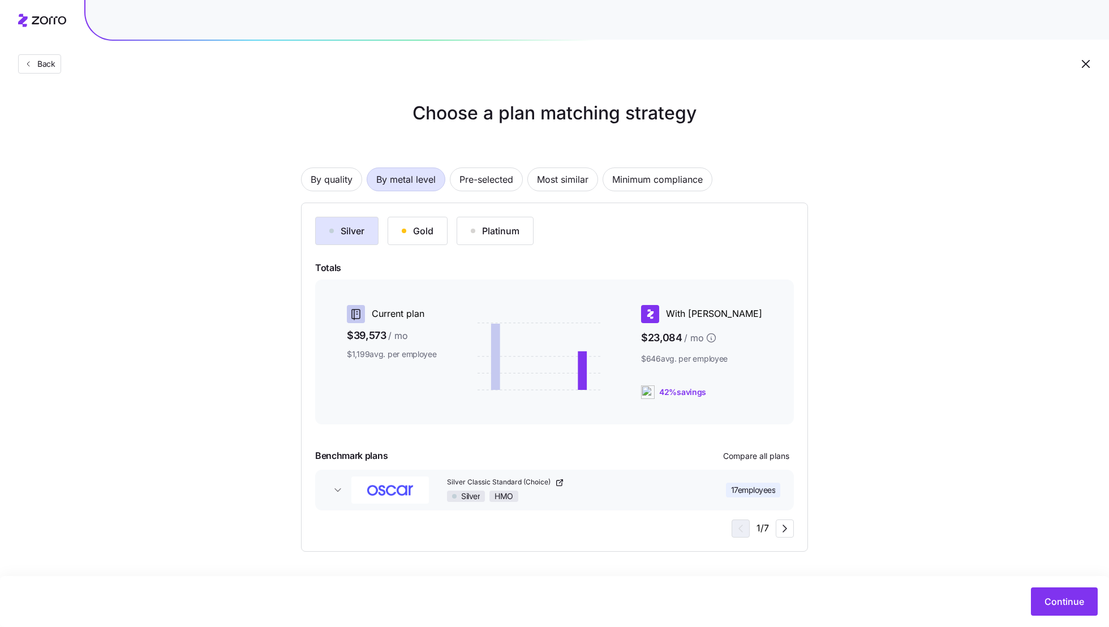
scroll to position [0, 0]
click at [401, 238] on button "Gold" at bounding box center [418, 231] width 60 height 28
click at [479, 235] on div "Platinum" at bounding box center [495, 231] width 49 height 14
click at [1054, 609] on button "Continue" at bounding box center [1064, 601] width 67 height 28
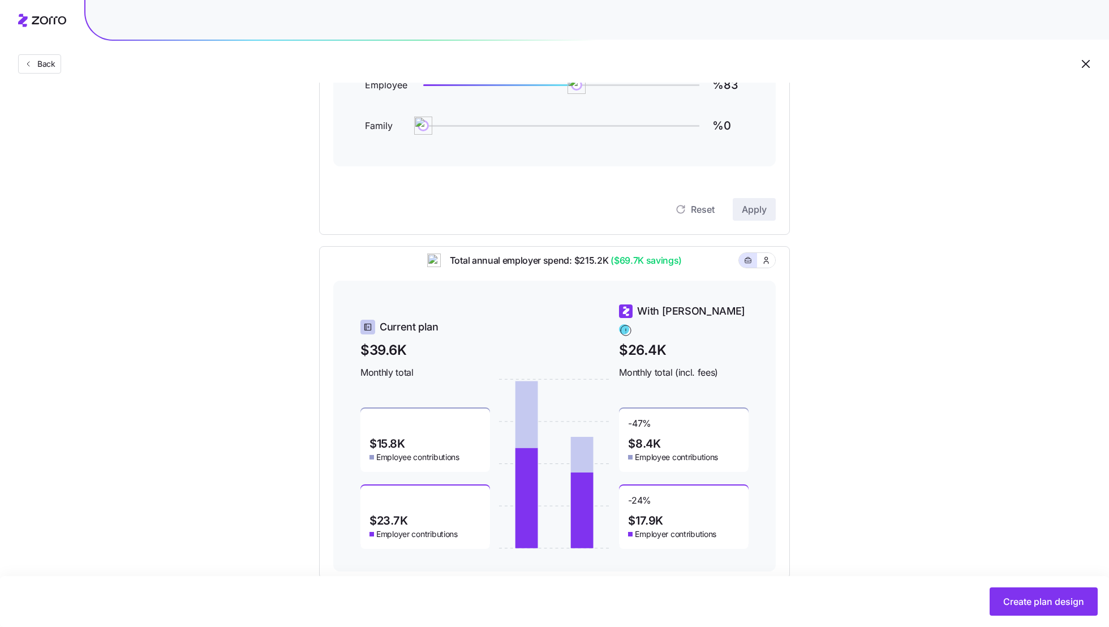
scroll to position [197, 0]
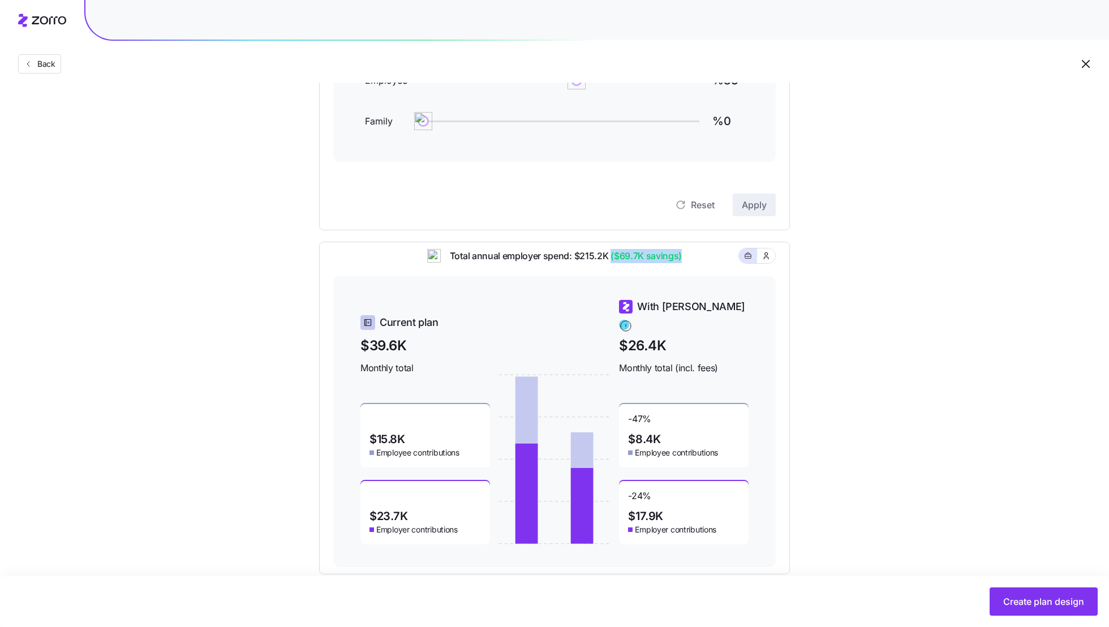
drag, startPoint x: 681, startPoint y: 267, endPoint x: 601, endPoint y: 266, distance: 79.8
click at [601, 263] on span "Total annual employer spend: $215.2K ($69.7K savings)" at bounding box center [561, 256] width 241 height 14
click at [486, 348] on div "Current plan $39.6K Monthly total" at bounding box center [425, 345] width 130 height 60
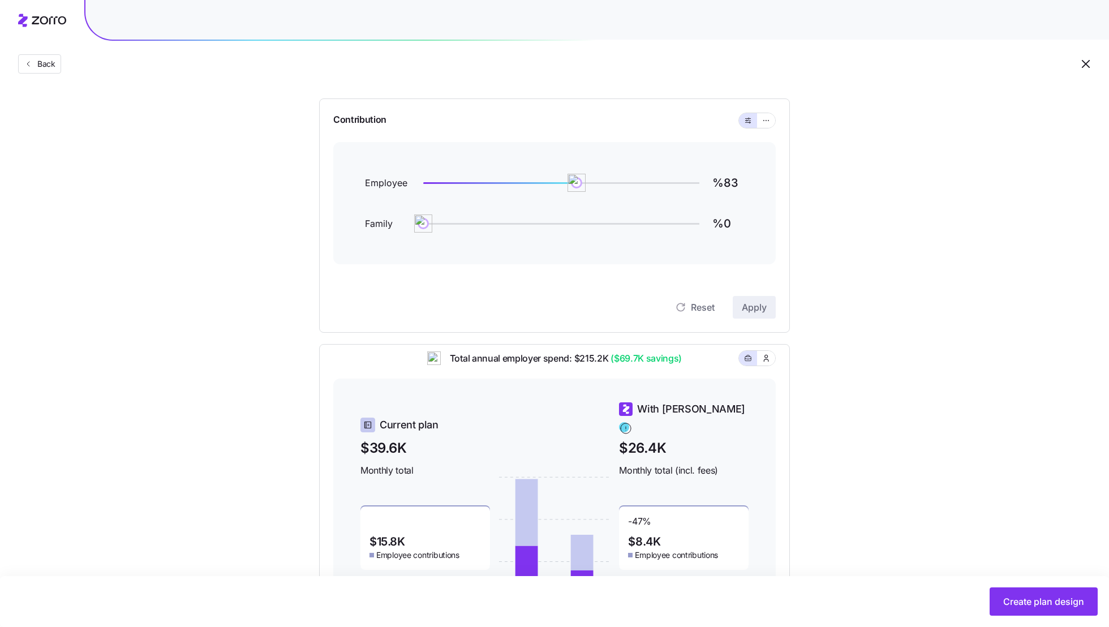
scroll to position [78, 0]
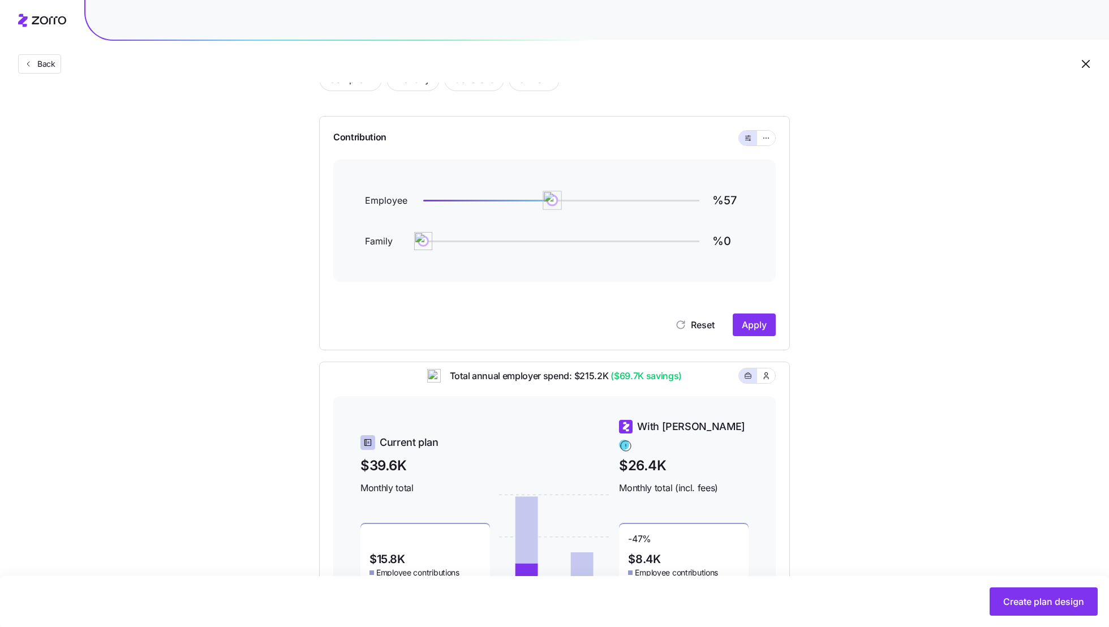
drag, startPoint x: 577, startPoint y: 203, endPoint x: 529, endPoint y: 199, distance: 48.2
click at [543, 199] on img at bounding box center [552, 200] width 19 height 19
type input "%89"
drag, startPoint x: 529, startPoint y: 200, endPoint x: 587, endPoint y: 200, distance: 58.9
click at [587, 200] on img at bounding box center [587, 200] width 19 height 19
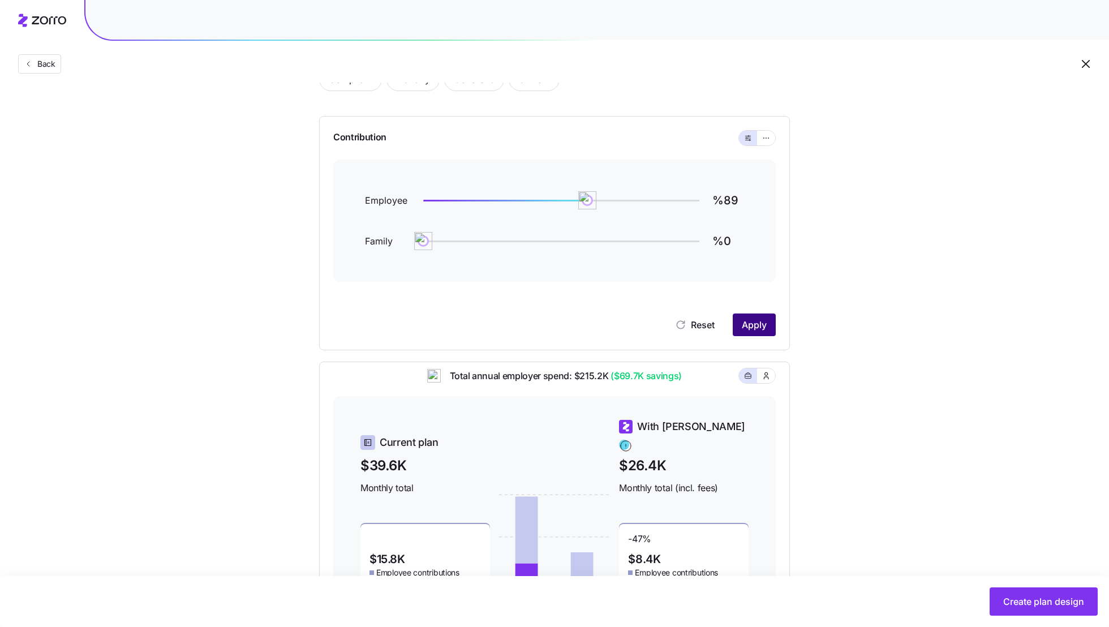
click at [751, 329] on span "Apply" at bounding box center [754, 325] width 25 height 14
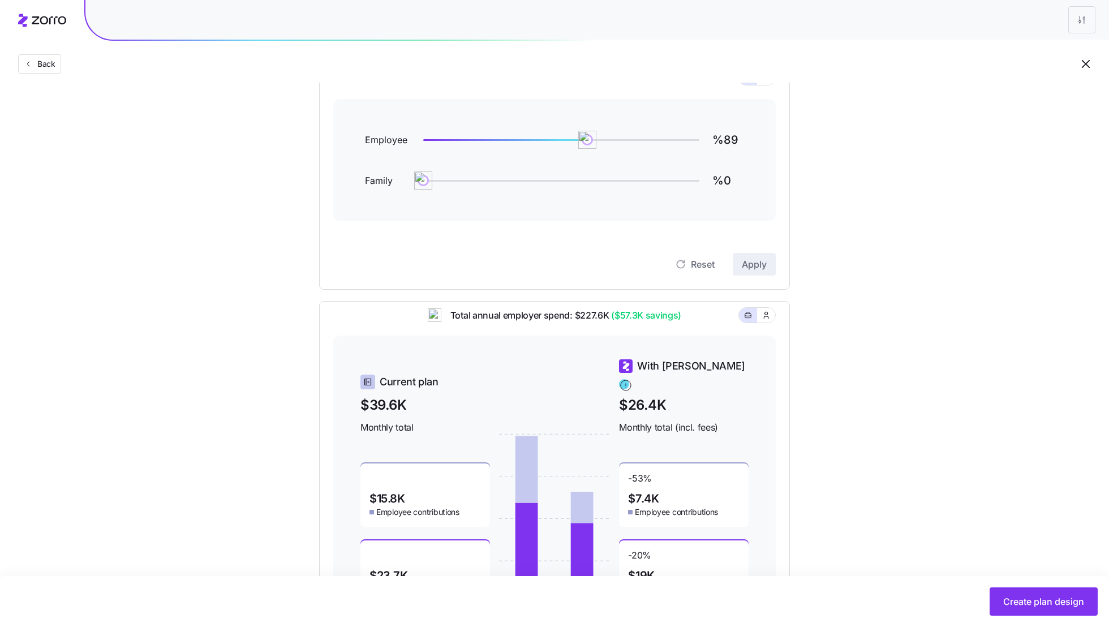
scroll to position [112, 0]
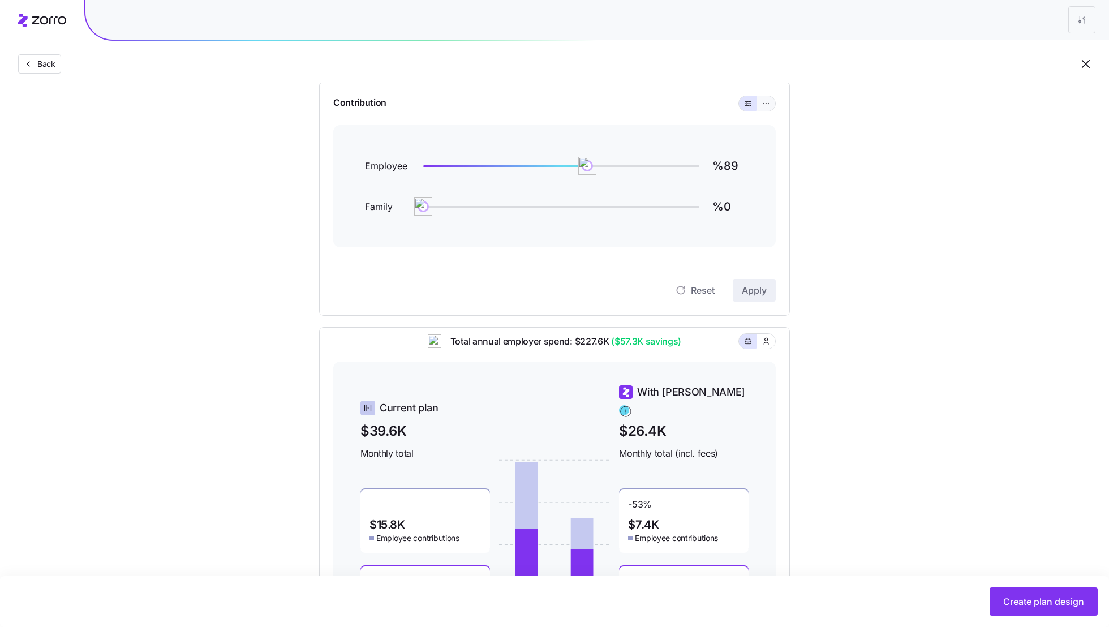
click at [770, 106] on button "button" at bounding box center [766, 103] width 9 height 9
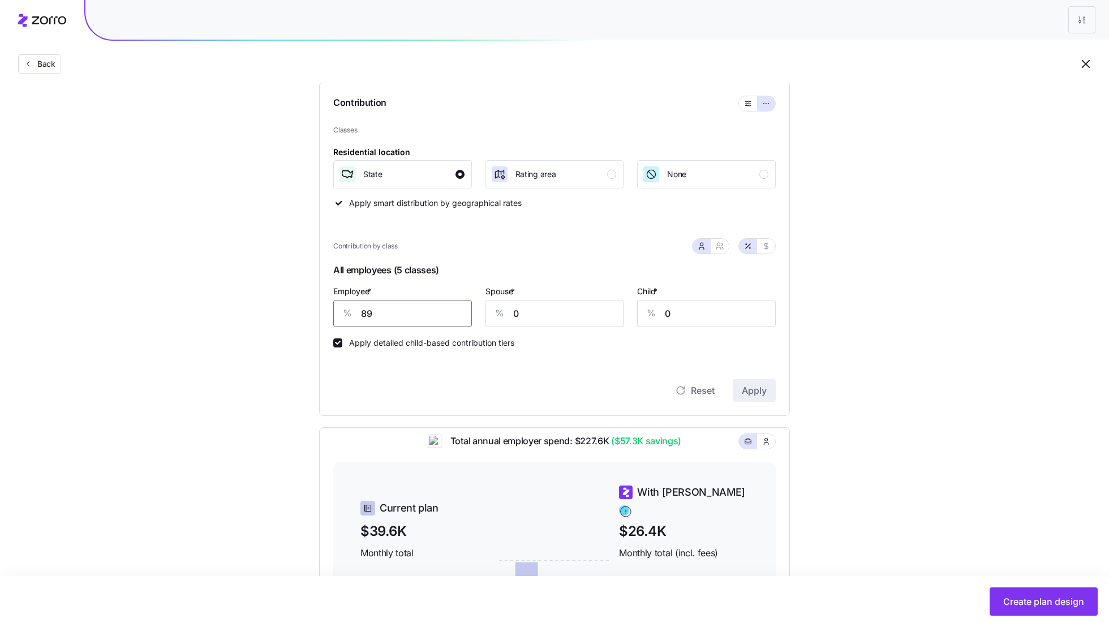
click at [409, 316] on input "89" at bounding box center [402, 313] width 139 height 27
type input "75"
click at [571, 318] on input "0" at bounding box center [555, 313] width 139 height 27
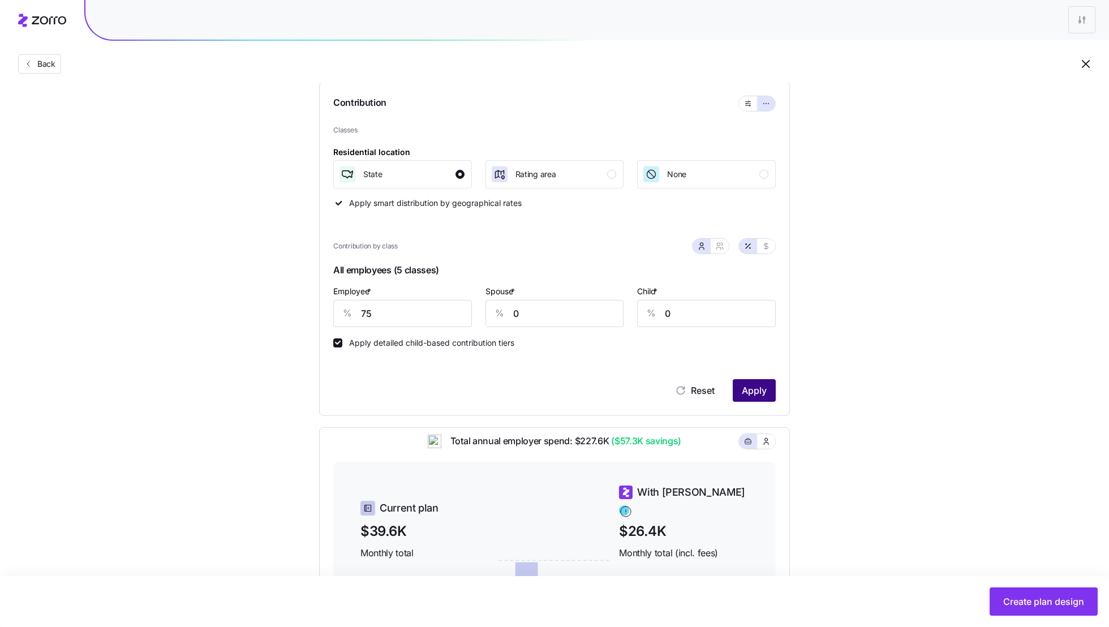
click at [757, 393] on span "Apply" at bounding box center [754, 391] width 25 height 14
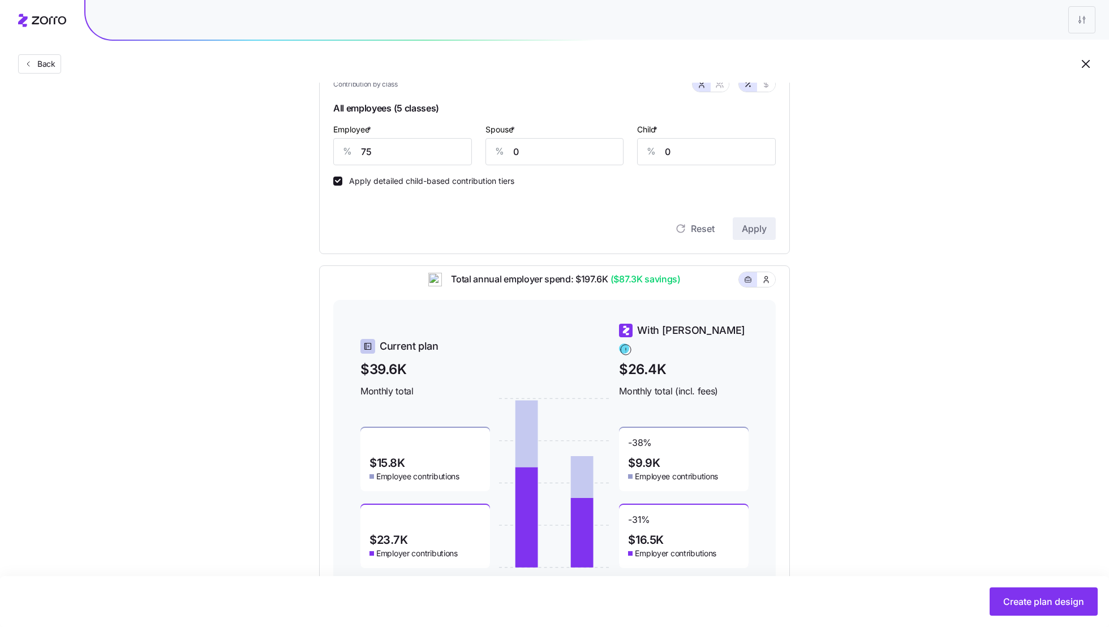
scroll to position [317, 0]
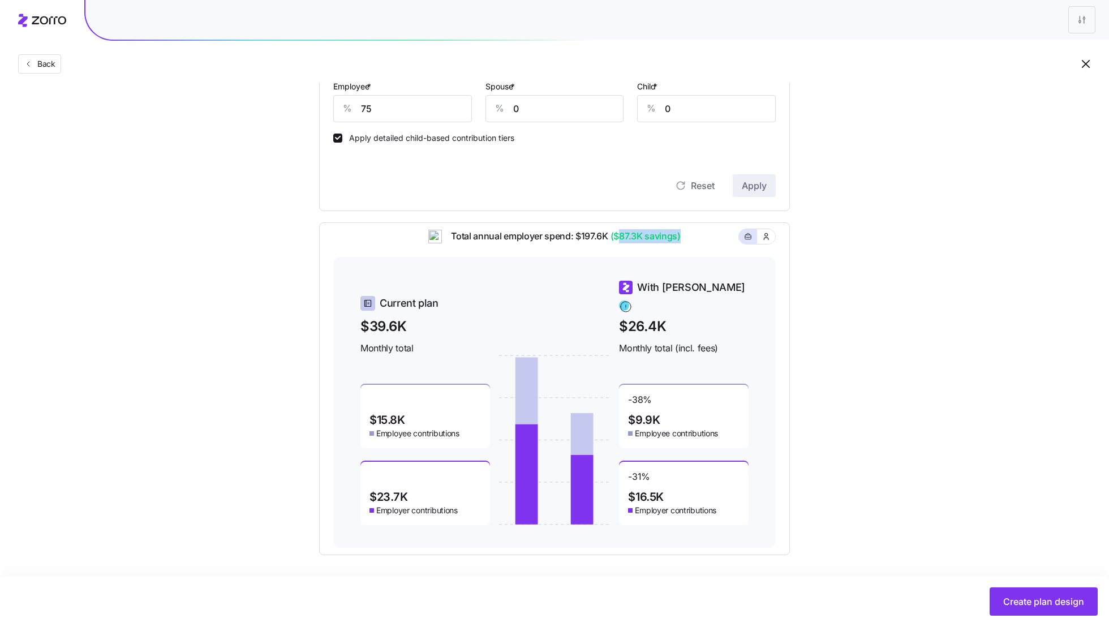
drag, startPoint x: 682, startPoint y: 243, endPoint x: 608, endPoint y: 243, distance: 74.1
click at [609, 243] on div "Total annual employer spend: $197.6K ($87.3K savings)" at bounding box center [554, 243] width 443 height 28
click at [688, 244] on div "Total annual employer spend: $197.6K ($87.3K savings)" at bounding box center [554, 243] width 443 height 28
drag, startPoint x: 685, startPoint y: 244, endPoint x: 604, endPoint y: 244, distance: 80.9
click at [604, 244] on div "Total annual employer spend: $197.6K ($87.3K savings)" at bounding box center [554, 243] width 443 height 28
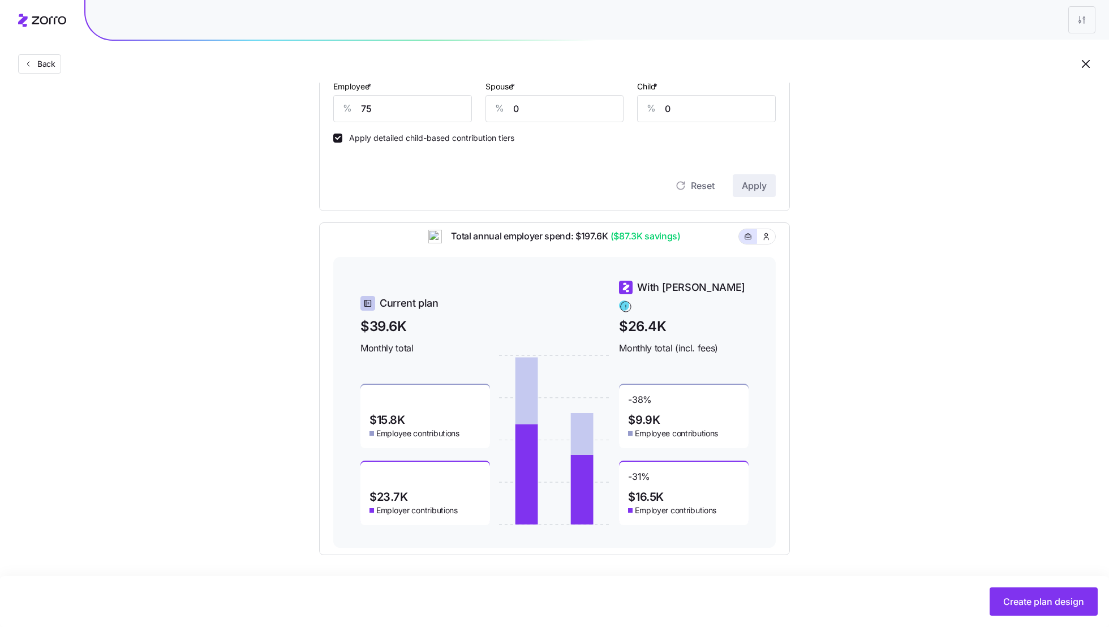
click at [688, 243] on div "Total annual employer spend: $197.6K ($87.3K savings)" at bounding box center [554, 243] width 443 height 28
drag, startPoint x: 688, startPoint y: 243, endPoint x: 611, endPoint y: 243, distance: 76.4
click at [611, 243] on div "Total annual employer spend: $197.6K ($87.3K savings)" at bounding box center [554, 243] width 443 height 28
click at [693, 251] on div "Total annual employer spend: $197.6K ($87.3K savings)" at bounding box center [554, 243] width 443 height 28
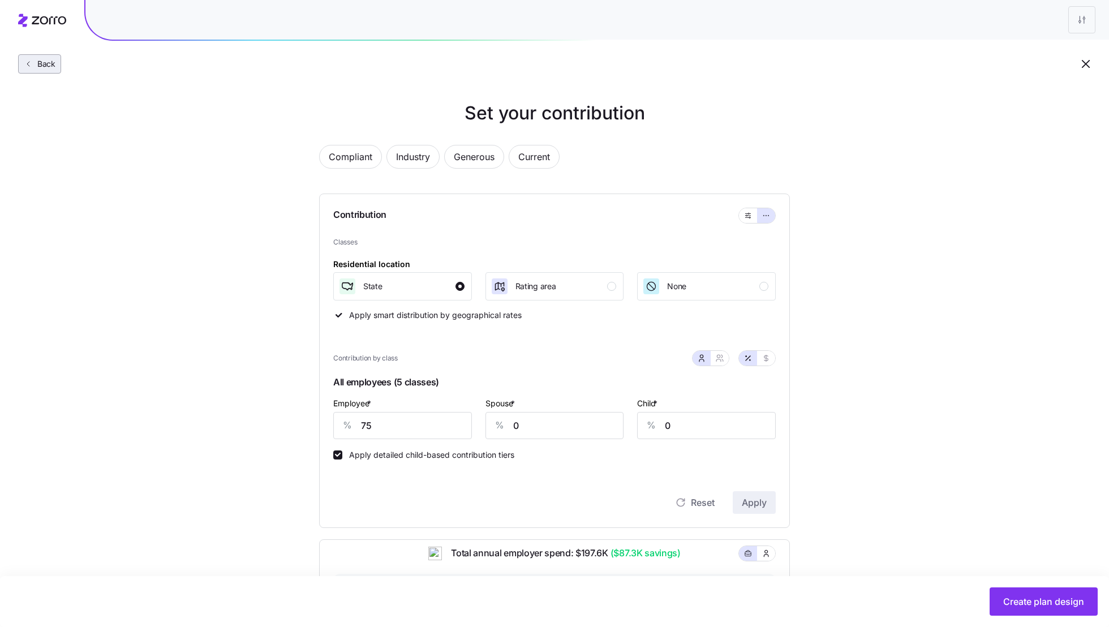
click at [54, 58] on button "Back" at bounding box center [39, 63] width 43 height 19
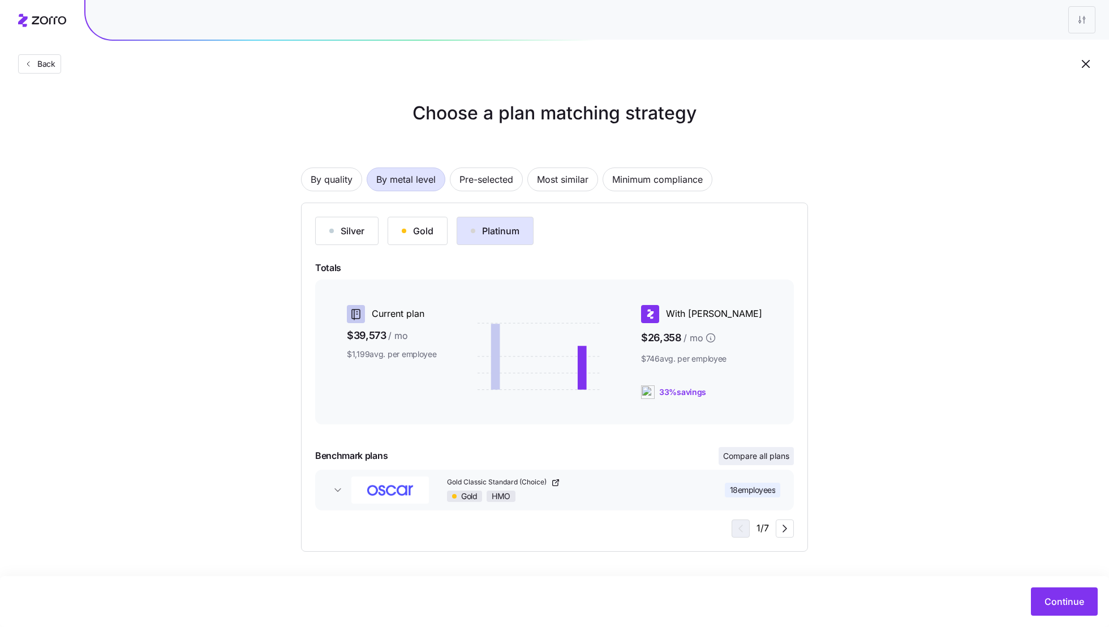
click at [767, 452] on span "Compare all plans" at bounding box center [756, 455] width 66 height 11
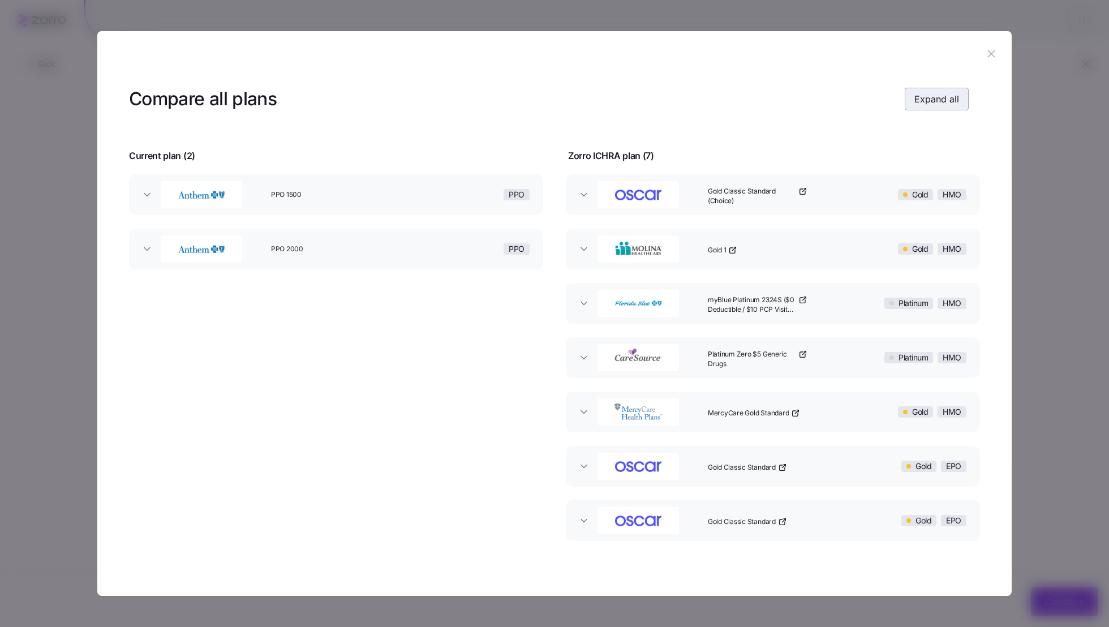
click at [930, 106] on span "Expand all" at bounding box center [936, 99] width 45 height 14
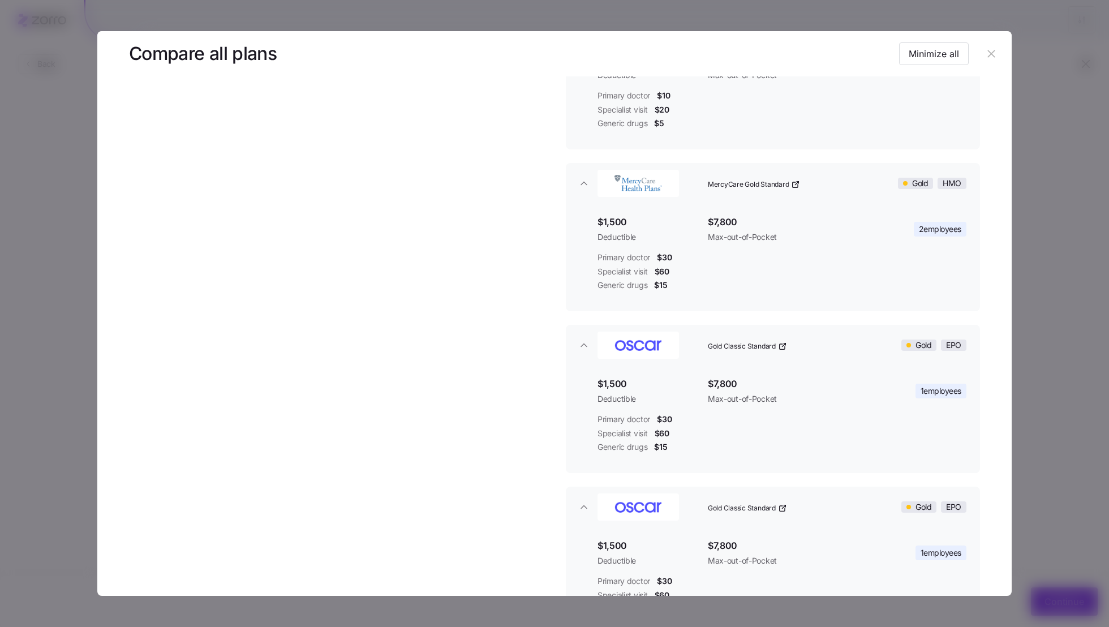
scroll to position [659, 0]
click at [994, 49] on button "button" at bounding box center [991, 54] width 18 height 18
